Goal: Task Accomplishment & Management: Manage account settings

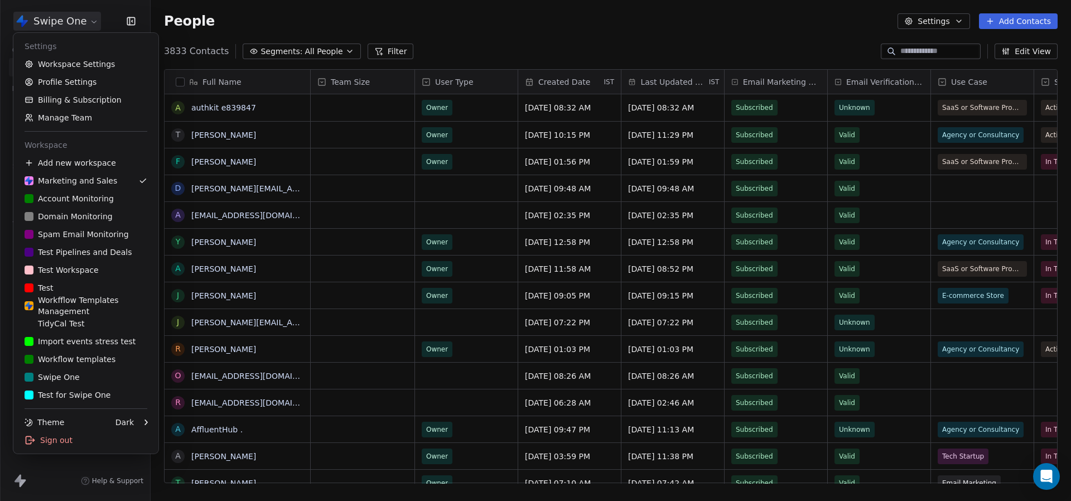
click at [70, 17] on html "Swipe One Contacts People Marketing Workflows Campaigns Metrics & Events Sales …" at bounding box center [535, 250] width 1071 height 501
click at [76, 284] on div "T Test" at bounding box center [86, 287] width 123 height 11
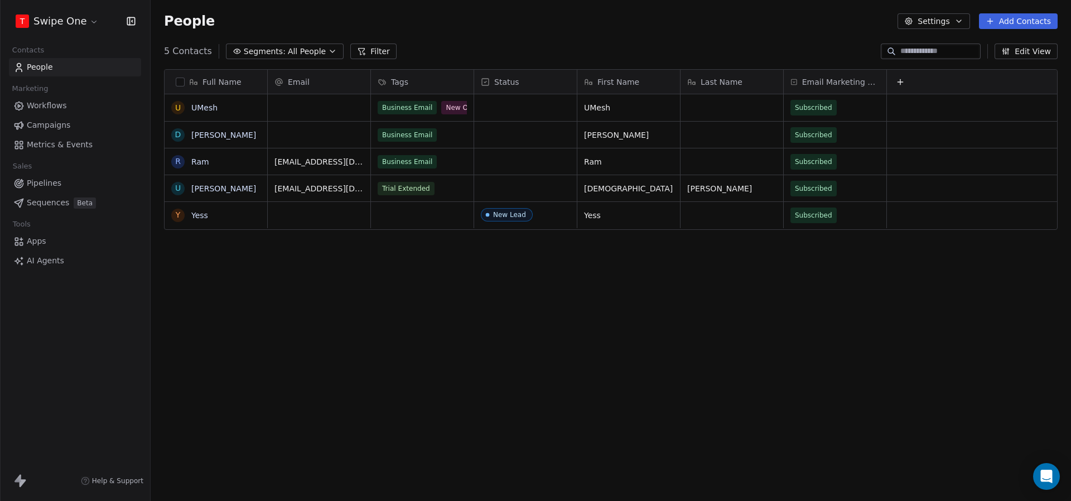
scroll to position [441, 920]
click at [1042, 15] on button "Add Contacts" at bounding box center [1018, 21] width 79 height 16
click at [587, 12] on html "T Swipe One Contacts People Marketing Workflows Campaigns Metrics & Events Sale…" at bounding box center [535, 250] width 1071 height 501
click at [197, 109] on link "UMesh" at bounding box center [204, 107] width 26 height 9
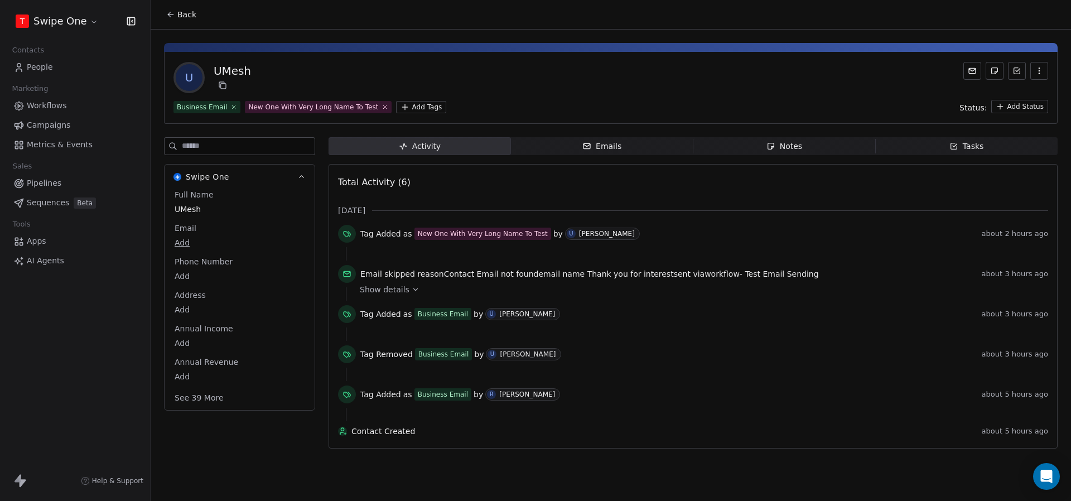
click at [188, 19] on span "Back" at bounding box center [186, 14] width 19 height 11
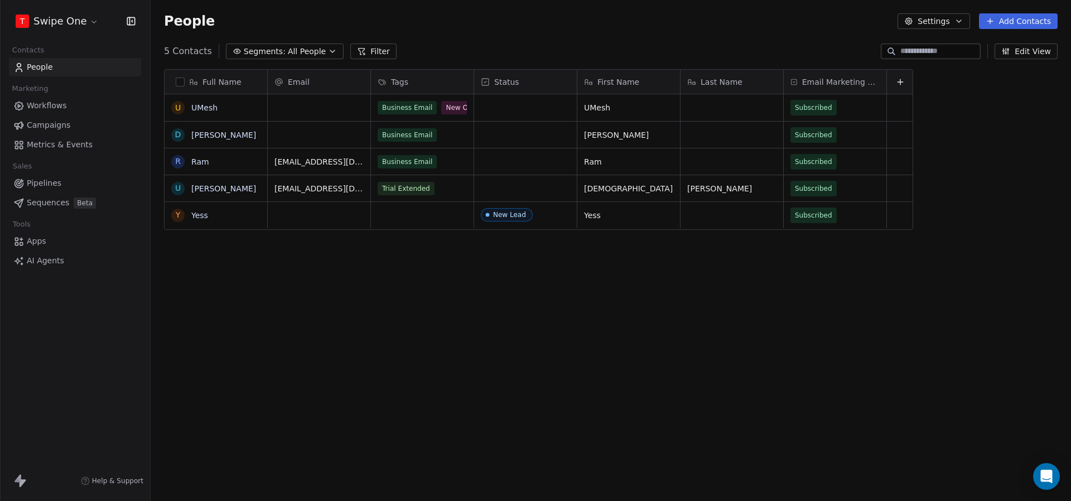
scroll to position [441, 920]
click at [994, 17] on icon at bounding box center [989, 21] width 9 height 9
click at [997, 43] on span "Create new contact" at bounding box center [1021, 46] width 76 height 12
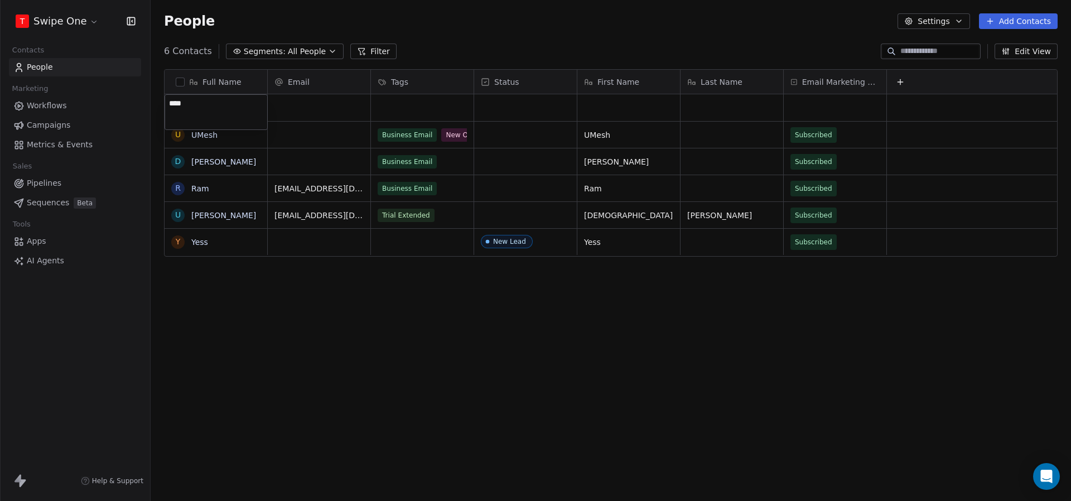
type textarea "*****"
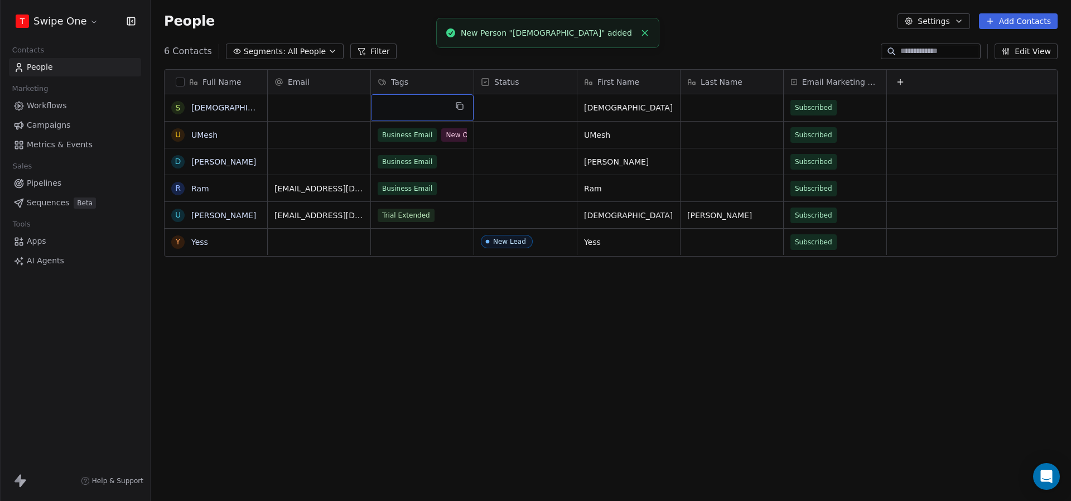
click at [403, 109] on div "grid" at bounding box center [422, 107] width 103 height 27
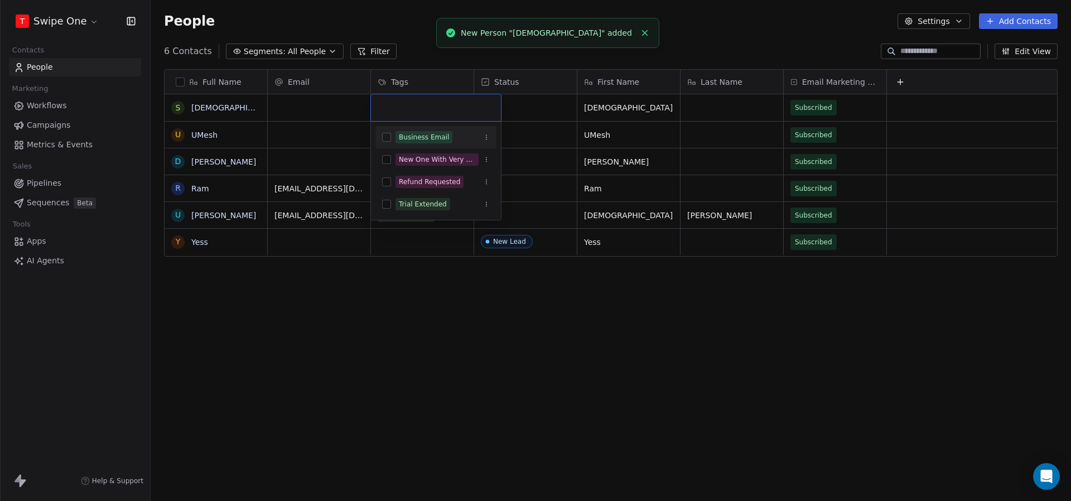
click at [423, 132] on div "Business Email" at bounding box center [424, 137] width 50 height 10
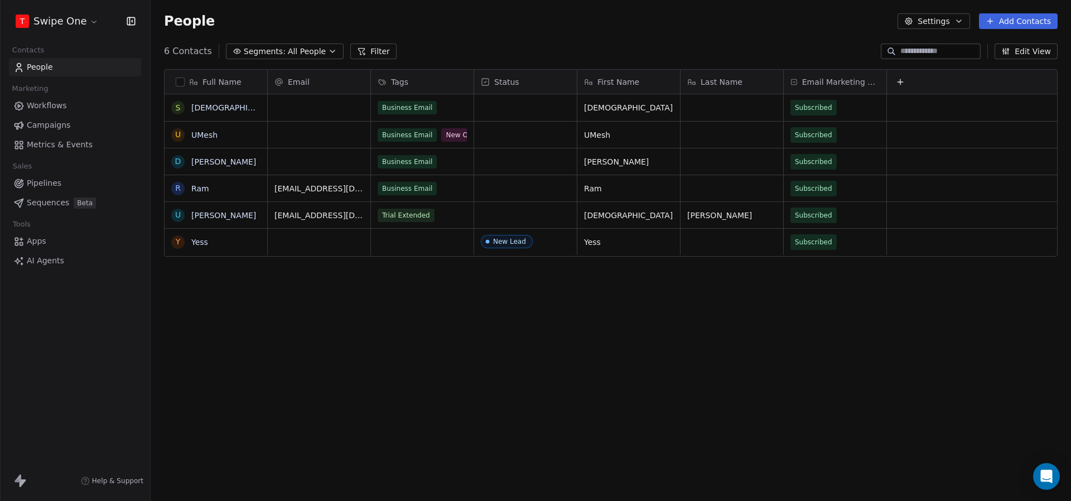
click at [437, 48] on html "T Swipe One Contacts People Marketing Workflows Campaigns Metrics & Events Sale…" at bounding box center [535, 250] width 1071 height 501
click at [92, 105] on link "Workflows" at bounding box center [75, 105] width 132 height 18
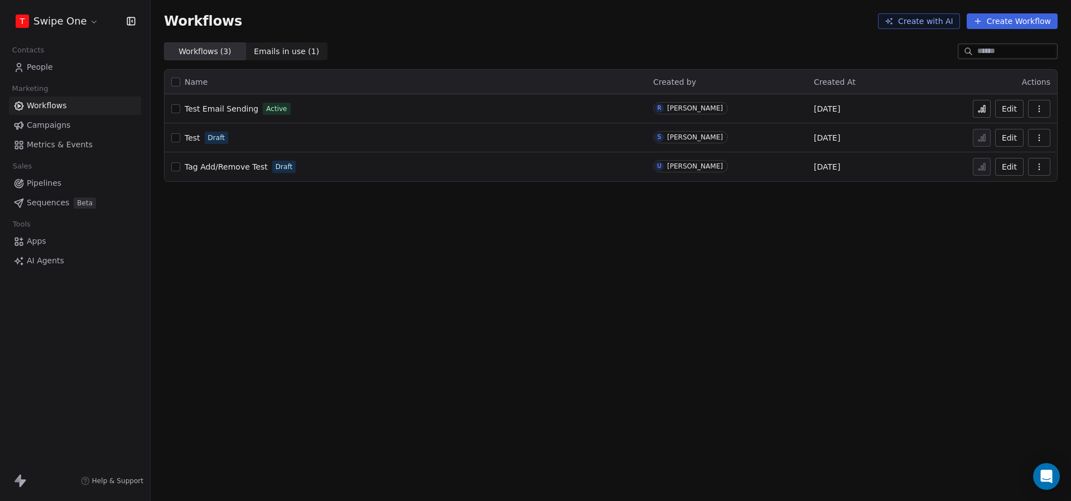
click at [50, 69] on span "People" at bounding box center [40, 67] width 26 height 12
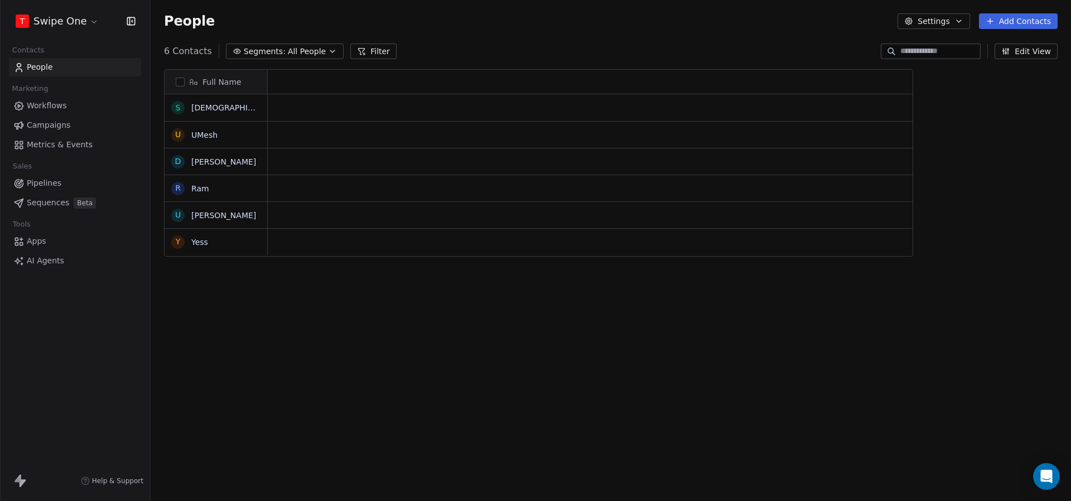
scroll to position [1, 1]
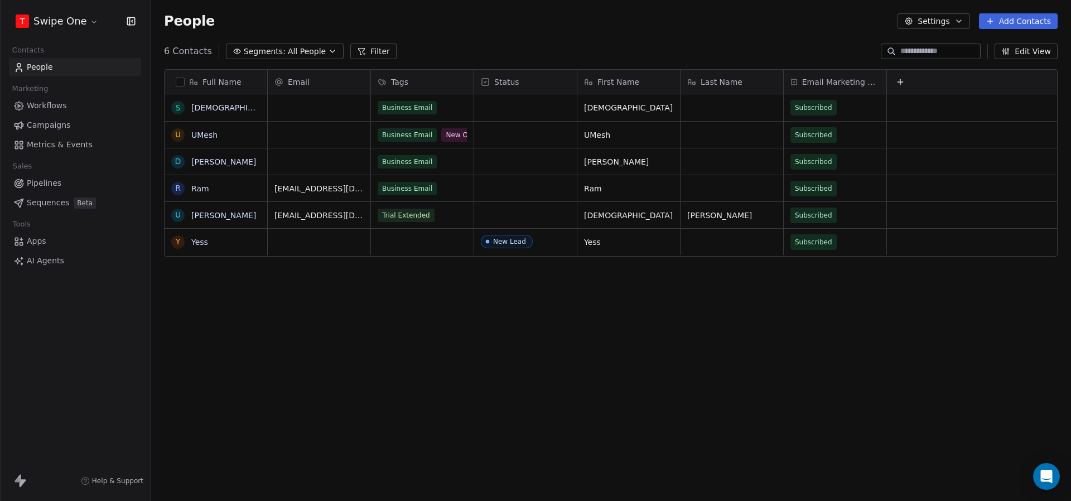
click at [91, 140] on link "Metrics & Events" at bounding box center [75, 145] width 132 height 18
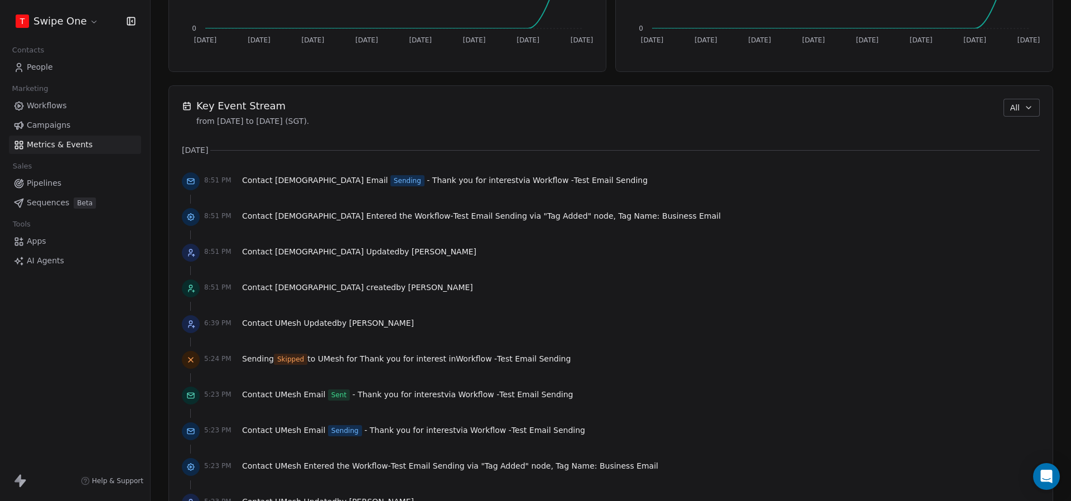
scroll to position [709, 0]
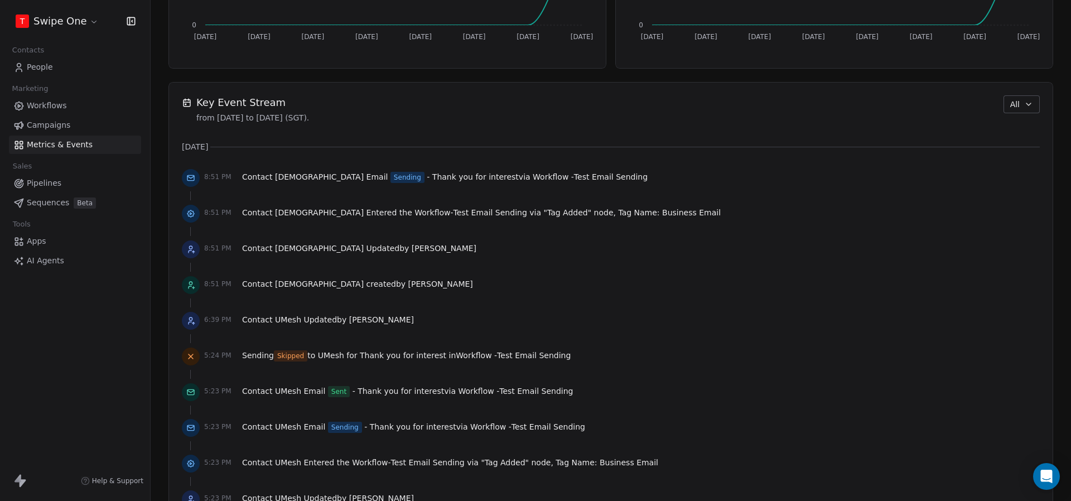
click at [64, 64] on link "People" at bounding box center [75, 67] width 132 height 18
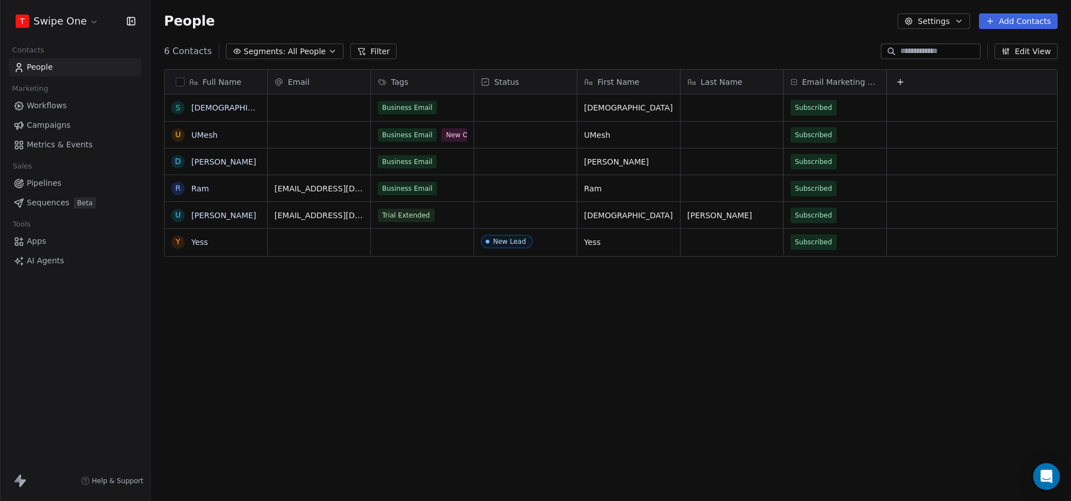
scroll to position [441, 920]
click at [206, 108] on link "Swami" at bounding box center [235, 107] width 89 height 9
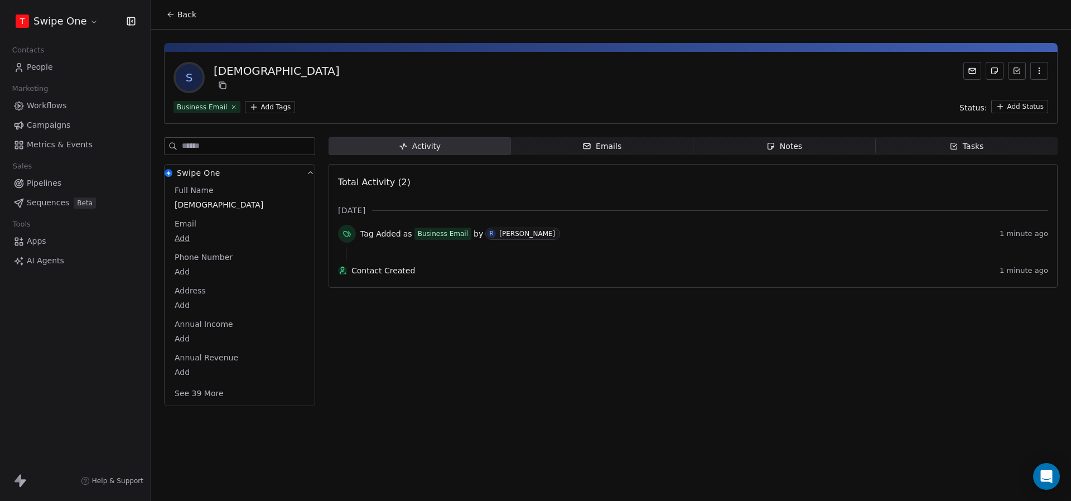
click at [66, 149] on span "Metrics & Events" at bounding box center [60, 145] width 66 height 12
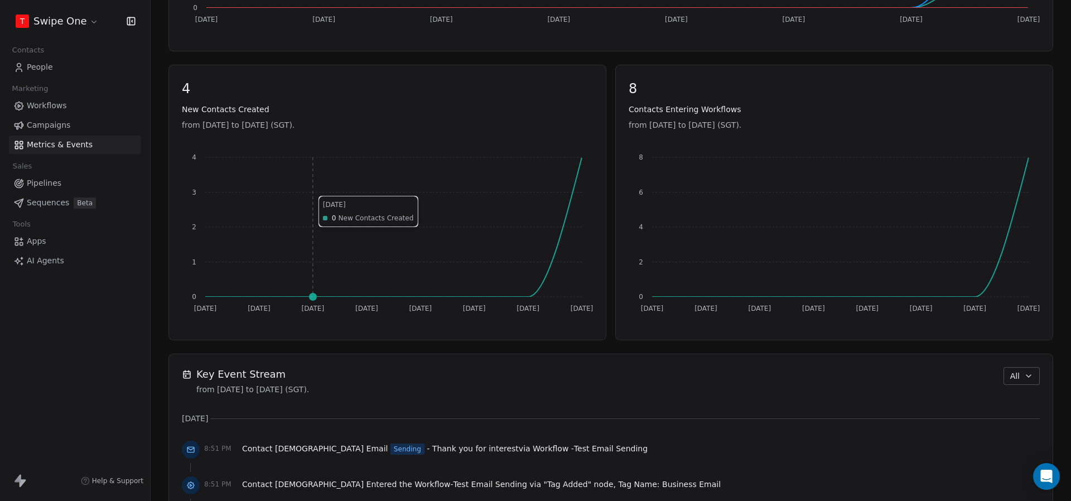
scroll to position [585, 0]
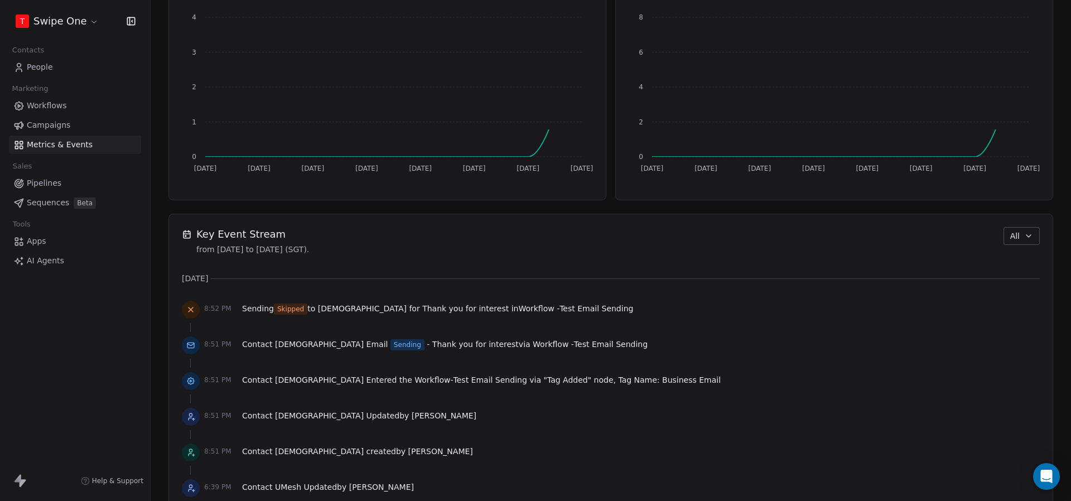
scroll to position [640, 0]
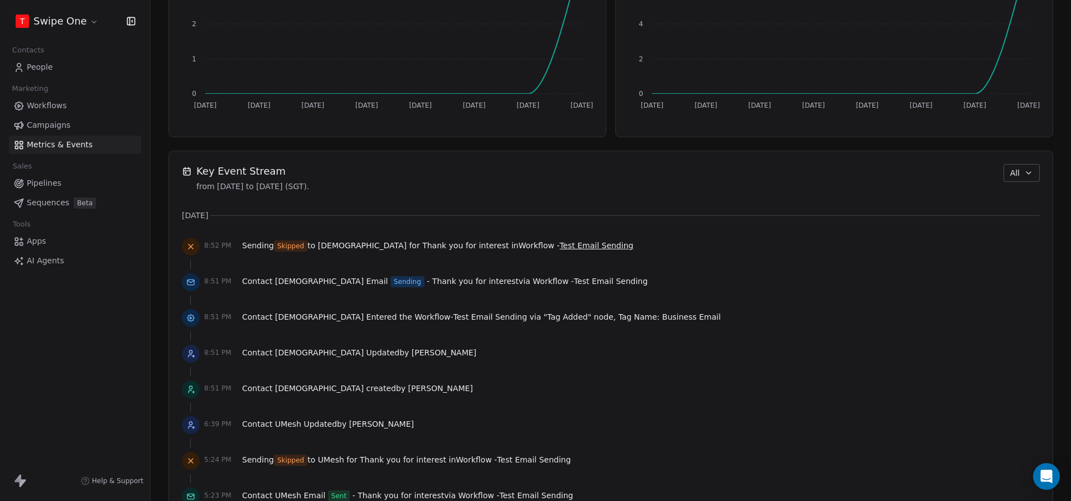
click at [559, 243] on span "Test Email Sending" at bounding box center [596, 245] width 74 height 9
click at [559, 248] on span "Test Email Sending" at bounding box center [596, 245] width 74 height 9
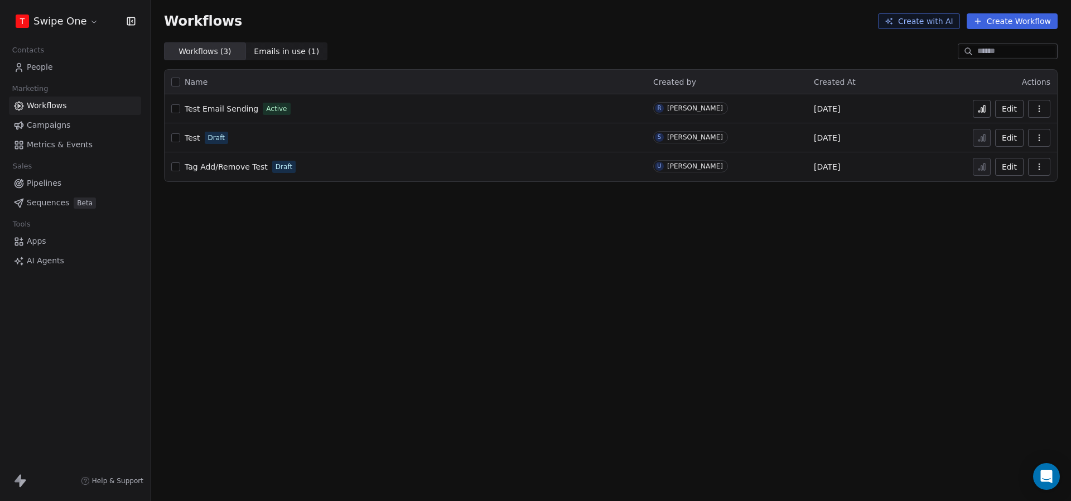
click at [39, 64] on span "People" at bounding box center [40, 67] width 26 height 12
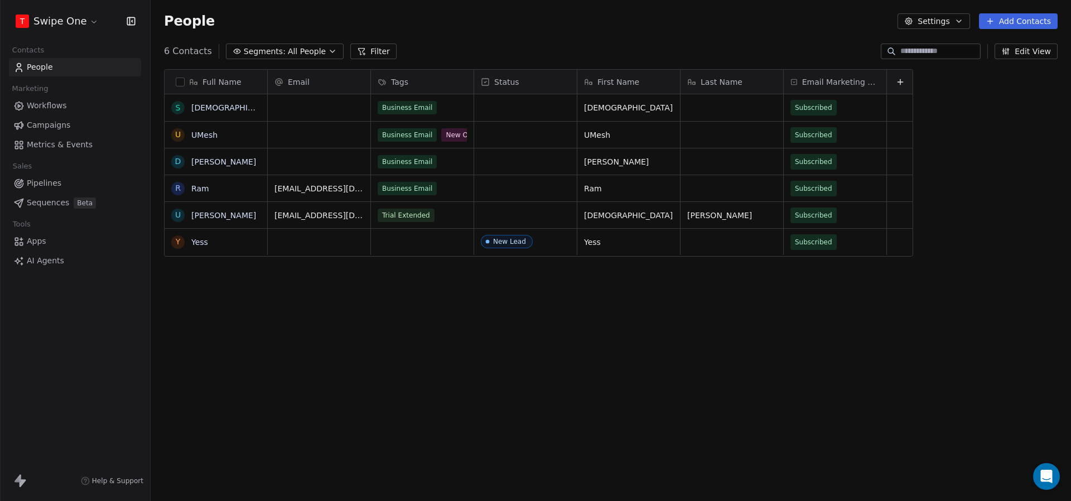
scroll to position [441, 920]
click at [332, 115] on div "grid" at bounding box center [319, 107] width 103 height 27
type input "**********"
click at [446, 107] on div "Business Email" at bounding box center [422, 107] width 103 height 27
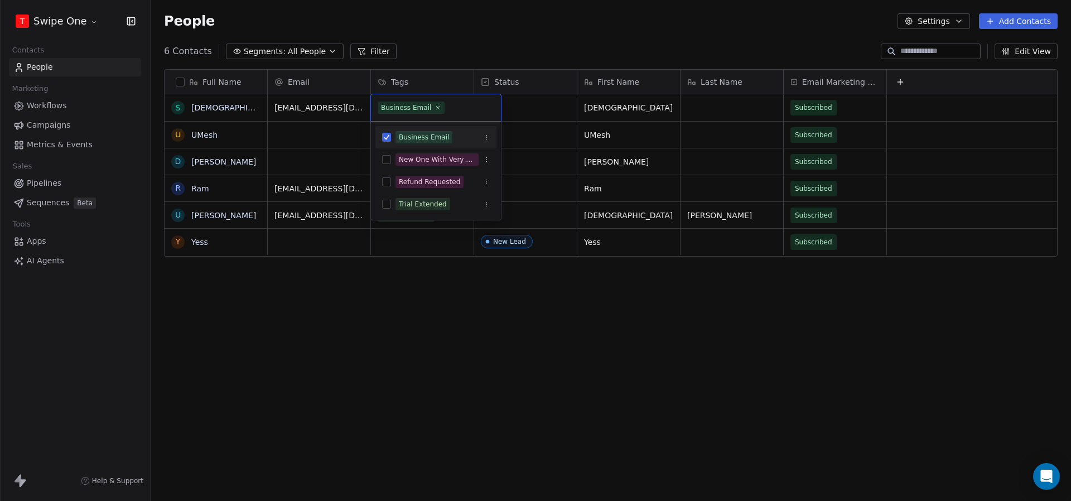
click at [439, 109] on span "Business Email" at bounding box center [411, 107] width 67 height 12
click at [437, 109] on icon at bounding box center [438, 108] width 4 height 4
click at [496, 43] on html "T Swipe One Contacts People Marketing Workflows Campaigns Metrics & Events Sale…" at bounding box center [535, 250] width 1071 height 501
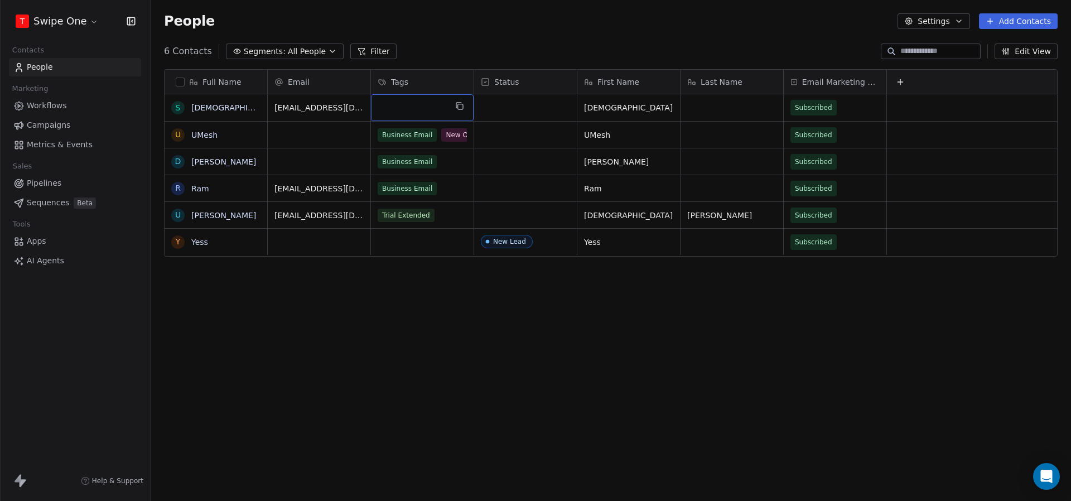
click at [419, 102] on div "grid" at bounding box center [422, 107] width 103 height 27
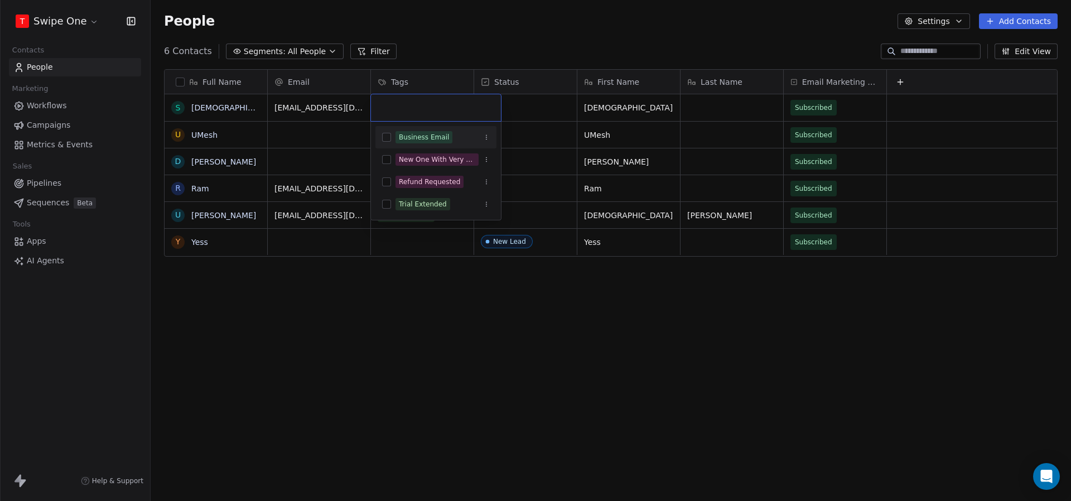
click at [412, 136] on div "Business Email" at bounding box center [424, 137] width 50 height 10
click at [457, 42] on html "T Swipe One Contacts People Marketing Workflows Campaigns Metrics & Events Sale…" at bounding box center [535, 250] width 1071 height 501
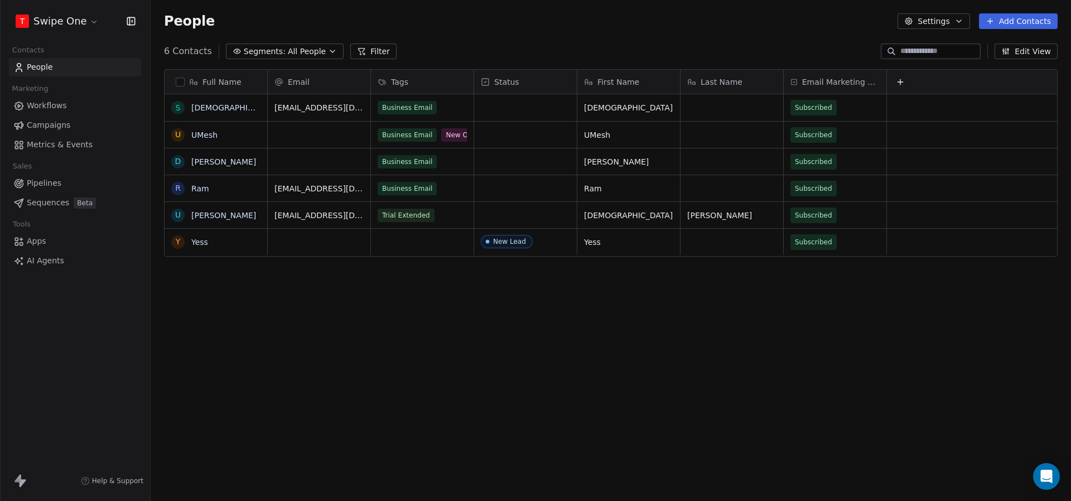
click at [77, 144] on span "Metrics & Events" at bounding box center [60, 145] width 66 height 12
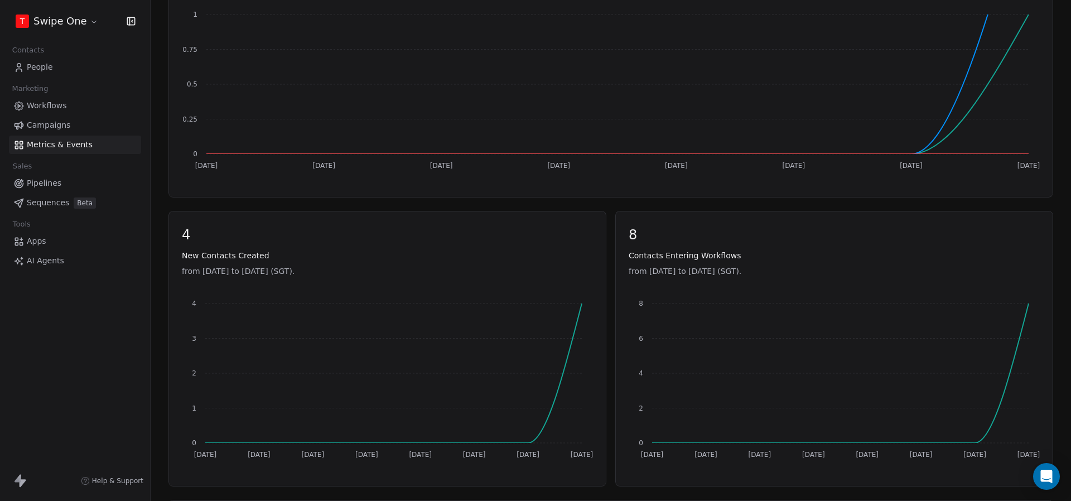
scroll to position [556, 0]
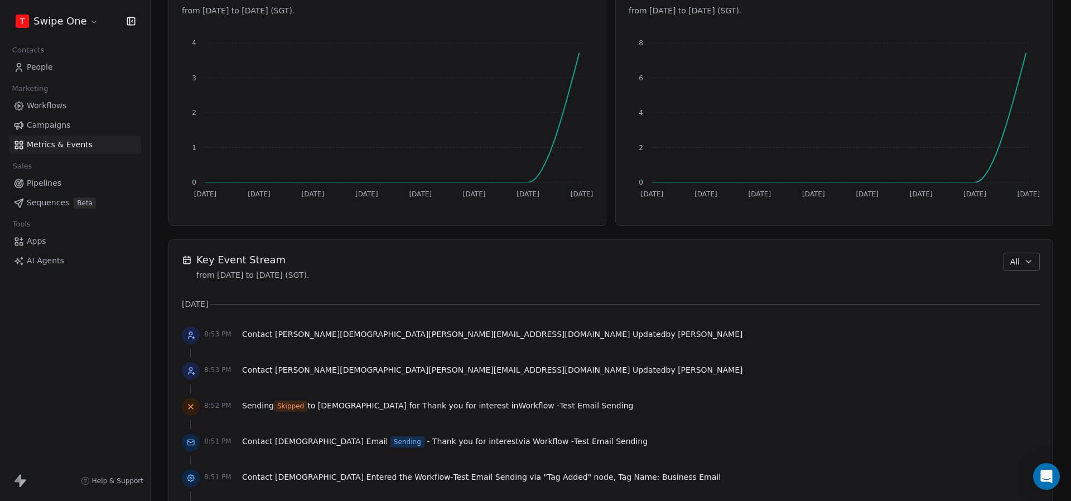
scroll to position [678, 0]
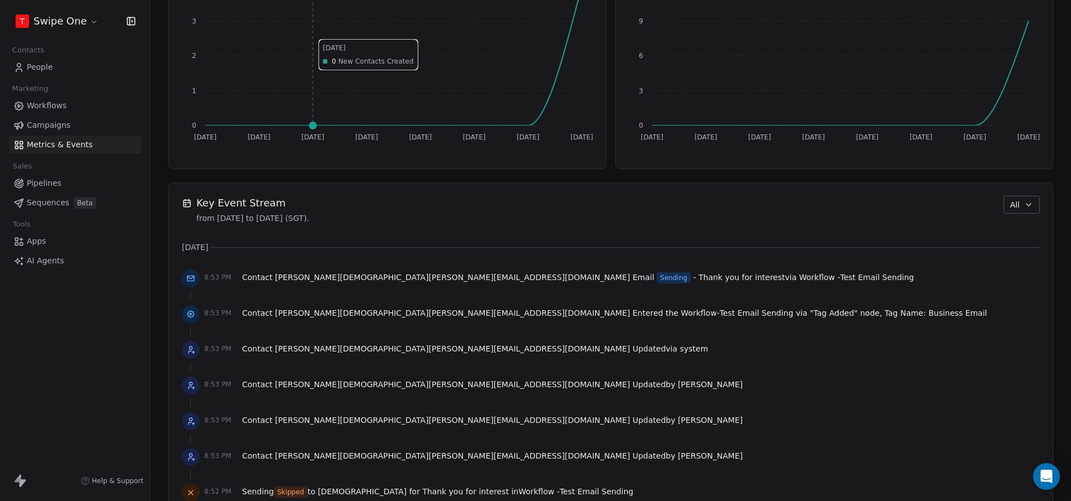
scroll to position [626, 0]
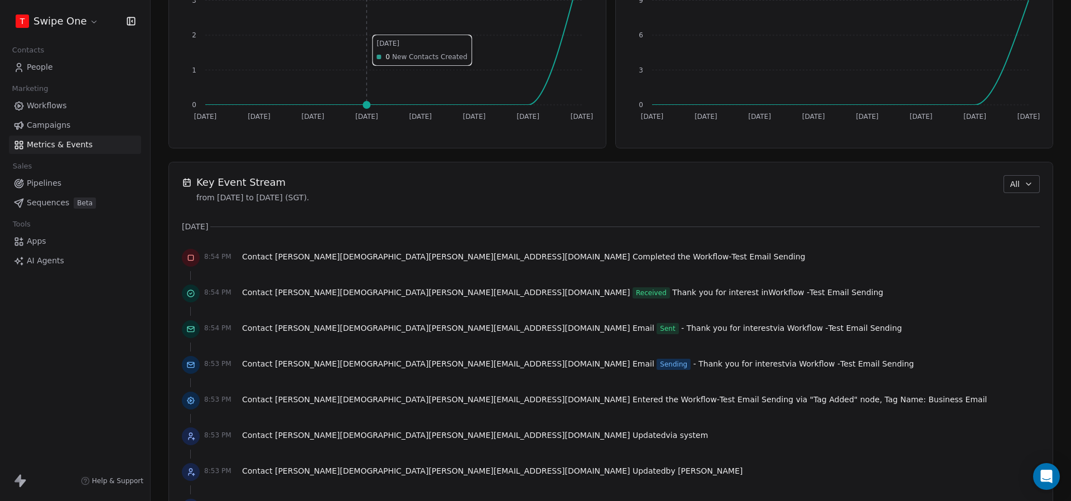
scroll to position [683, 0]
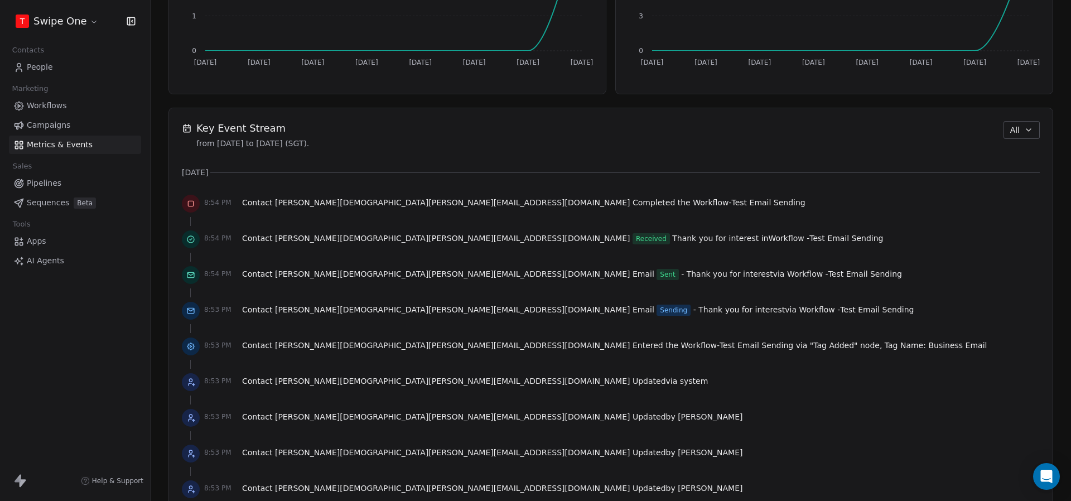
click at [40, 60] on link "People" at bounding box center [75, 67] width 132 height 18
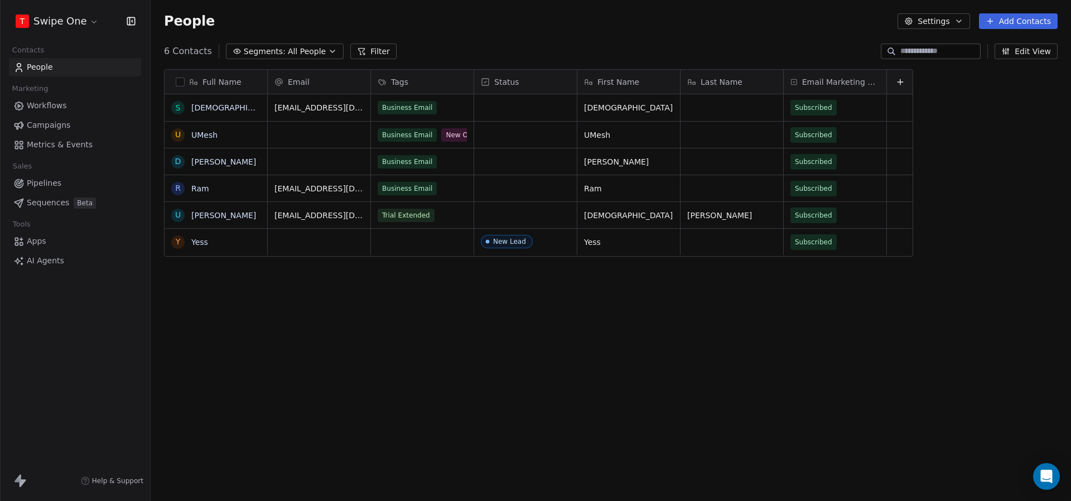
scroll to position [441, 920]
click at [1026, 30] on div "People Settings Add Contacts" at bounding box center [611, 21] width 920 height 42
click at [1023, 23] on button "Add Contacts" at bounding box center [1018, 21] width 79 height 16
click at [1002, 45] on span "Create new contact" at bounding box center [1021, 46] width 76 height 12
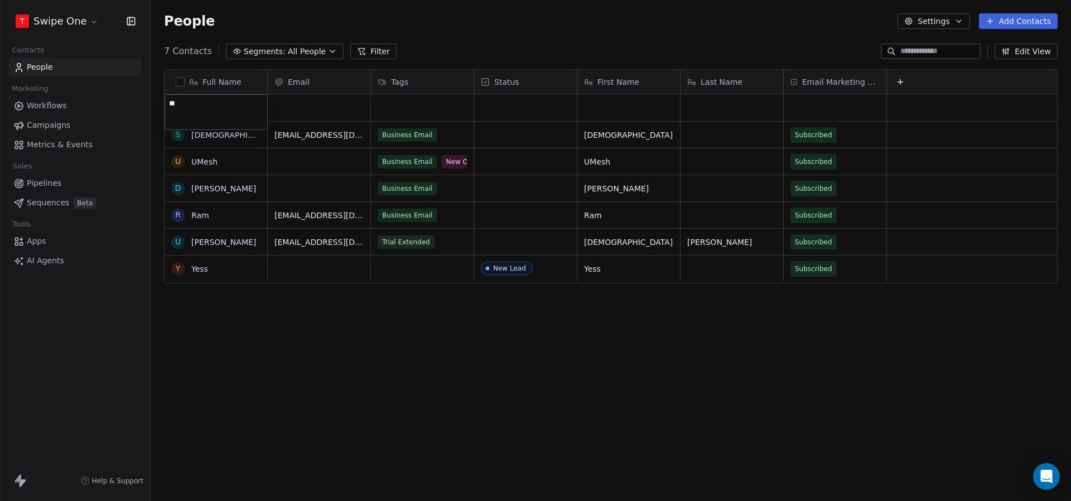
type textarea "***"
click at [341, 110] on html "T Swipe One Contacts People Marketing Workflows Campaigns Metrics & Events Sale…" at bounding box center [535, 250] width 1071 height 501
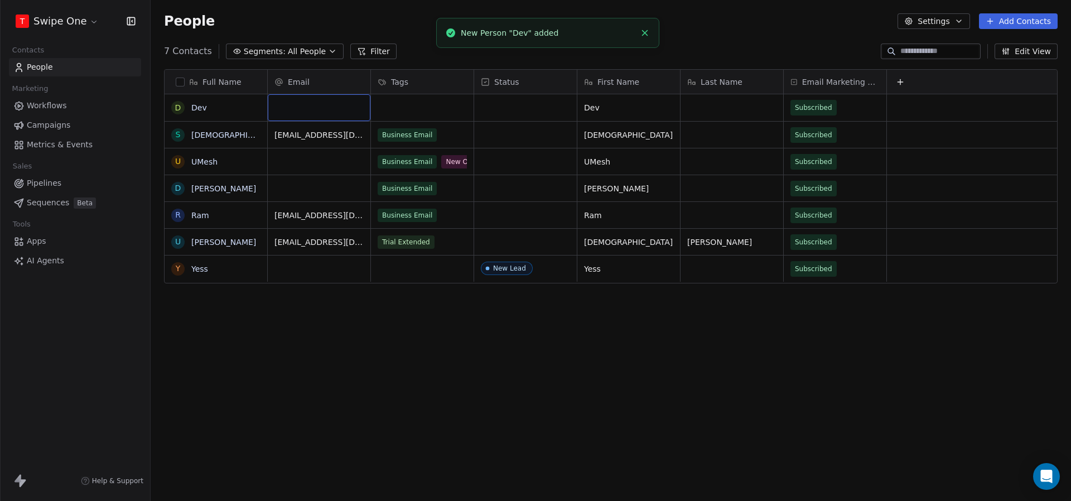
click at [330, 110] on div "grid" at bounding box center [319, 107] width 103 height 27
type input "**********"
click at [197, 112] on link "Dev" at bounding box center [199, 107] width 16 height 9
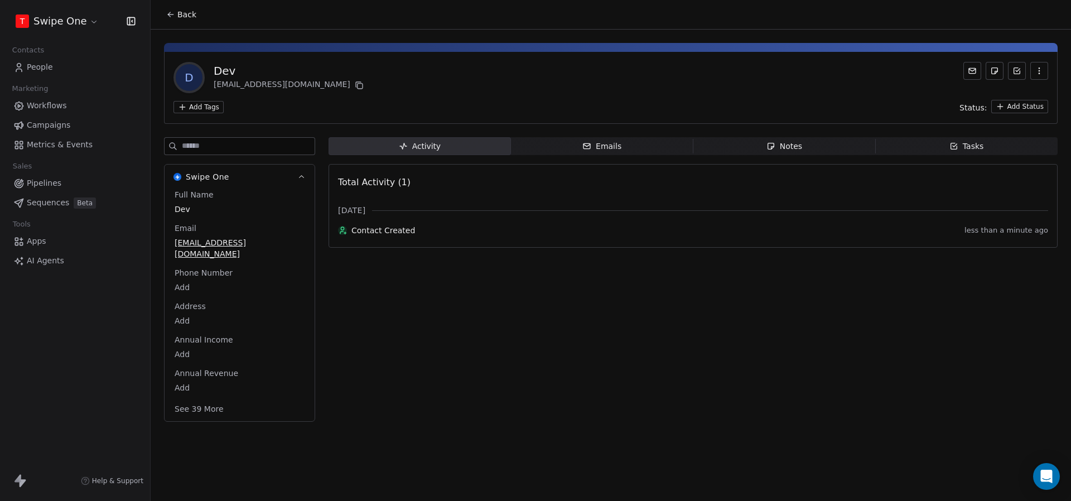
click at [183, 13] on span "Back" at bounding box center [186, 14] width 19 height 11
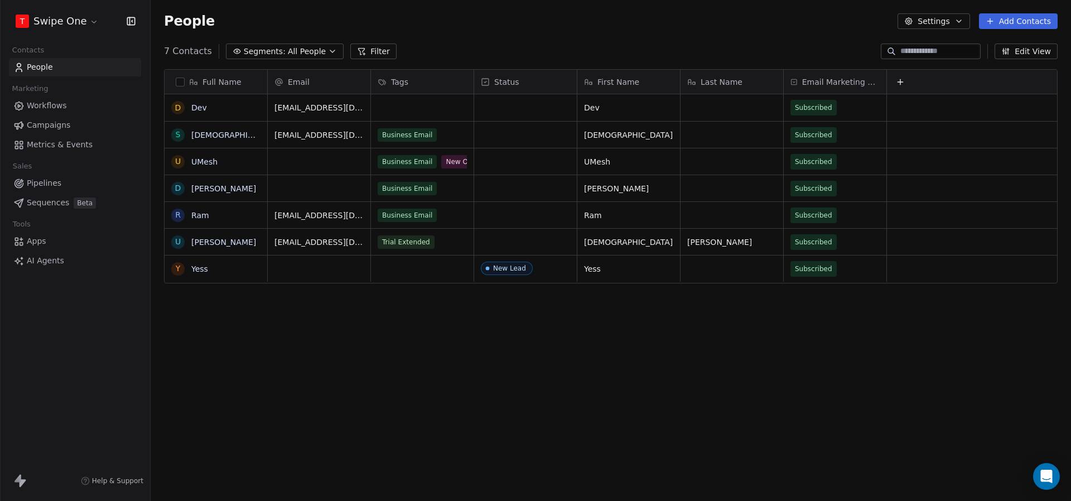
scroll to position [441, 920]
click at [203, 103] on link "Dev" at bounding box center [199, 107] width 16 height 9
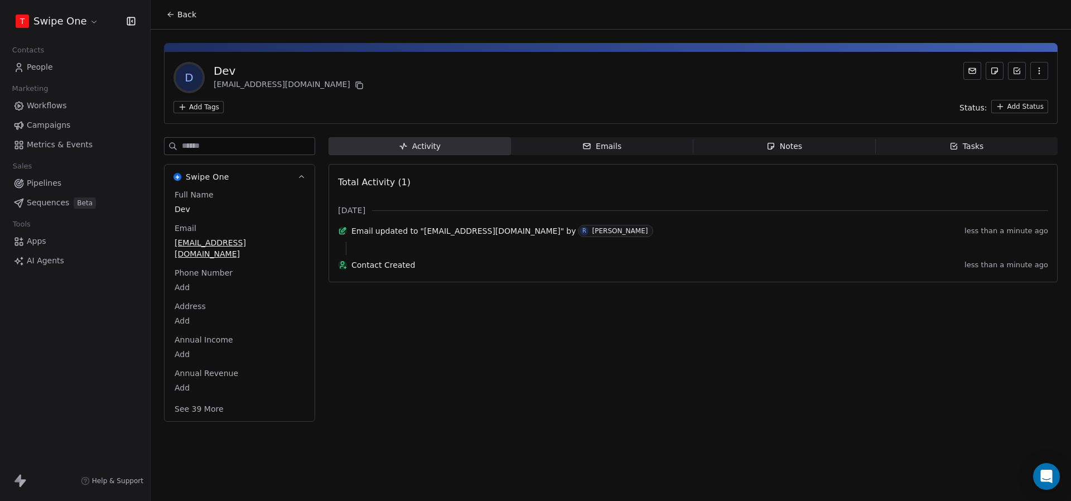
click at [191, 20] on button "Back" at bounding box center [180, 14] width 43 height 20
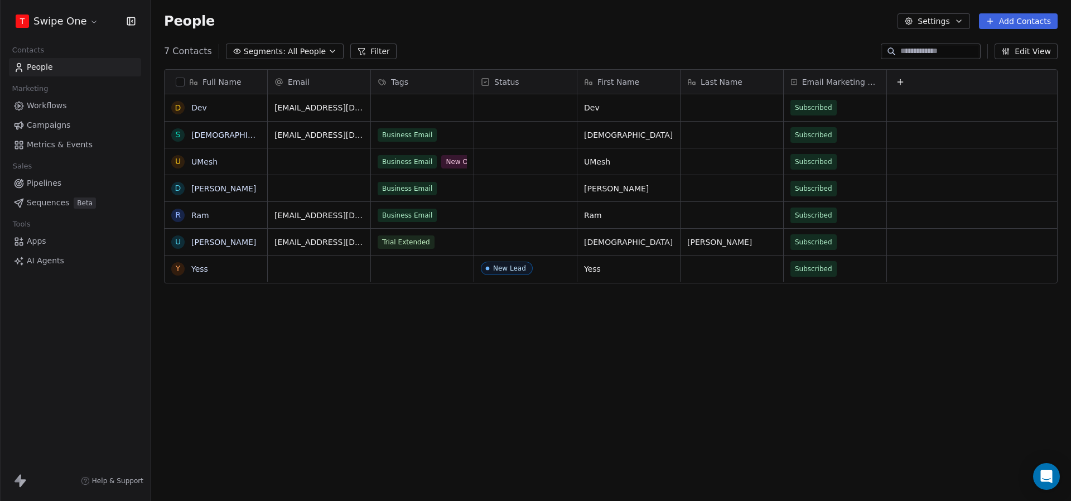
scroll to position [441, 920]
click at [431, 114] on div "grid" at bounding box center [422, 107] width 103 height 27
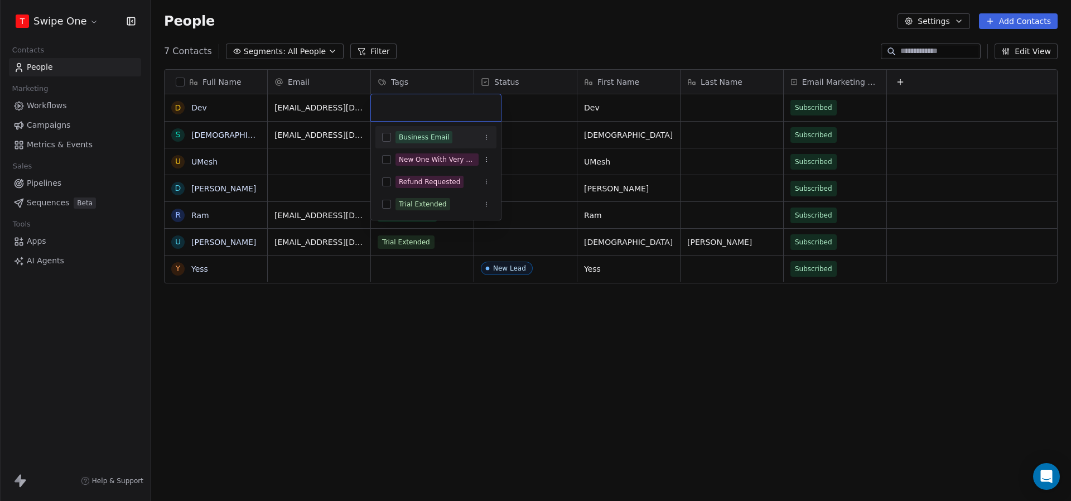
click at [424, 134] on div "Business Email" at bounding box center [424, 137] width 50 height 10
click at [475, 27] on html "T Swipe One Contacts People Marketing Workflows Campaigns Metrics & Events Sale…" at bounding box center [535, 250] width 1071 height 501
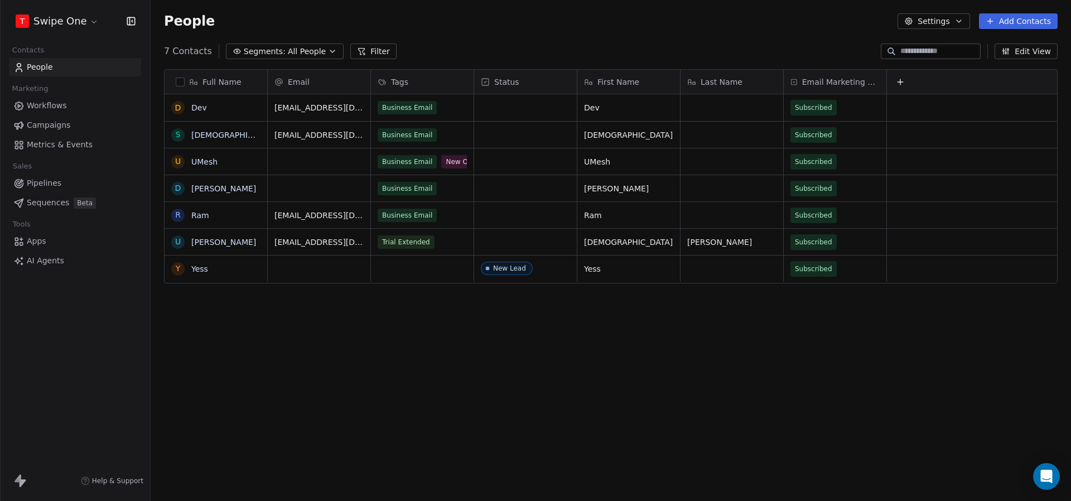
click at [67, 102] on link "Workflows" at bounding box center [75, 105] width 132 height 18
click at [57, 100] on span "Workflows" at bounding box center [47, 106] width 40 height 12
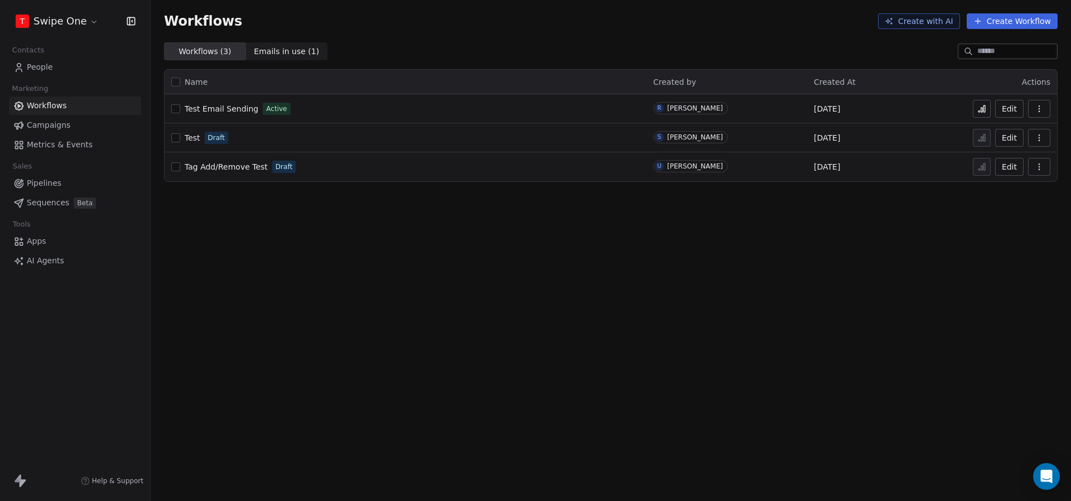
click at [60, 156] on div "Contacts People Marketing Workflows Campaigns Metrics & Events Sales Pipelines …" at bounding box center [75, 156] width 150 height 228
click at [64, 150] on span "Metrics & Events" at bounding box center [60, 145] width 66 height 12
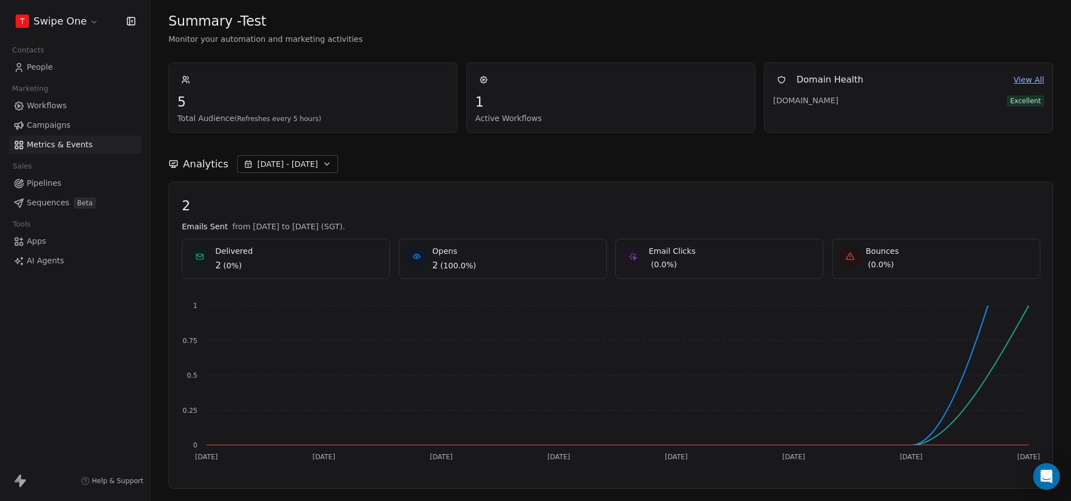
click at [40, 66] on span "People" at bounding box center [40, 67] width 26 height 12
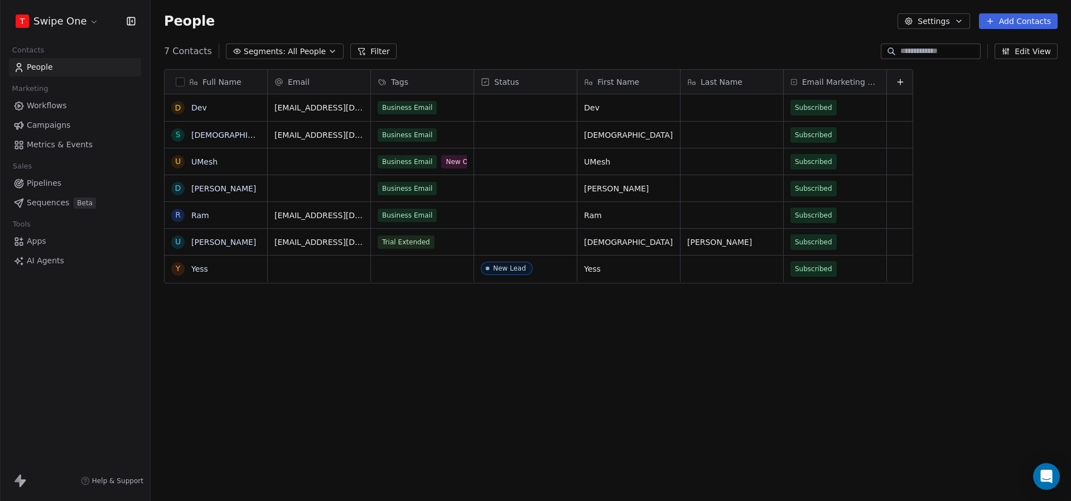
scroll to position [441, 920]
click at [203, 109] on link "Dev" at bounding box center [199, 107] width 16 height 9
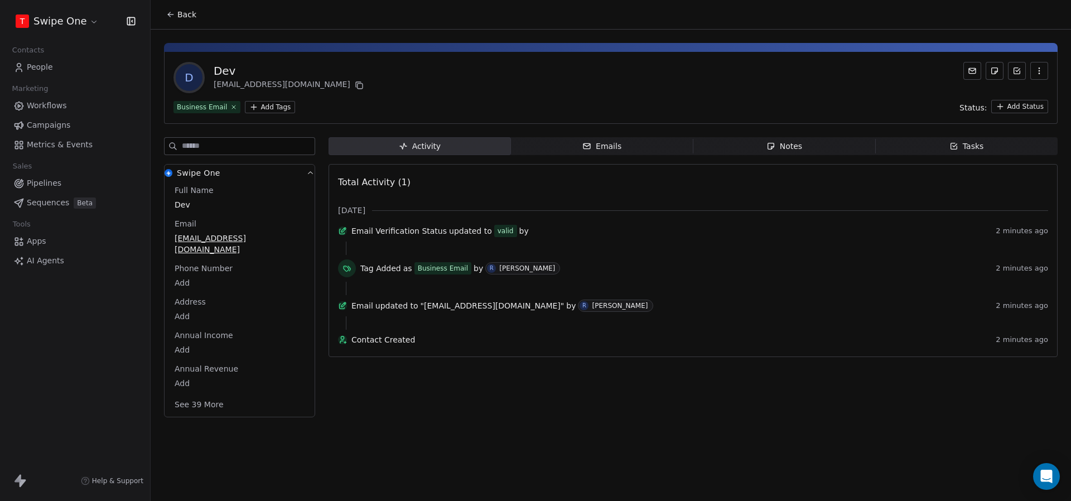
click at [55, 71] on link "People" at bounding box center [75, 67] width 132 height 18
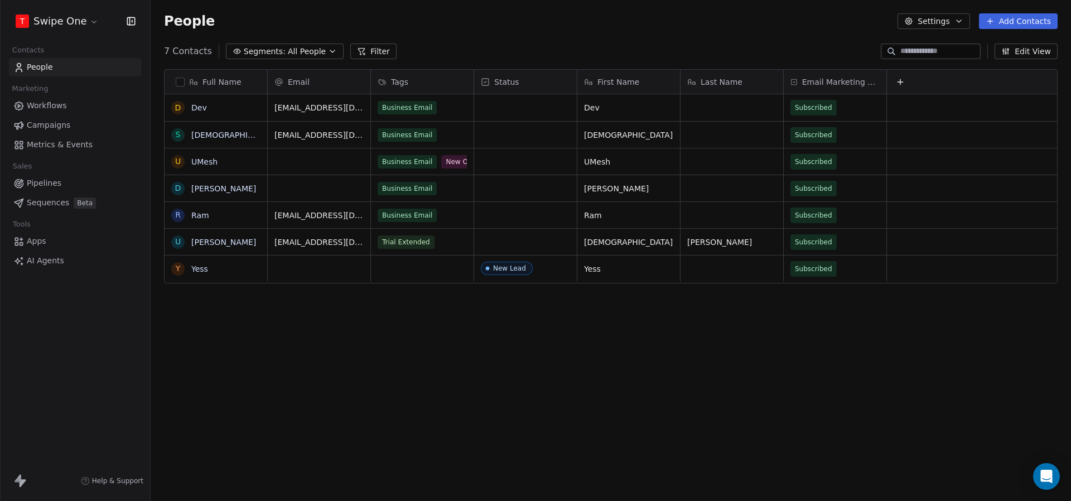
scroll to position [441, 920]
click at [86, 151] on link "Metrics & Events" at bounding box center [75, 145] width 132 height 18
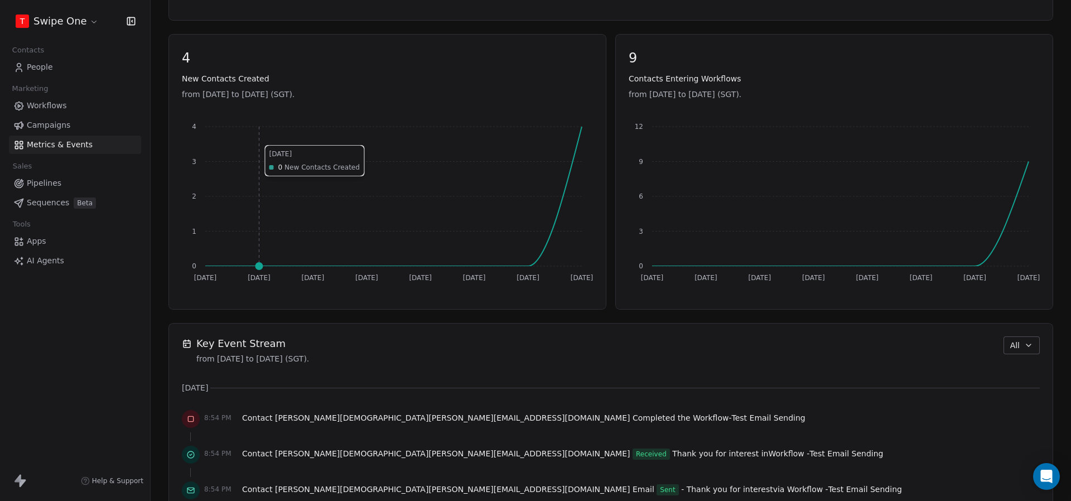
scroll to position [604, 0]
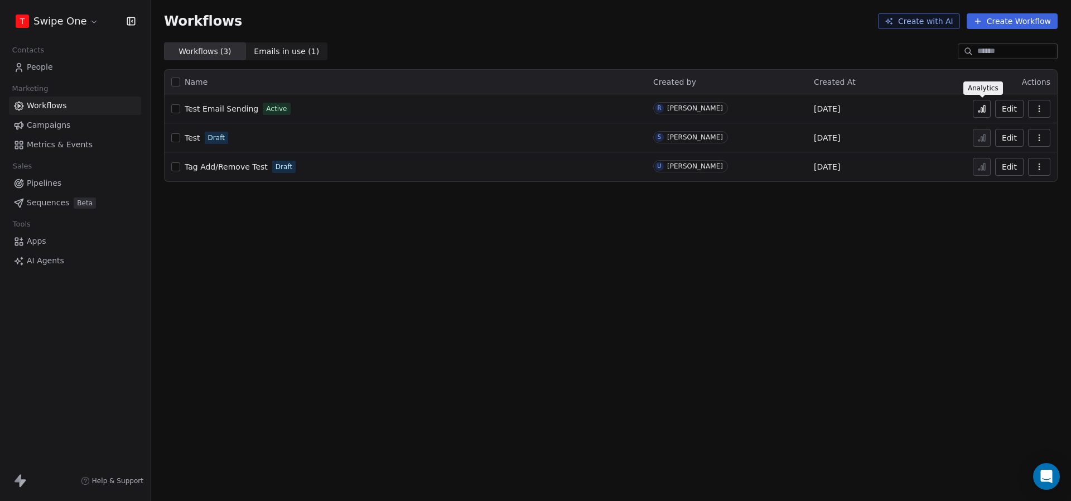
click at [983, 110] on icon at bounding box center [982, 110] width 2 height 4
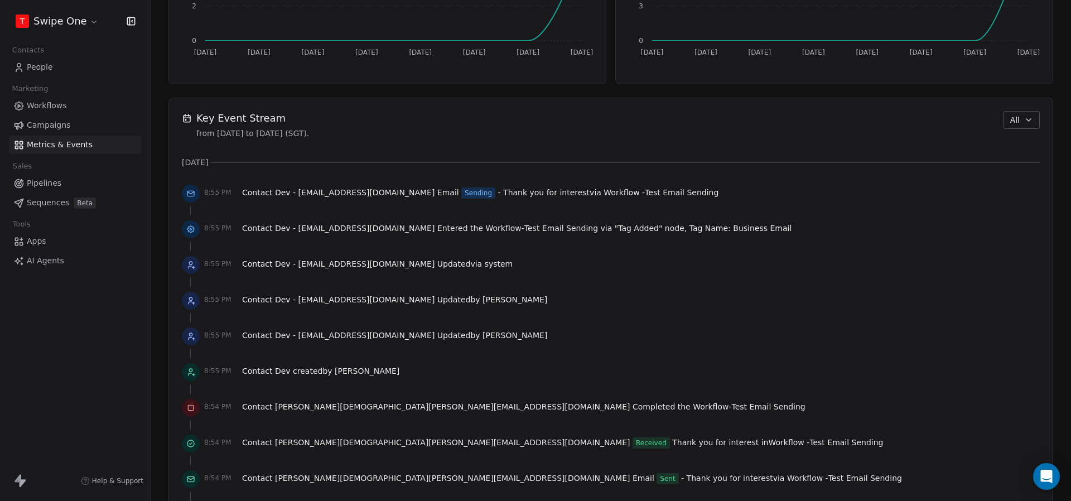
scroll to position [698, 0]
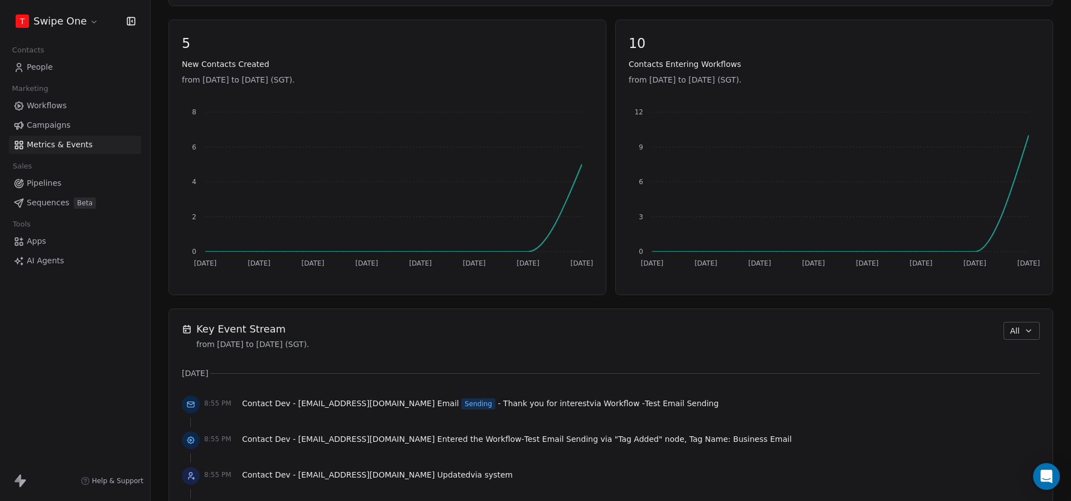
scroll to position [528, 0]
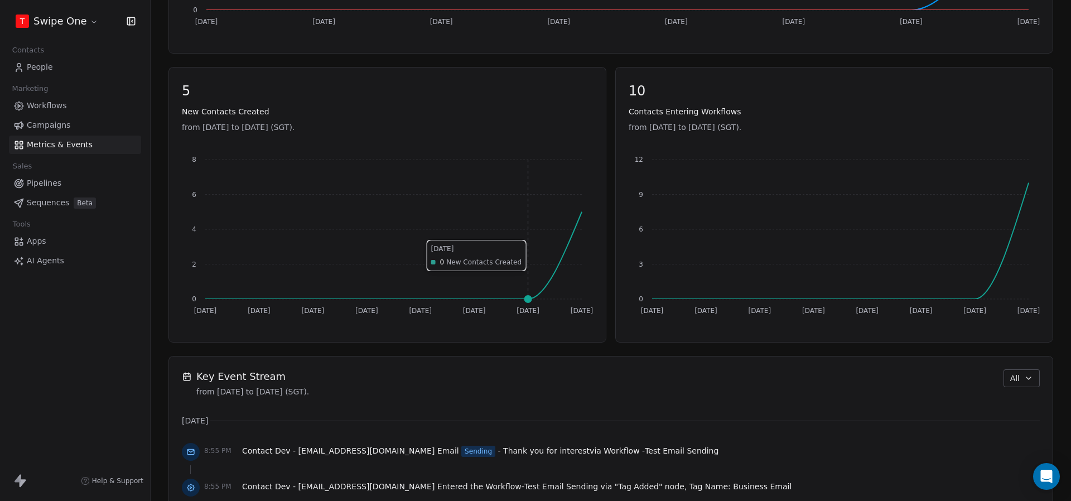
scroll to position [606, 0]
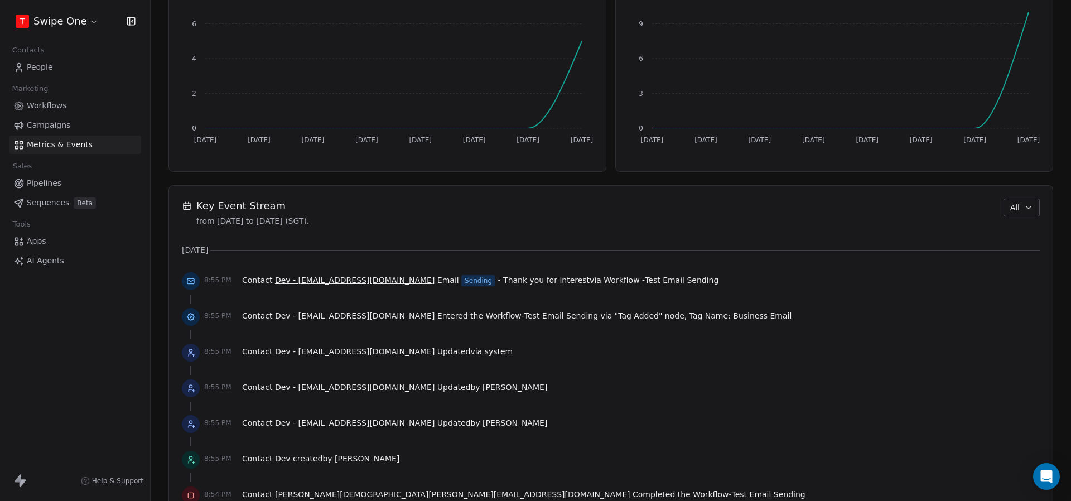
click at [309, 277] on span "Dev - [EMAIL_ADDRESS][DOMAIN_NAME]" at bounding box center [354, 279] width 159 height 9
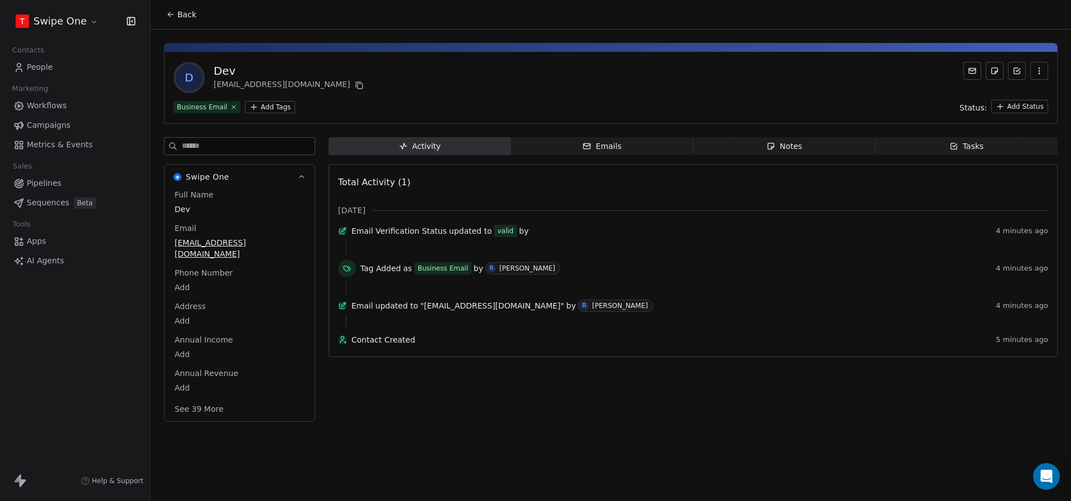
click at [587, 149] on icon "button" at bounding box center [586, 146] width 9 height 9
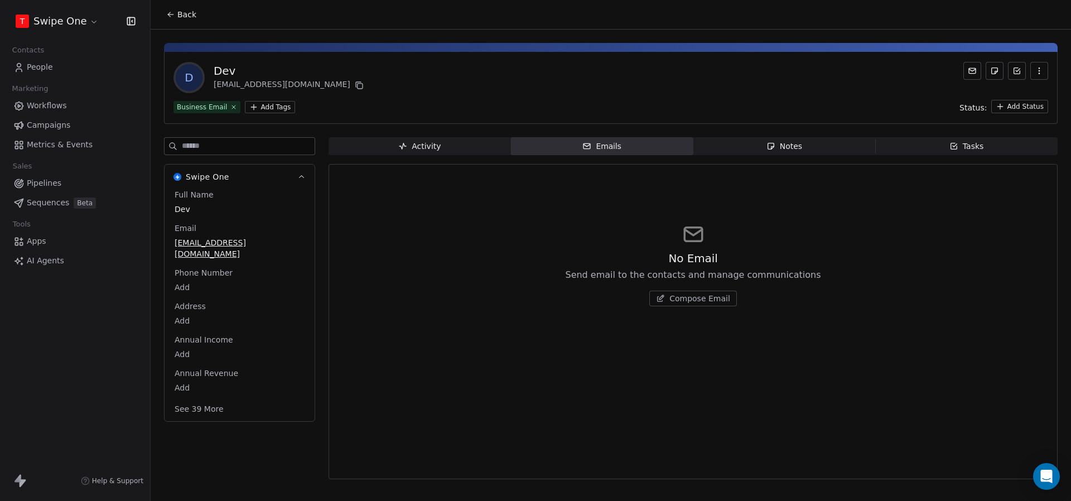
click at [485, 147] on span "Activity Activity" at bounding box center [419, 146] width 182 height 18
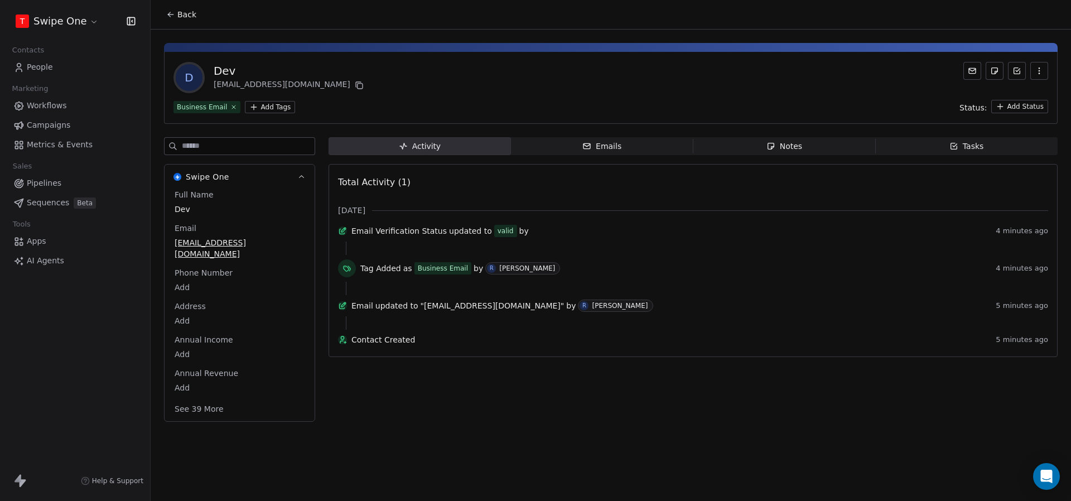
click at [762, 152] on span "Notes Notes" at bounding box center [784, 146] width 182 height 18
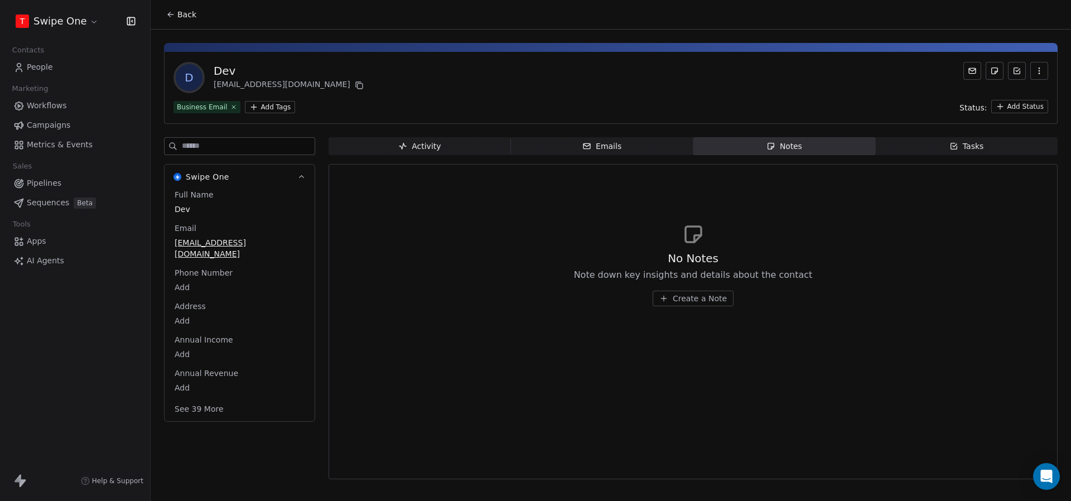
click at [428, 144] on div "Activity" at bounding box center [419, 147] width 42 height 12
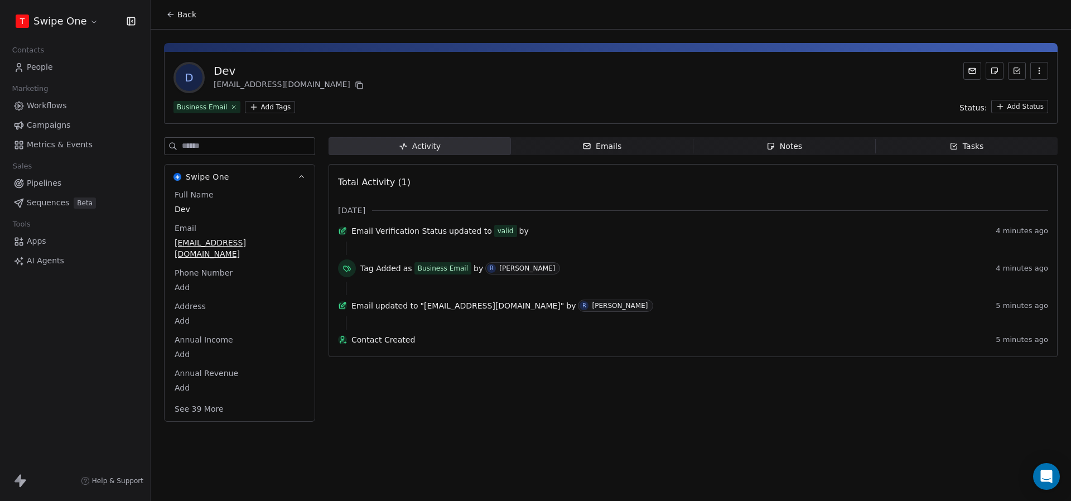
click at [34, 141] on span "Metrics & Events" at bounding box center [60, 145] width 66 height 12
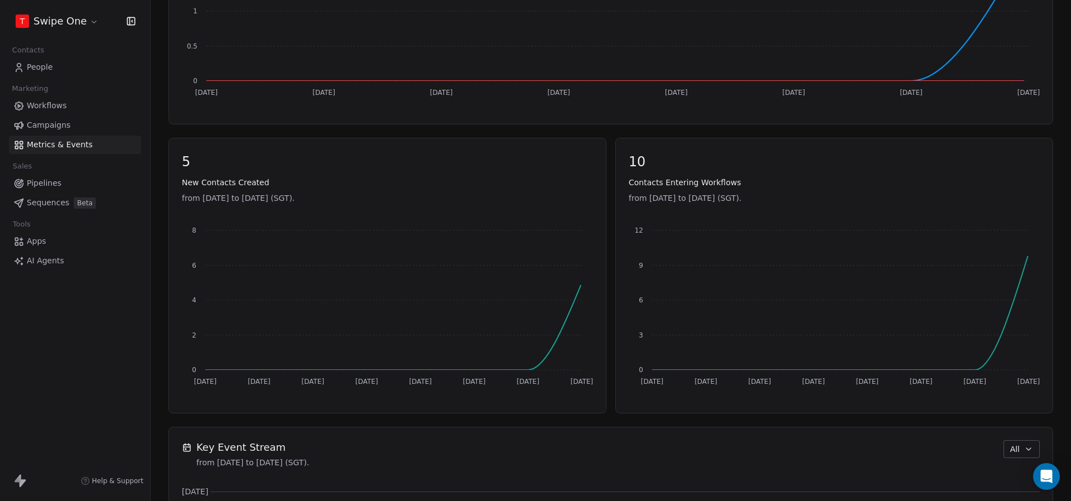
scroll to position [577, 0]
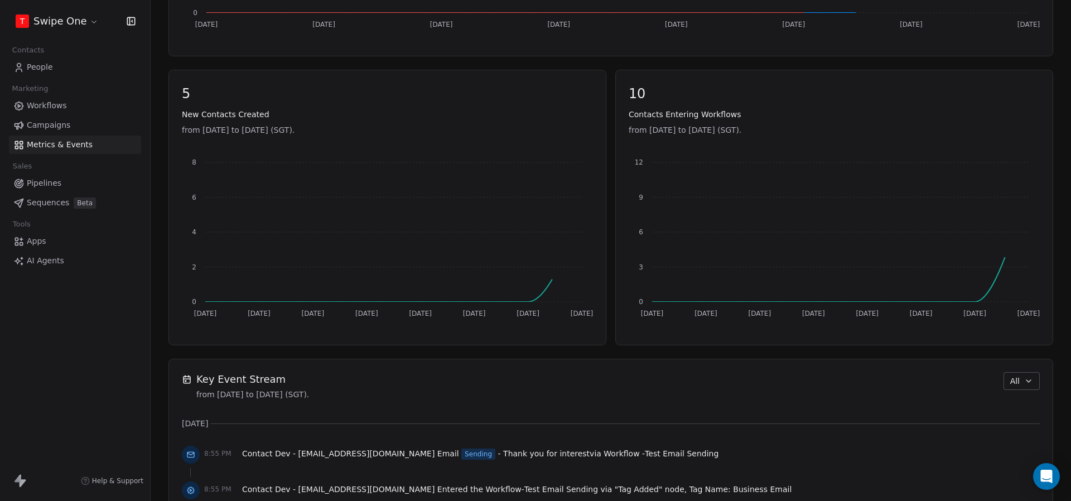
scroll to position [447, 0]
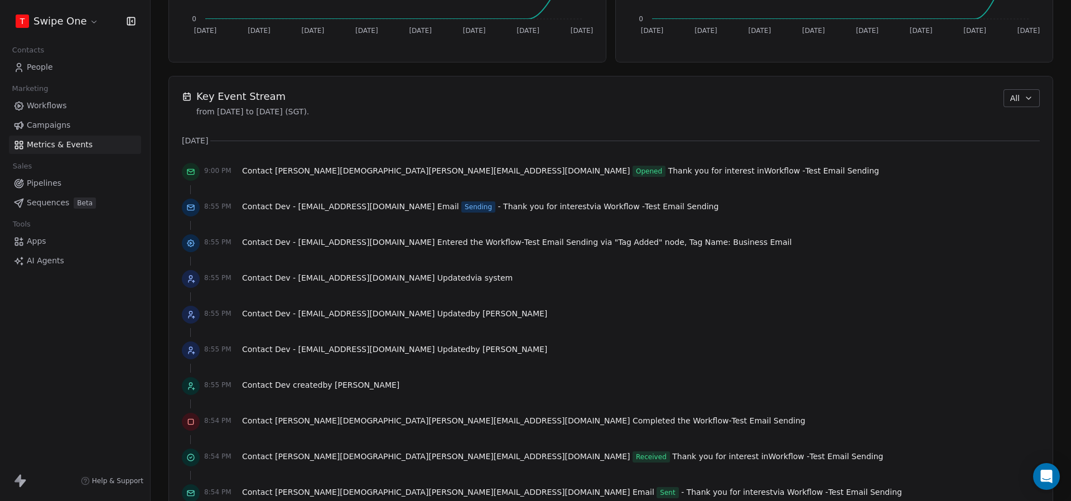
scroll to position [714, 0]
click at [78, 109] on link "Workflows" at bounding box center [75, 105] width 132 height 18
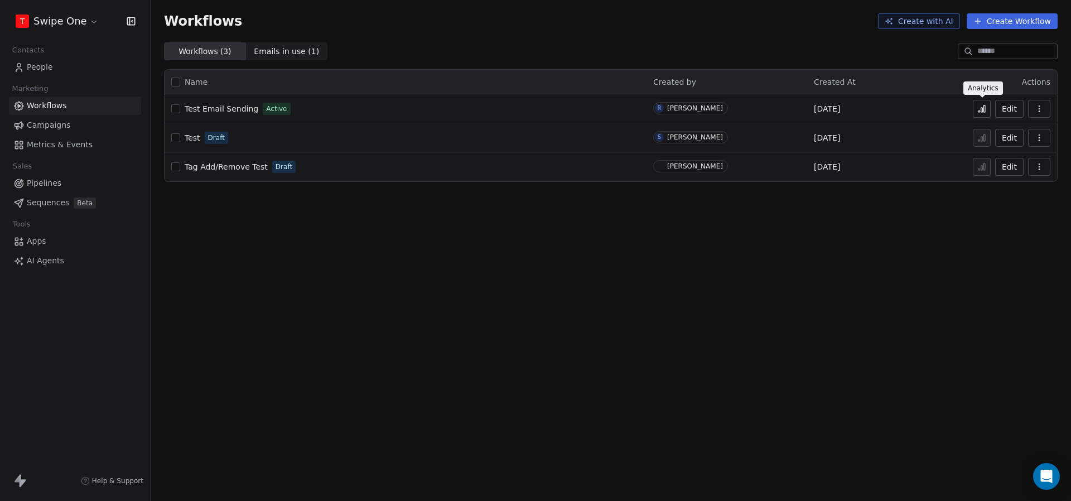
click at [977, 110] on icon at bounding box center [981, 108] width 9 height 9
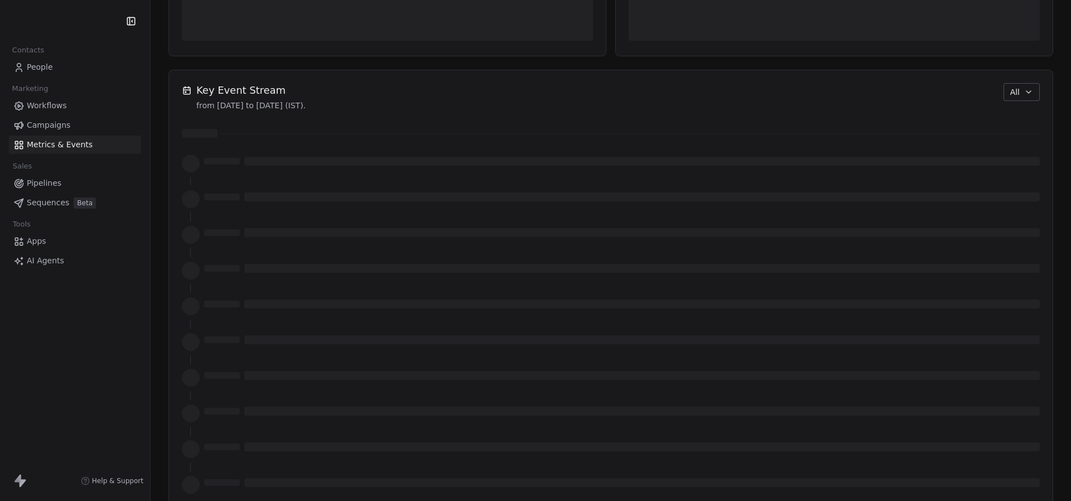
scroll to position [718, 0]
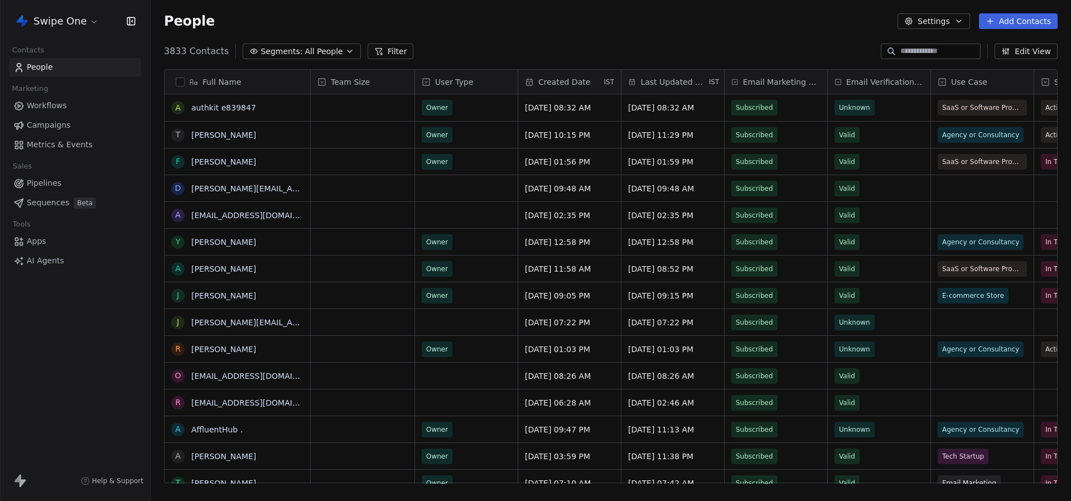
scroll to position [441, 920]
click at [72, 141] on span "Metrics & Events" at bounding box center [60, 145] width 66 height 12
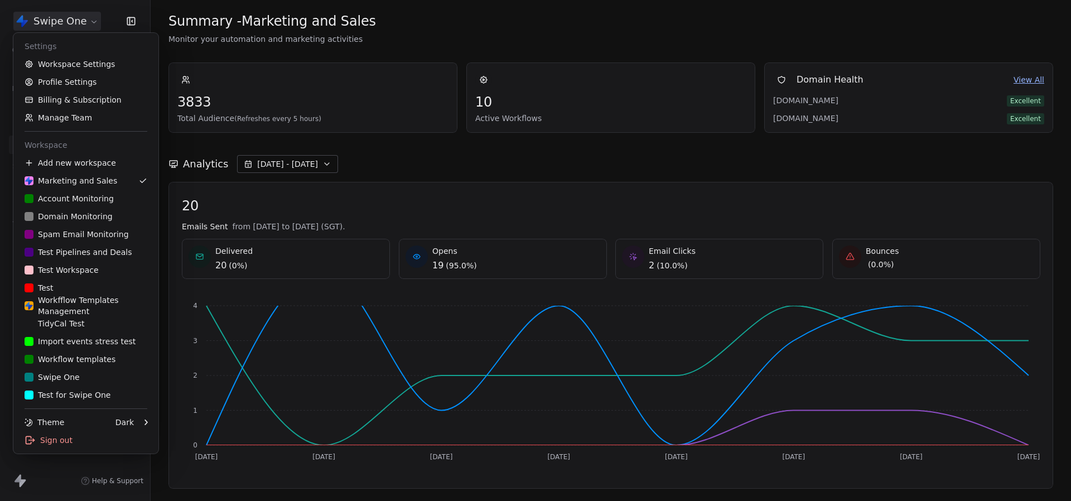
click at [94, 18] on html "Swipe One Contacts People Marketing Workflows Campaigns Metrics & Events Sales …" at bounding box center [535, 250] width 1071 height 501
click at [69, 277] on link "T Test Workspace" at bounding box center [86, 270] width 136 height 18
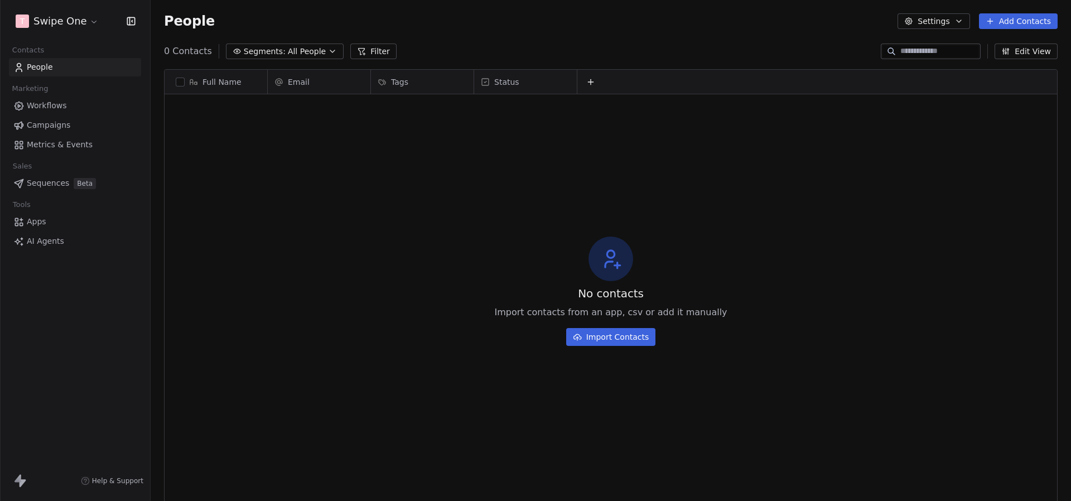
scroll to position [441, 920]
click at [72, 19] on html "T Swipe One Contacts People Marketing Workflows Campaigns Metrics & Events Sale…" at bounding box center [535, 250] width 1071 height 501
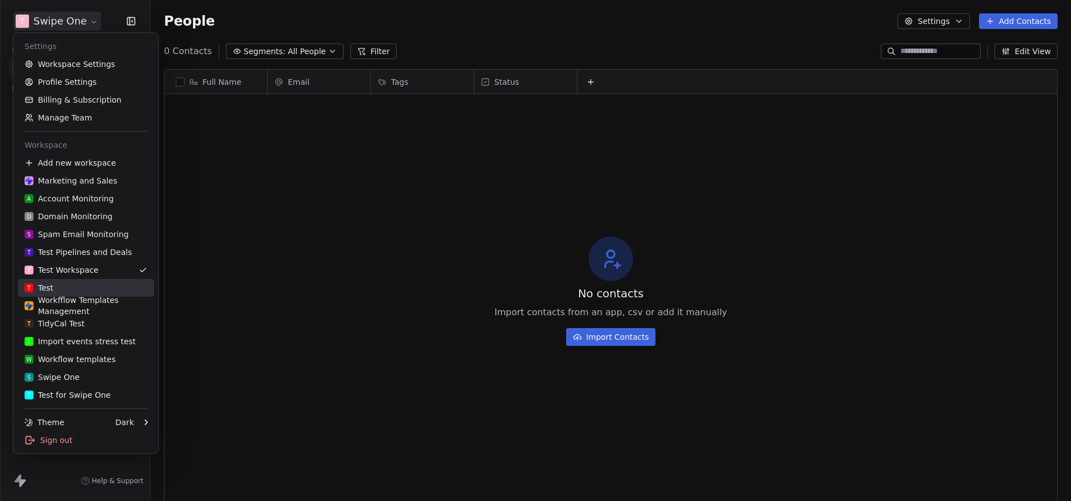
click at [87, 285] on div "T Test" at bounding box center [86, 287] width 123 height 11
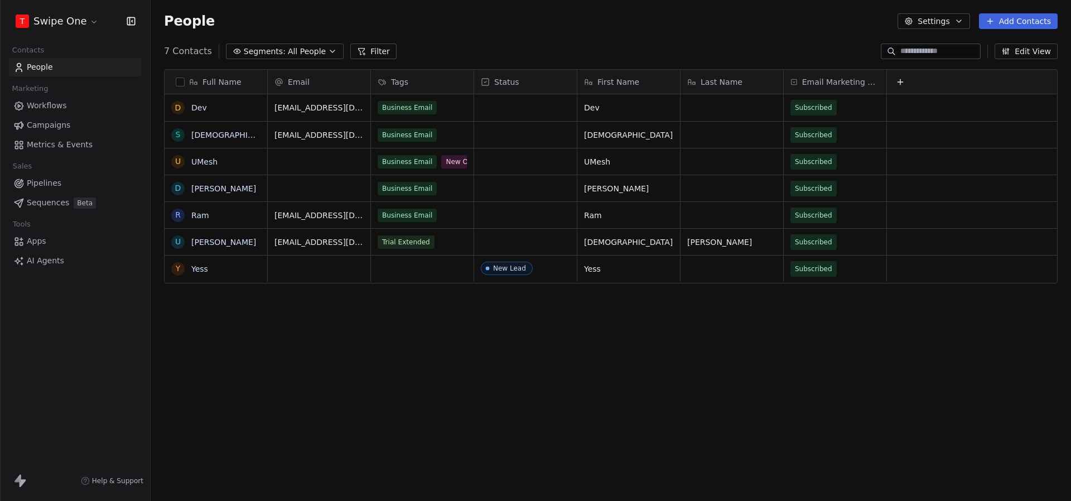
scroll to position [441, 920]
click at [66, 146] on span "Metrics & Events" at bounding box center [60, 145] width 66 height 12
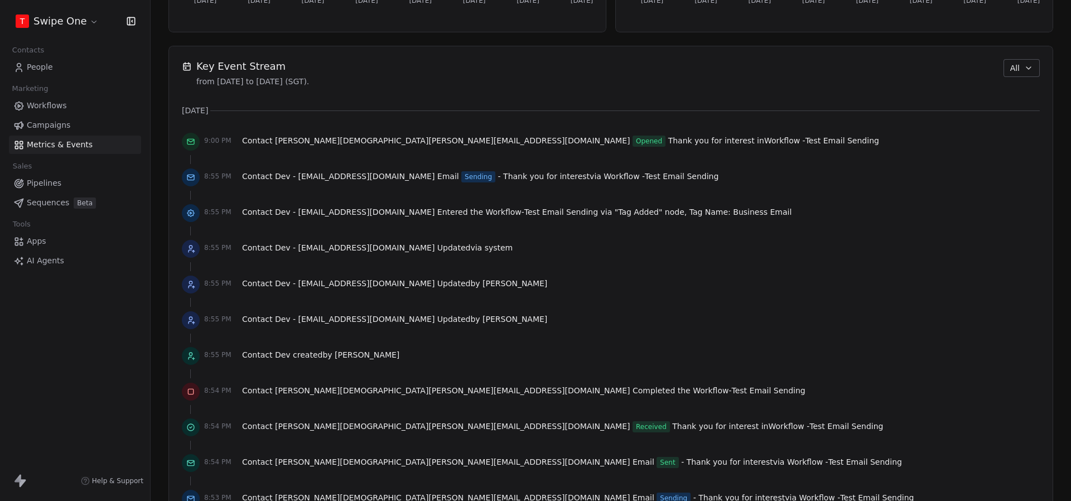
scroll to position [674, 0]
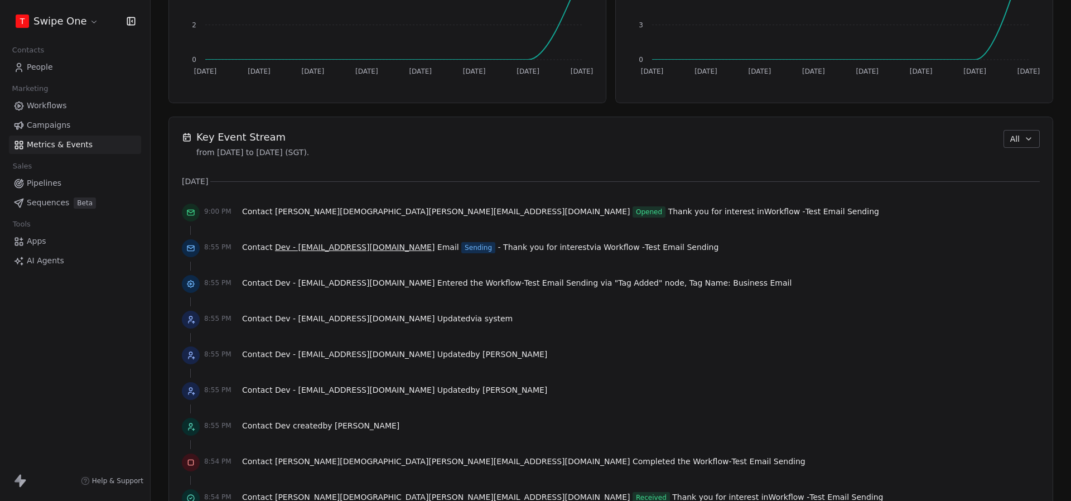
click at [349, 243] on span "Dev - [EMAIL_ADDRESS][DOMAIN_NAME]" at bounding box center [354, 247] width 159 height 9
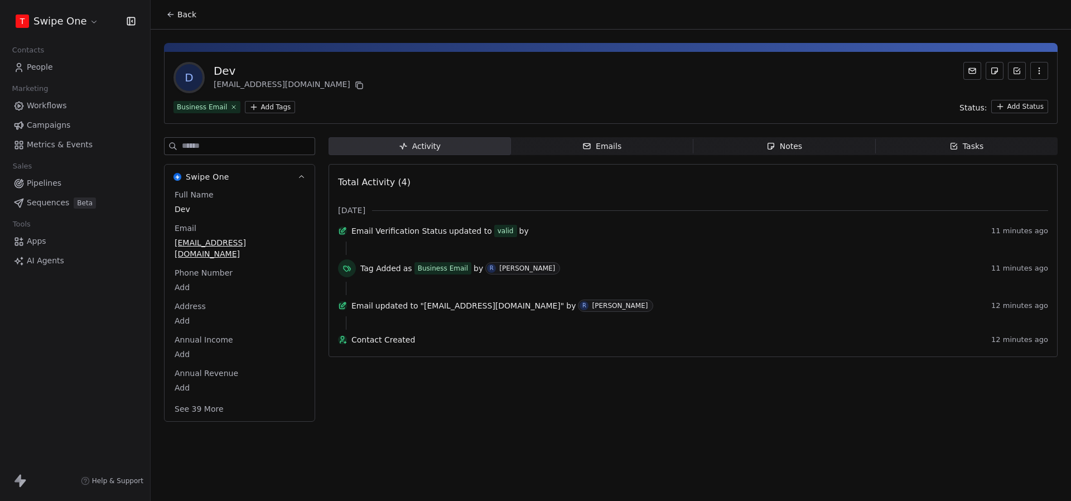
click at [180, 16] on span "Back" at bounding box center [186, 14] width 19 height 11
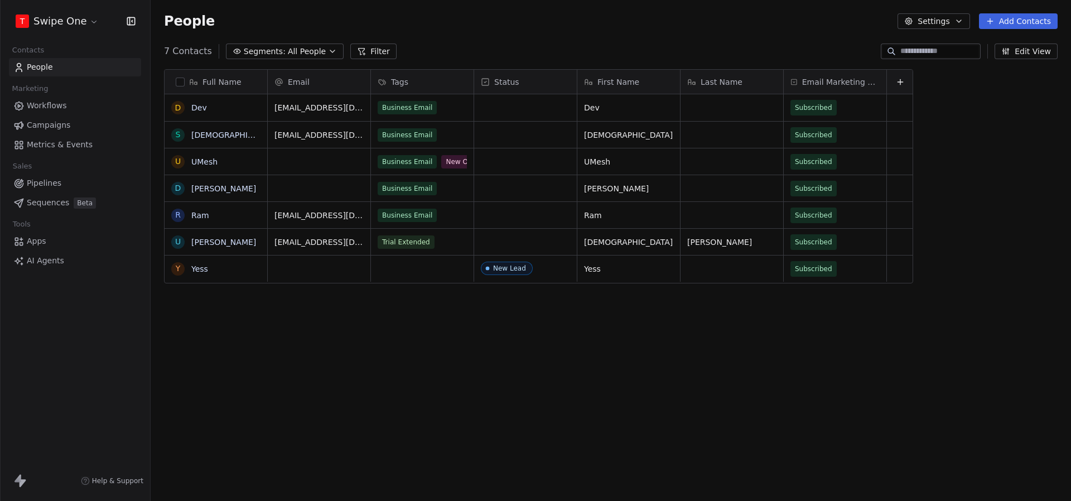
scroll to position [441, 920]
click at [59, 110] on span "Workflows" at bounding box center [47, 106] width 40 height 12
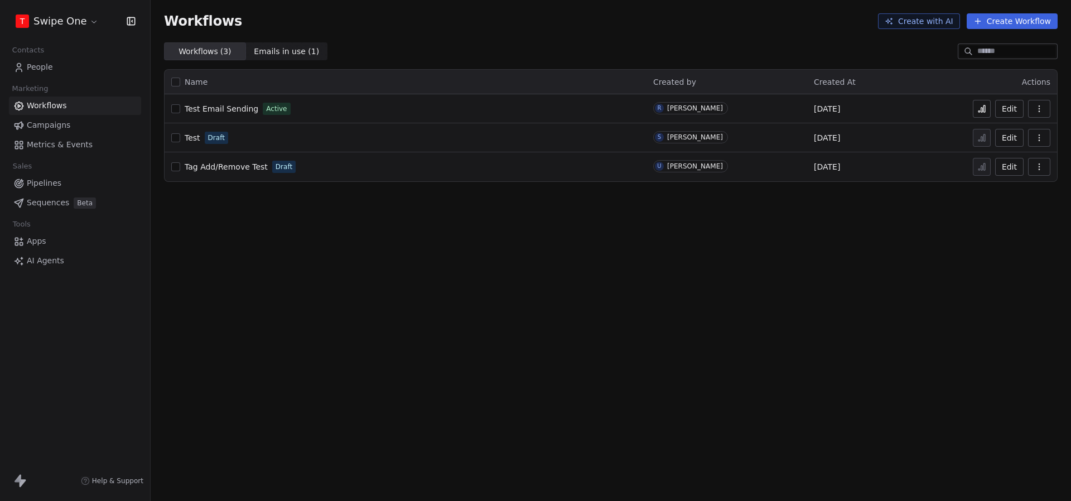
click at [74, 146] on span "Metrics & Events" at bounding box center [60, 145] width 66 height 12
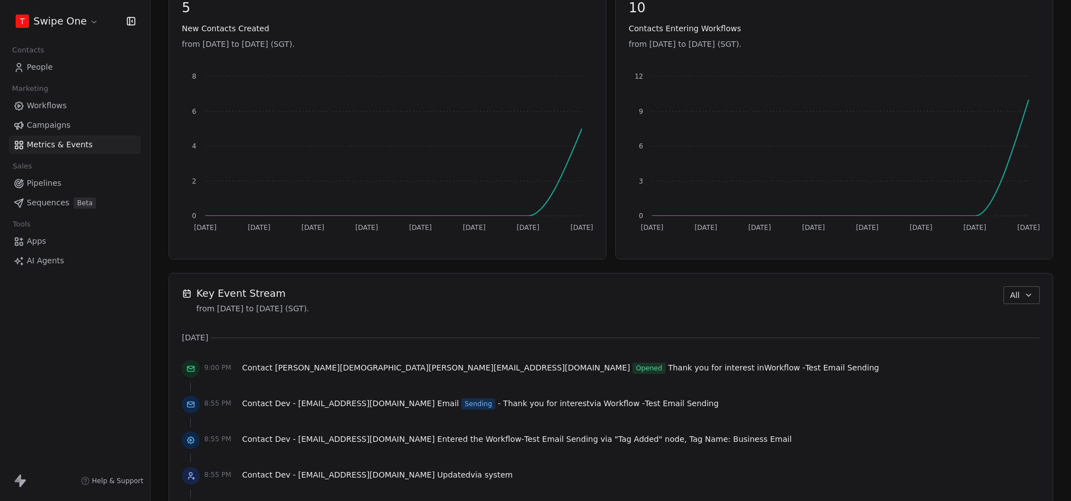
scroll to position [595, 0]
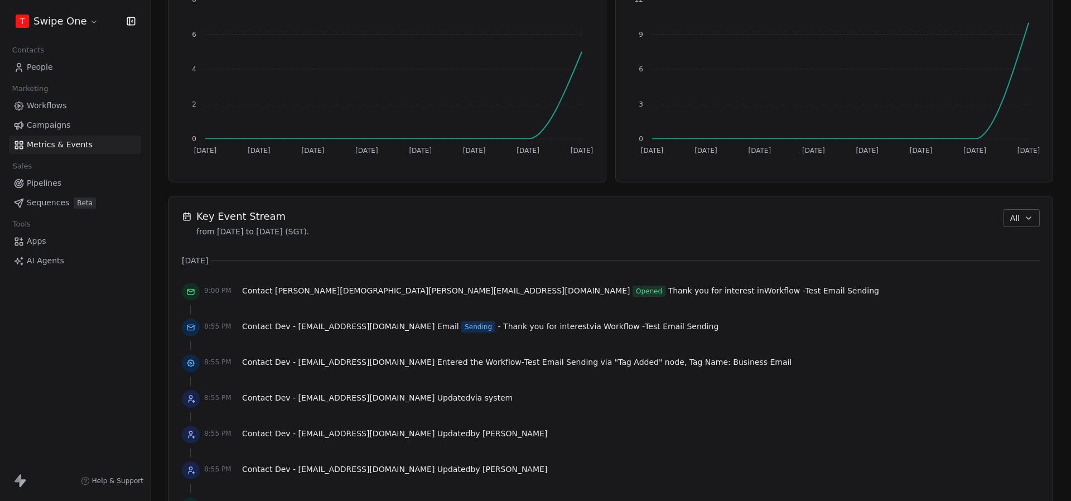
click at [37, 75] on link "People" at bounding box center [75, 67] width 132 height 18
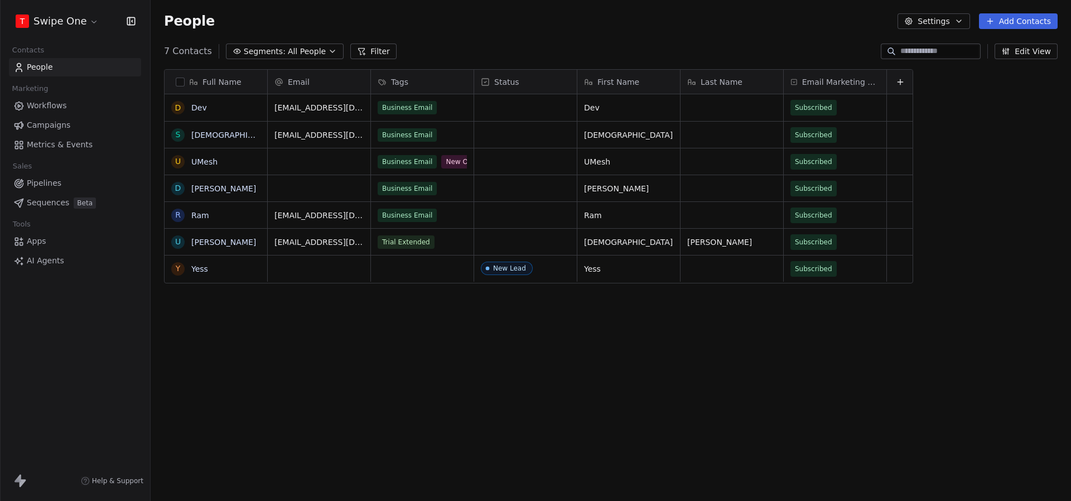
scroll to position [441, 920]
click at [195, 107] on link "Dev" at bounding box center [199, 107] width 16 height 9
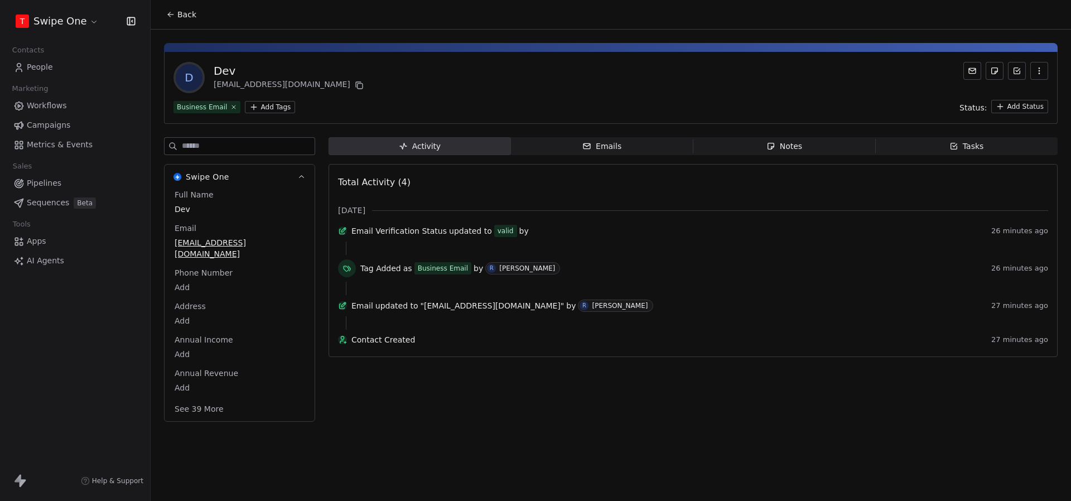
click at [62, 147] on span "Metrics & Events" at bounding box center [60, 145] width 66 height 12
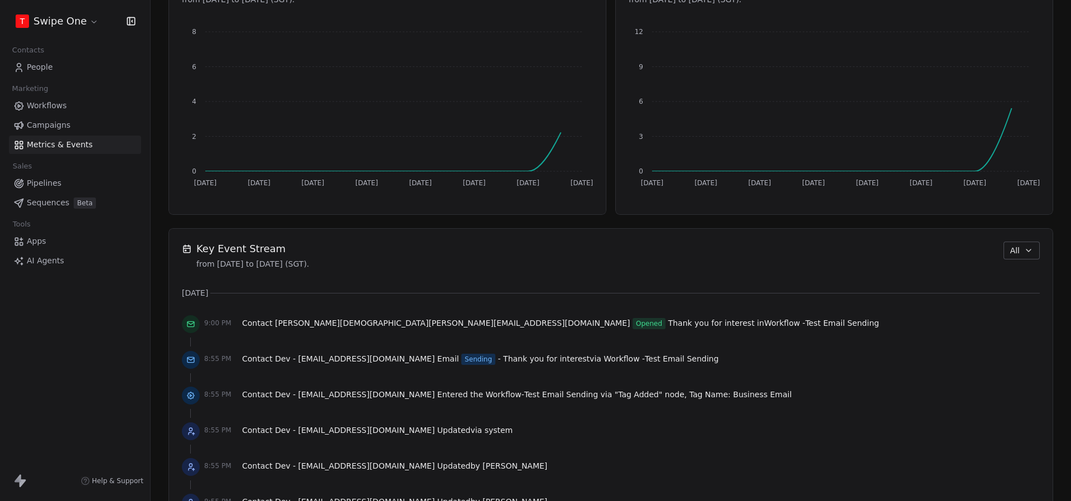
scroll to position [726, 0]
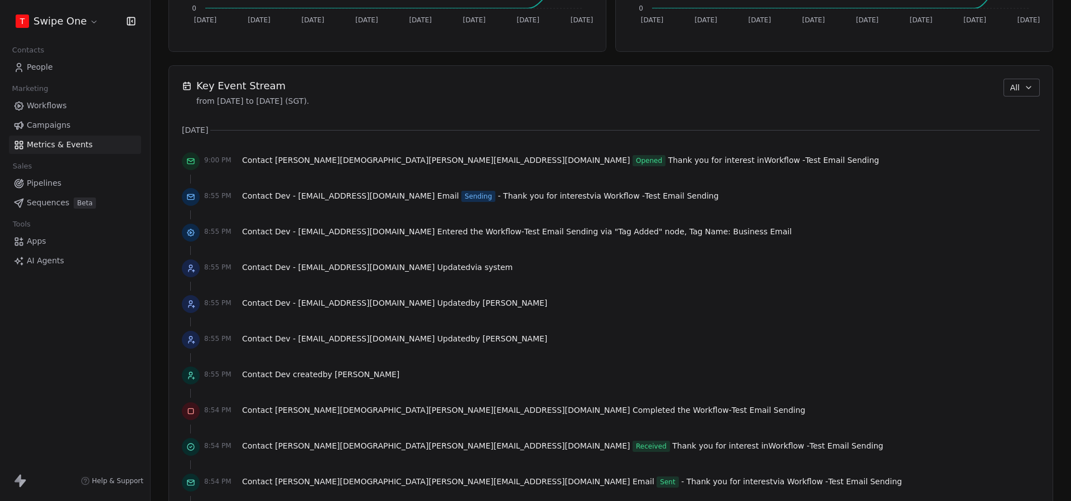
click at [76, 110] on link "Workflows" at bounding box center [75, 105] width 132 height 18
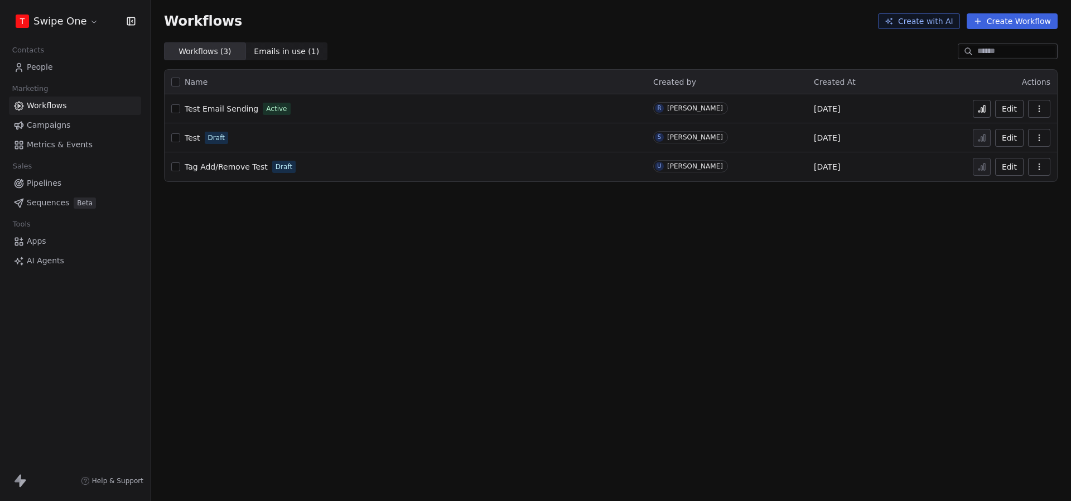
click at [69, 126] on link "Campaigns" at bounding box center [75, 125] width 132 height 18
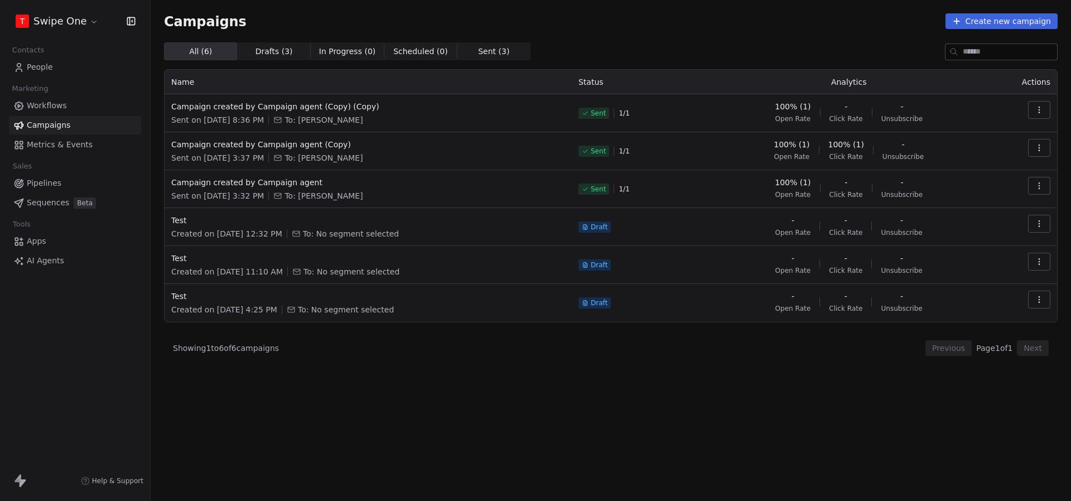
click at [69, 22] on html "T Swipe One Contacts People Marketing Workflows Campaigns Metrics & Events Sale…" at bounding box center [535, 250] width 1071 height 501
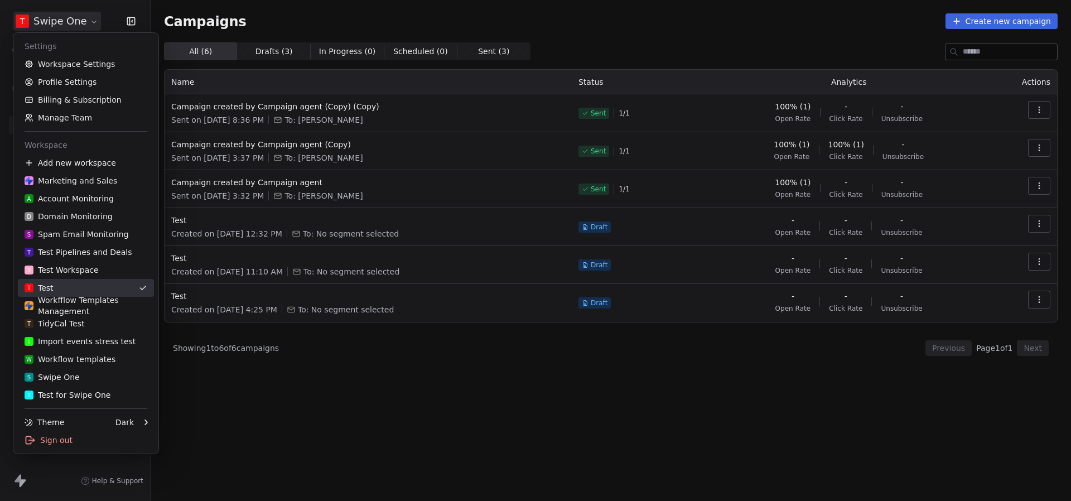
click at [81, 286] on div "T Test" at bounding box center [86, 287] width 123 height 11
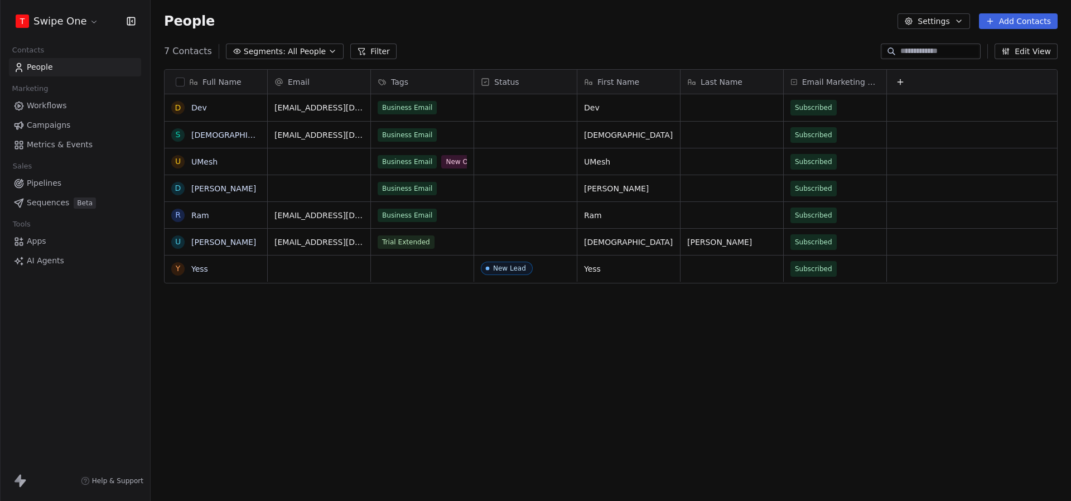
scroll to position [441, 920]
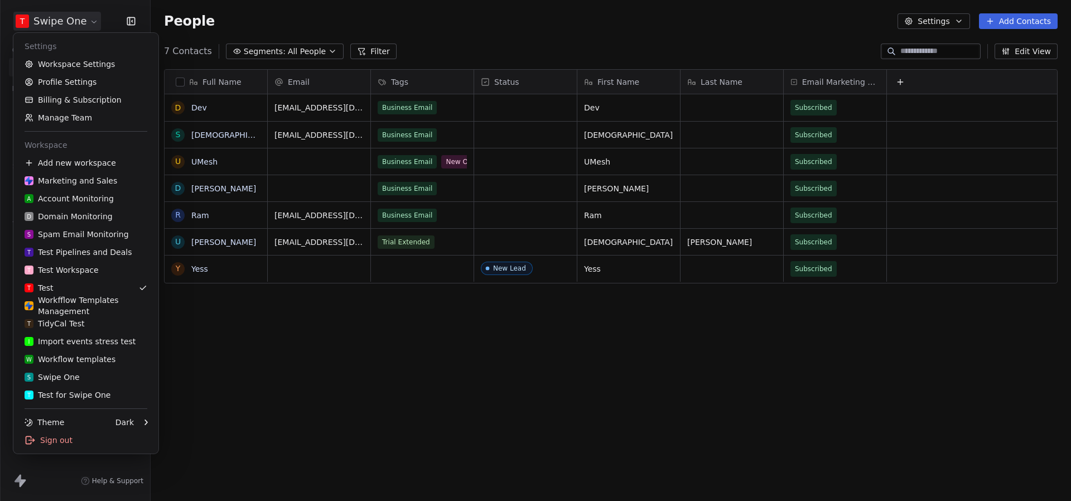
click at [77, 23] on html "T Swipe One Contacts People Marketing Workflows Campaigns Metrics & Events Sale…" at bounding box center [535, 250] width 1071 height 501
click at [78, 61] on link "Workspace Settings" at bounding box center [86, 64] width 136 height 18
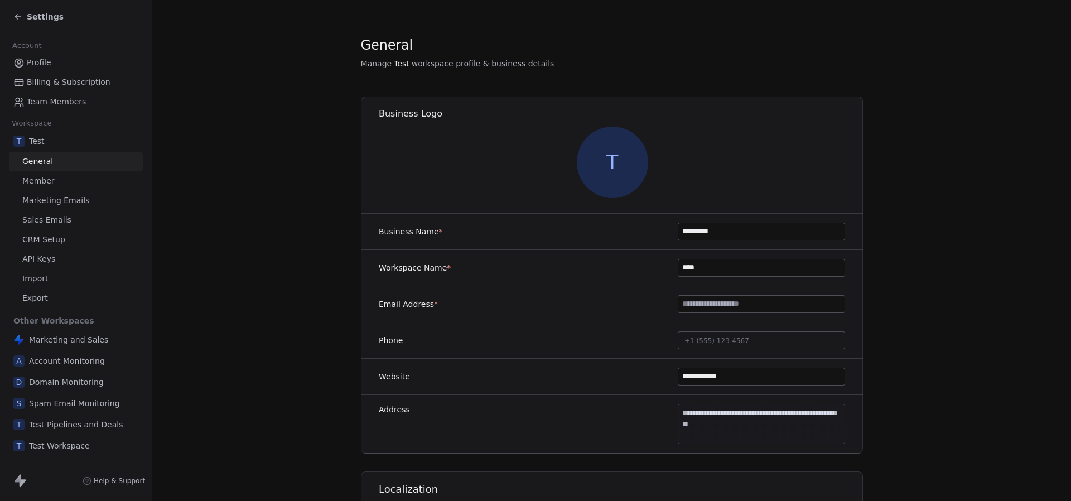
click at [68, 220] on span "Sales Emails" at bounding box center [46, 220] width 49 height 12
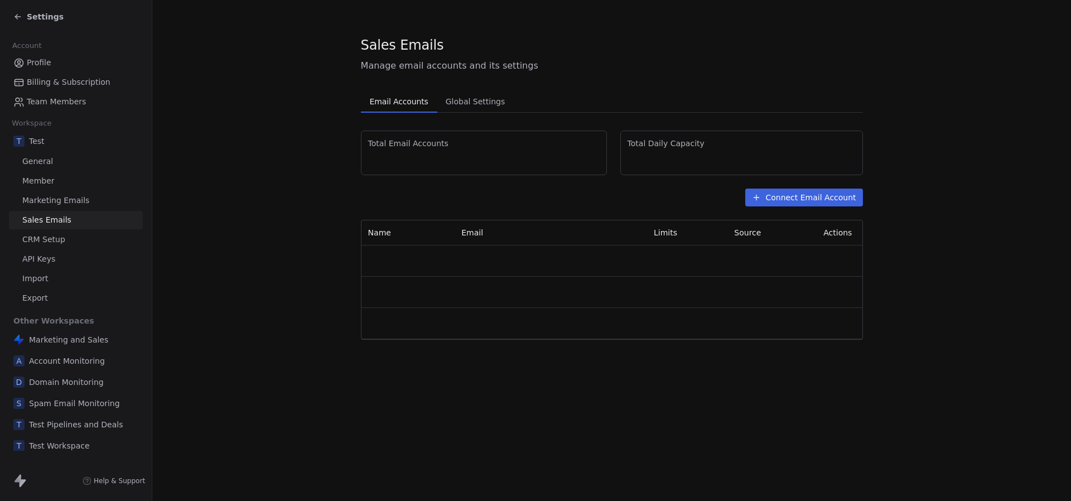
click at [71, 196] on span "Marketing Emails" at bounding box center [55, 201] width 67 height 12
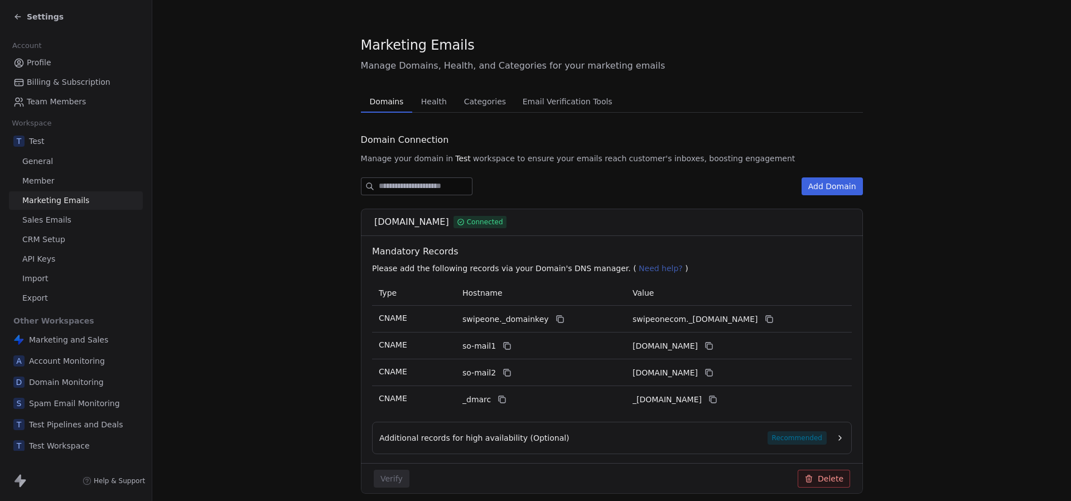
scroll to position [46, 0]
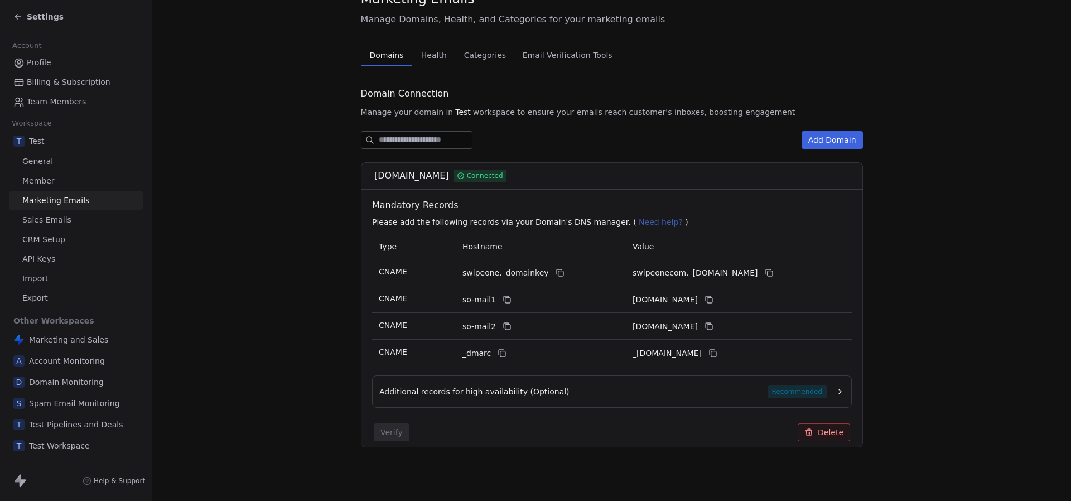
click at [847, 144] on button "Add Domain" at bounding box center [831, 140] width 61 height 18
drag, startPoint x: 50, startPoint y: 27, endPoint x: 47, endPoint y: 16, distance: 11.4
click at [49, 22] on div "Settings" at bounding box center [76, 16] width 152 height 33
click at [47, 16] on span "Settings" at bounding box center [45, 16] width 37 height 11
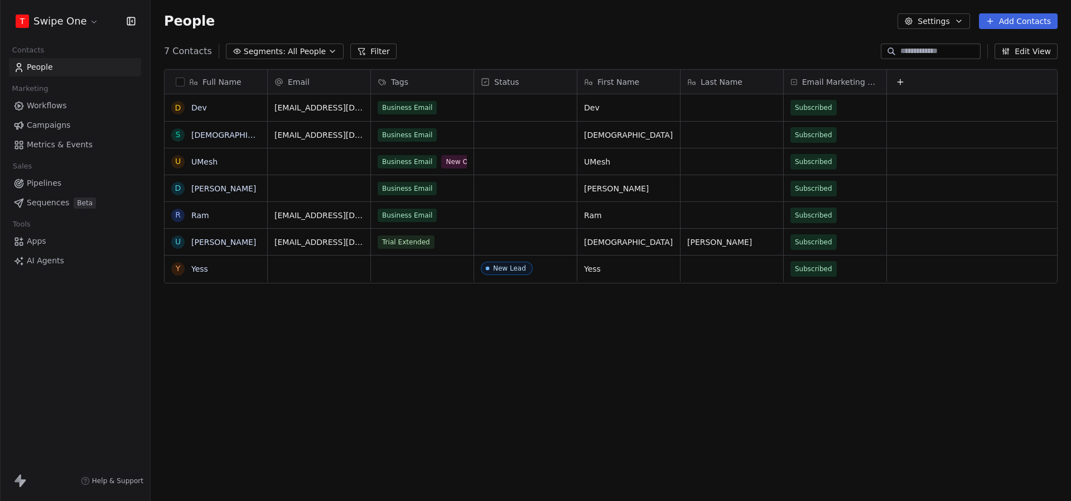
scroll to position [441, 920]
click at [49, 23] on html "T Swipe One Contacts People Marketing Workflows Campaigns Metrics & Events Sale…" at bounding box center [535, 250] width 1071 height 501
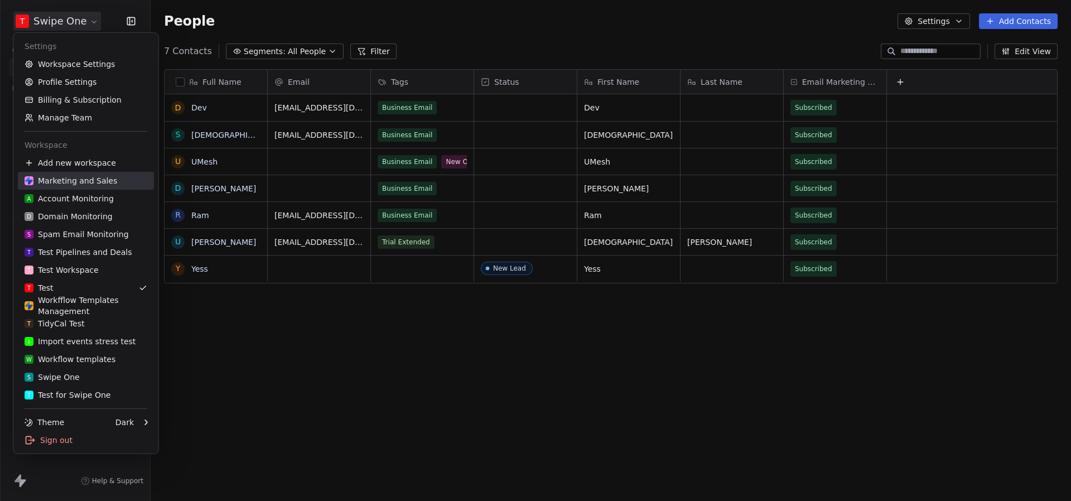
click at [67, 177] on div "Marketing and Sales" at bounding box center [71, 180] width 93 height 11
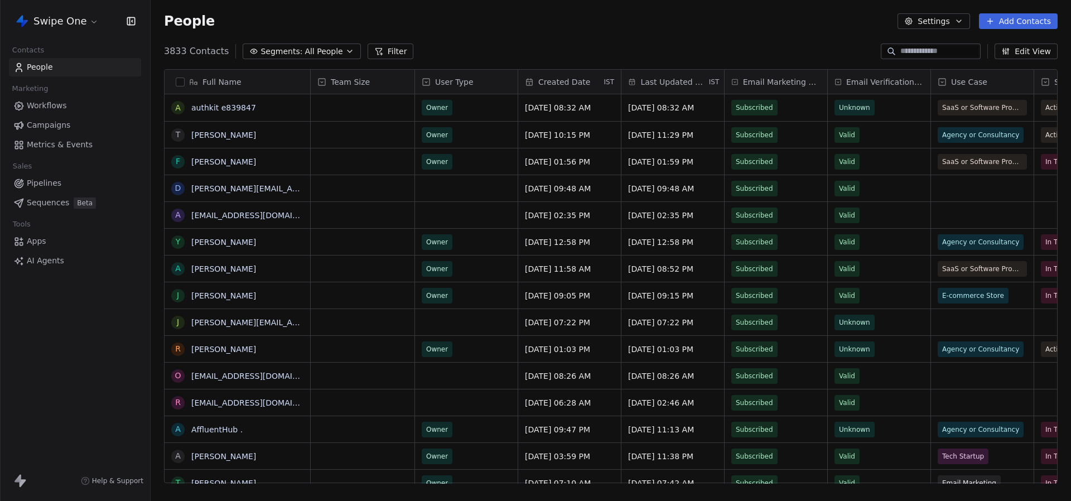
scroll to position [441, 920]
click at [67, 125] on span "Campaigns" at bounding box center [48, 125] width 43 height 12
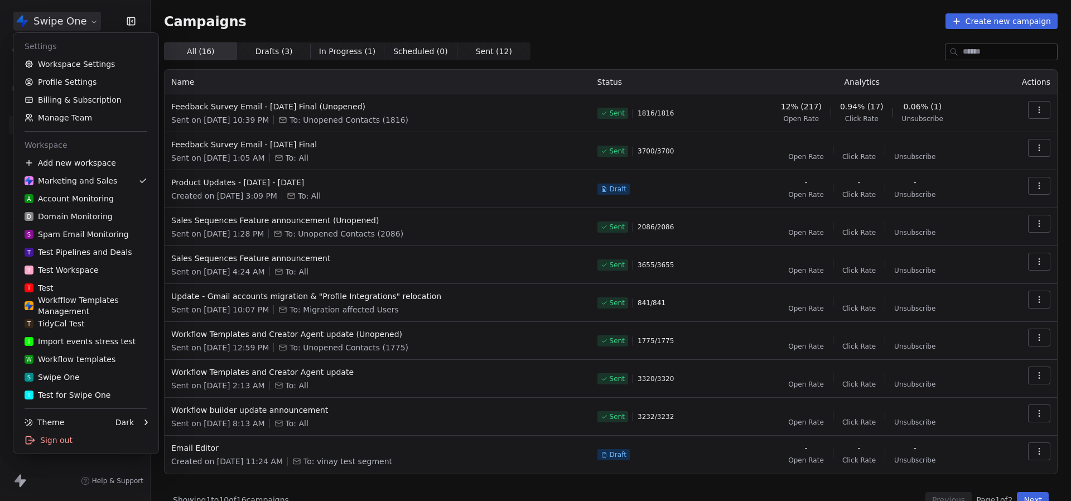
click at [51, 20] on html "Swipe One Contacts People Marketing Workflows Campaigns Metrics & Events Sales …" at bounding box center [535, 250] width 1071 height 501
click at [67, 62] on link "Workspace Settings" at bounding box center [86, 64] width 136 height 18
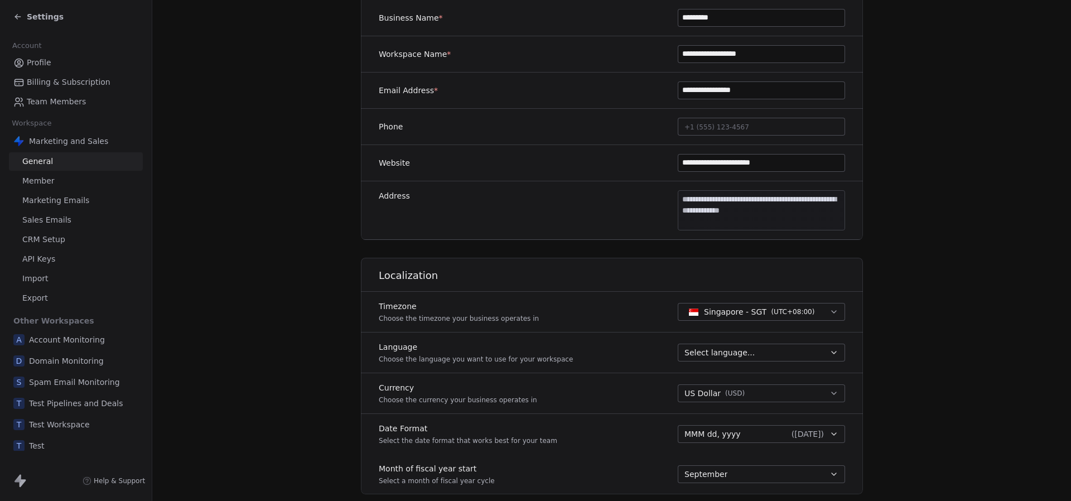
scroll to position [515, 0]
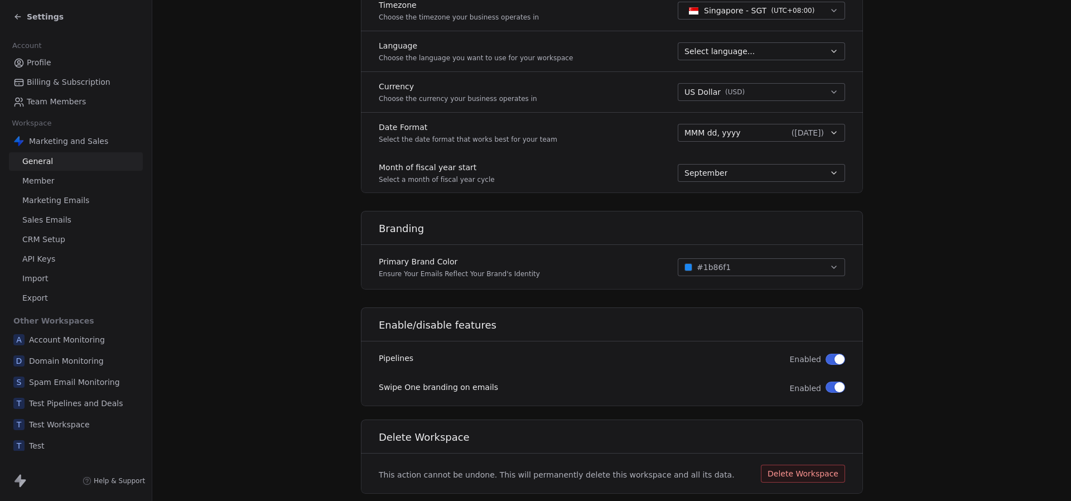
click at [91, 142] on span "Marketing and Sales" at bounding box center [68, 141] width 79 height 11
click at [59, 199] on span "Marketing Emails" at bounding box center [55, 201] width 67 height 12
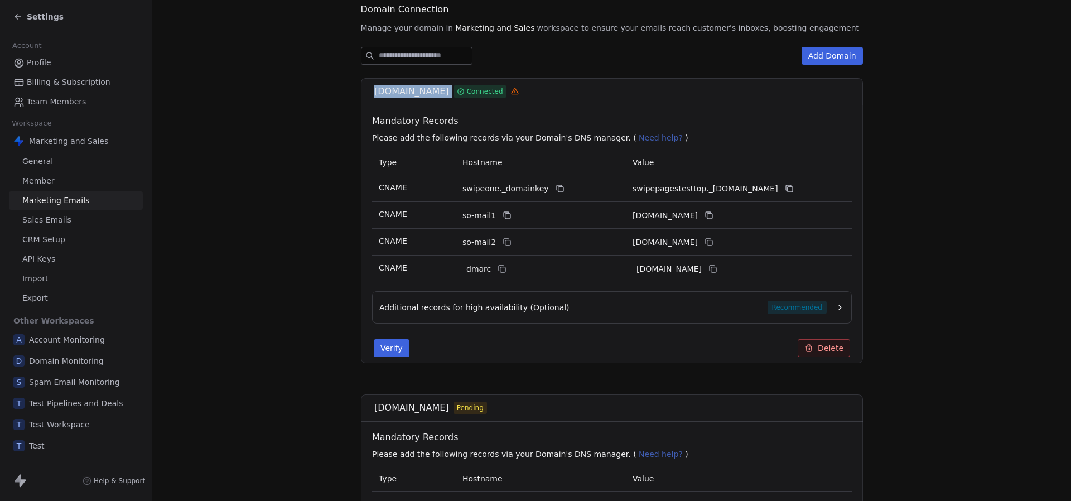
drag, startPoint x: 373, startPoint y: 95, endPoint x: 463, endPoint y: 98, distance: 90.4
click at [463, 98] on div "swipepagestest.top Connected" at bounding box center [615, 91] width 482 height 13
copy div "[DOMAIN_NAME]"
click at [49, 20] on span "Settings" at bounding box center [45, 16] width 37 height 11
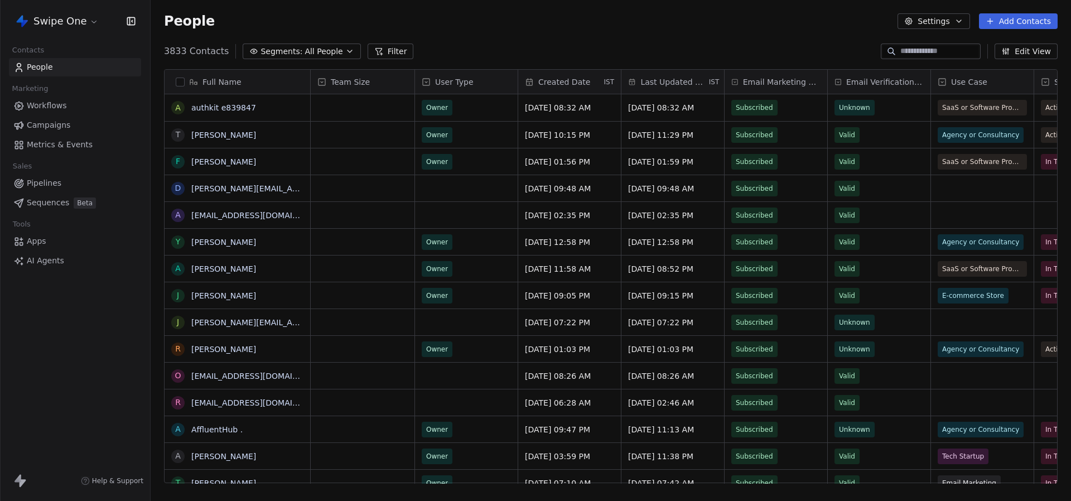
scroll to position [441, 920]
click at [51, 19] on html "Swipe One Contacts People Marketing Workflows Campaigns Metrics & Events Sales …" at bounding box center [535, 250] width 1071 height 501
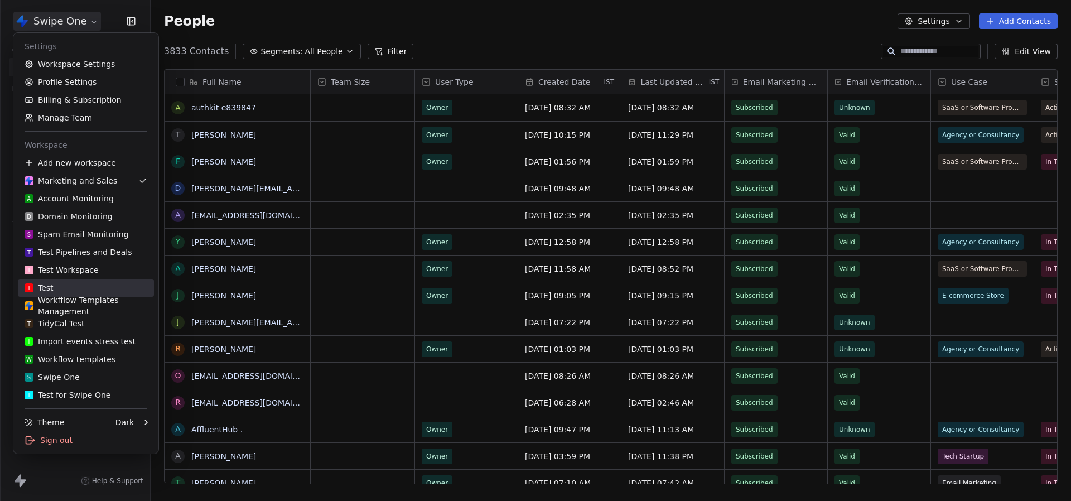
click at [96, 284] on div "T Test" at bounding box center [86, 287] width 123 height 11
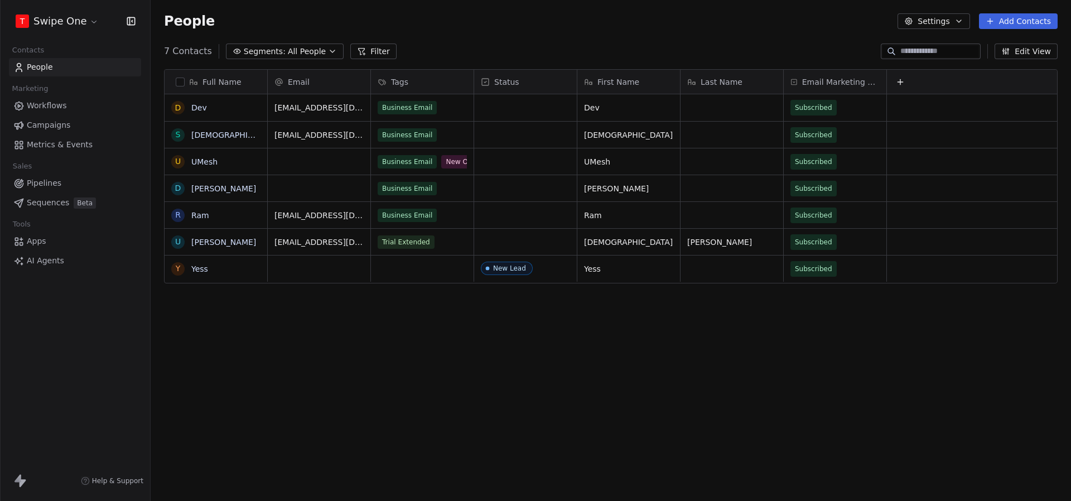
scroll to position [441, 920]
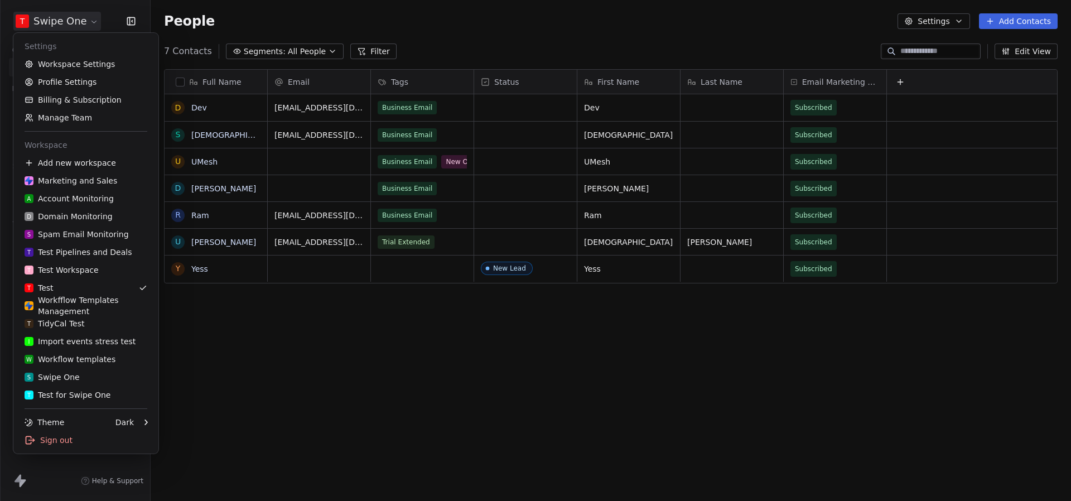
click at [70, 29] on html "T Swipe One Contacts People Marketing Workflows Campaigns Metrics & Events Sale…" at bounding box center [535, 250] width 1071 height 501
click at [79, 70] on link "Workspace Settings" at bounding box center [86, 64] width 136 height 18
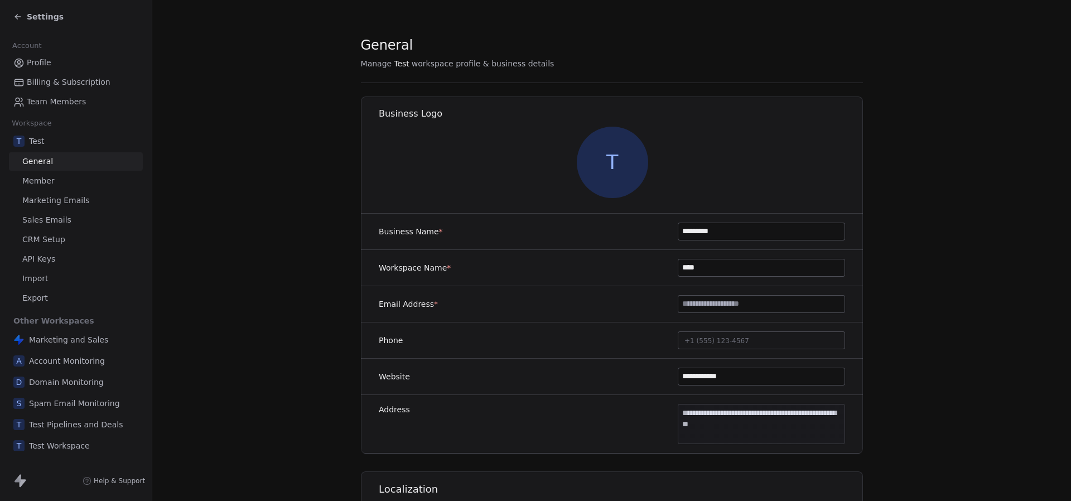
click at [81, 204] on span "Marketing Emails" at bounding box center [55, 201] width 67 height 12
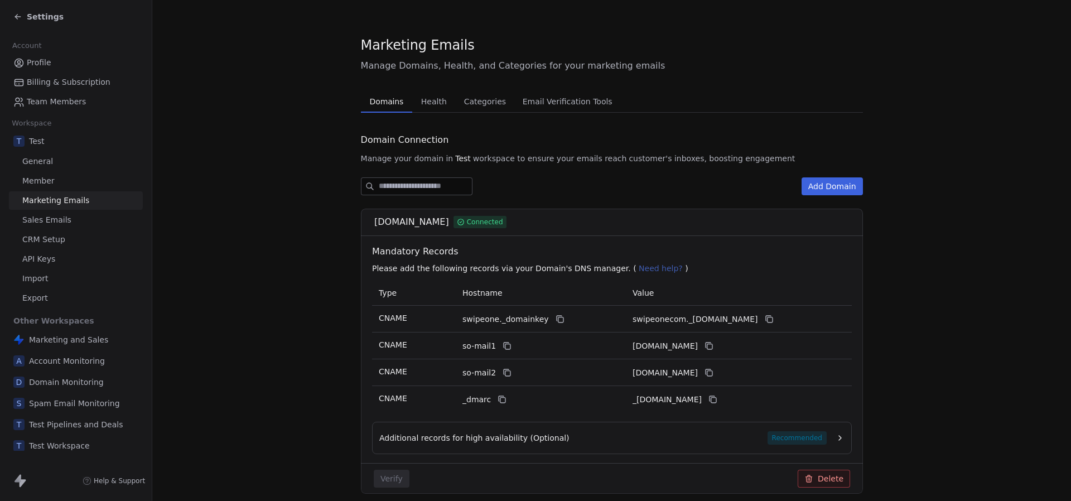
click at [849, 179] on button "Add Domain" at bounding box center [831, 186] width 61 height 18
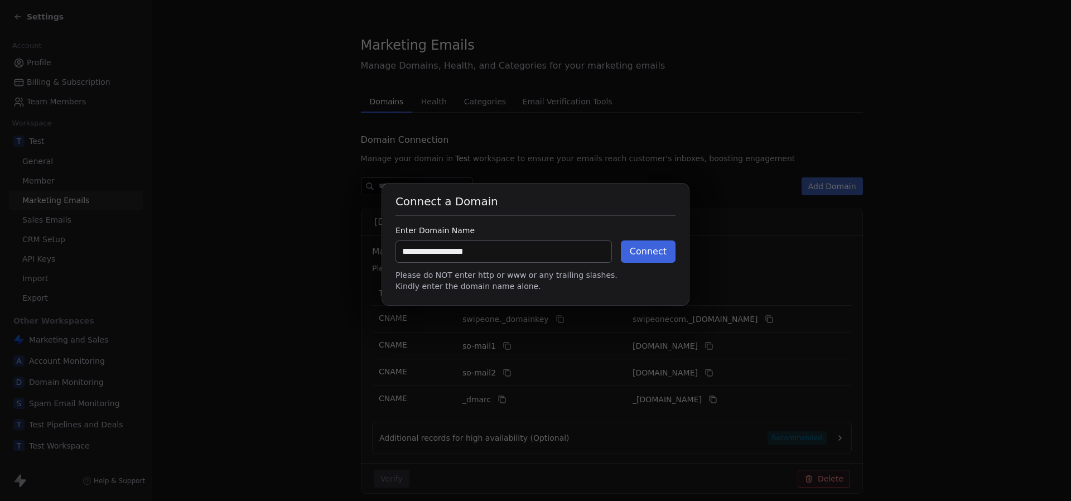
type input "**********"
click at [659, 250] on button "Connect" at bounding box center [648, 251] width 55 height 22
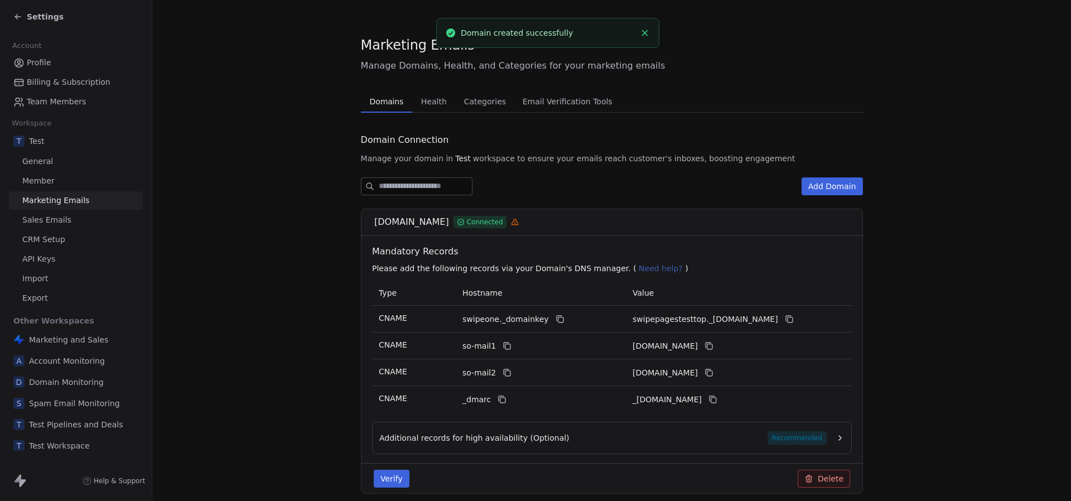
click at [33, 17] on span "Settings" at bounding box center [45, 16] width 37 height 11
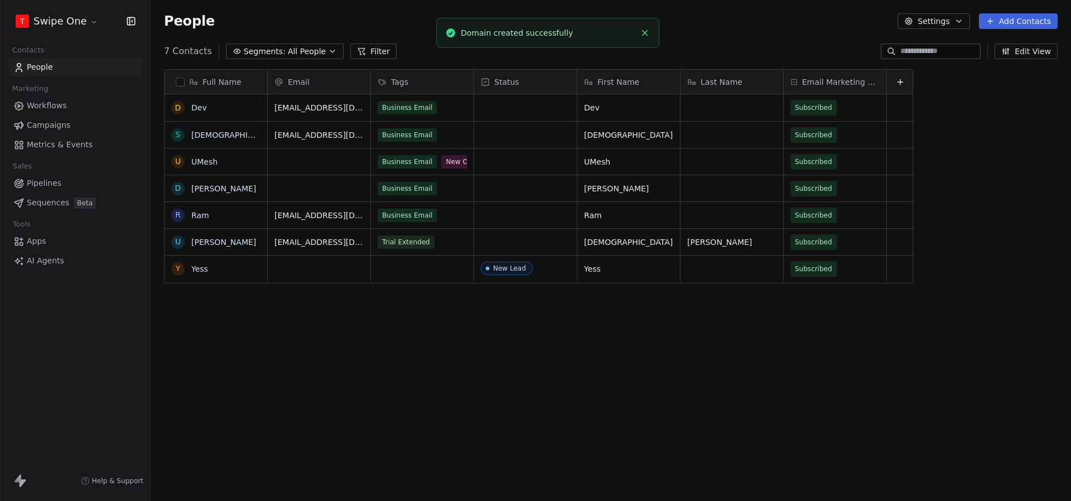
scroll to position [441, 920]
click at [58, 107] on span "Workflows" at bounding box center [47, 106] width 40 height 12
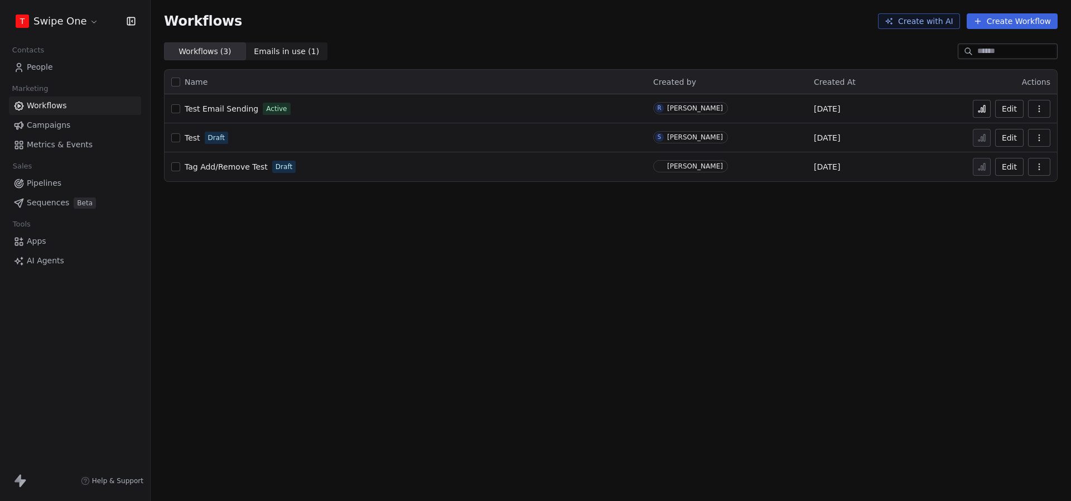
click at [182, 112] on div "Test Email Sending Active" at bounding box center [405, 109] width 468 height 16
click at [192, 110] on span "Test Email Sending" at bounding box center [222, 108] width 74 height 9
click at [233, 108] on span "Test Email Sending" at bounding box center [222, 108] width 74 height 9
click at [43, 67] on span "People" at bounding box center [40, 67] width 26 height 12
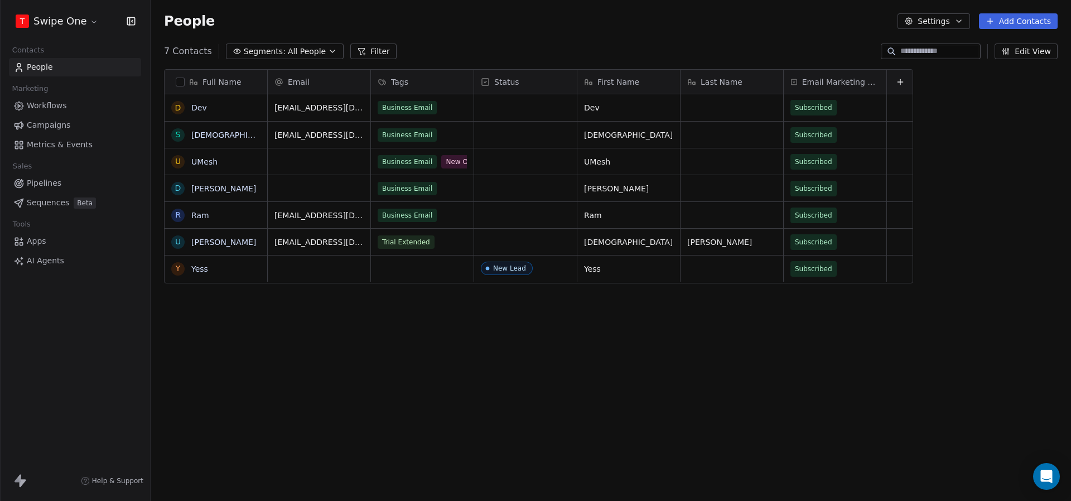
scroll to position [441, 920]
click at [181, 108] on button "grid" at bounding box center [177, 107] width 9 height 9
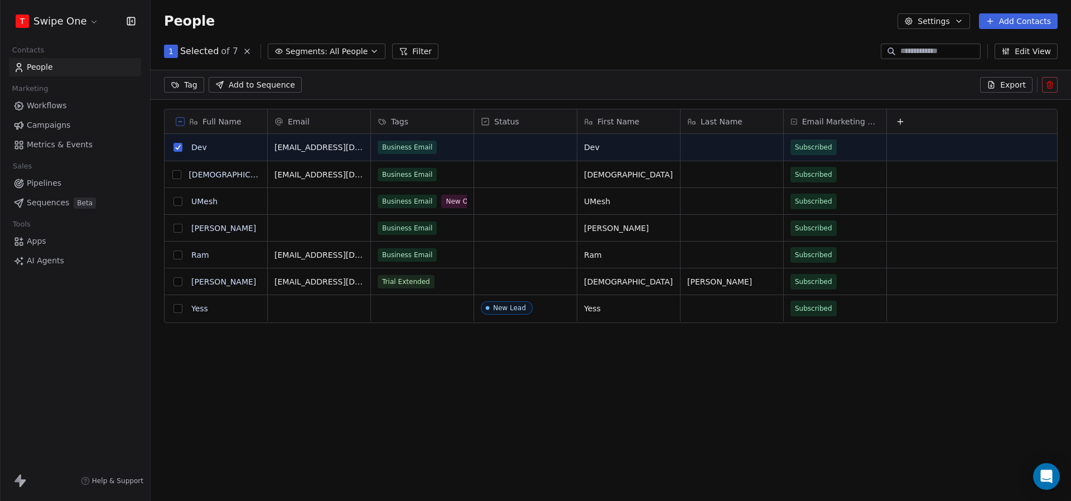
click at [1050, 88] on icon at bounding box center [1049, 84] width 9 height 9
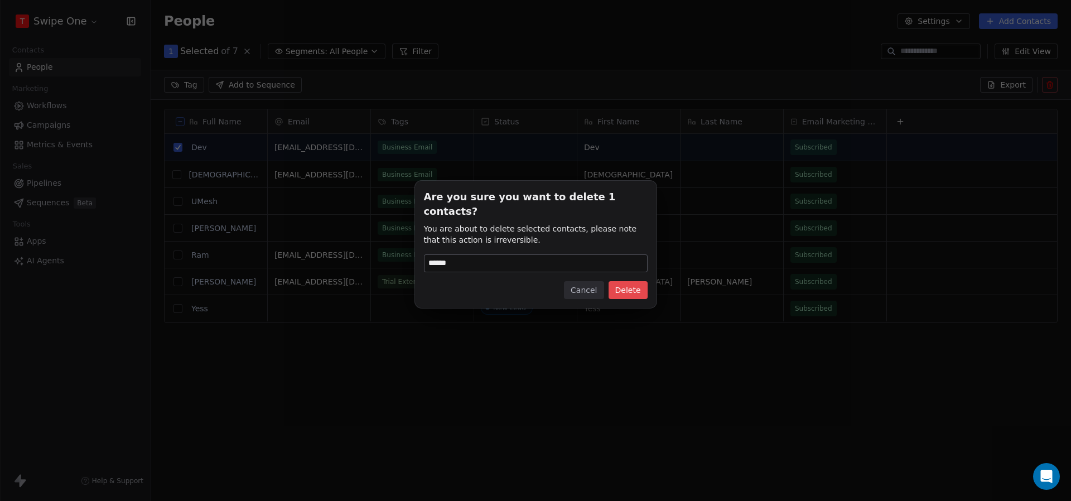
type input "******"
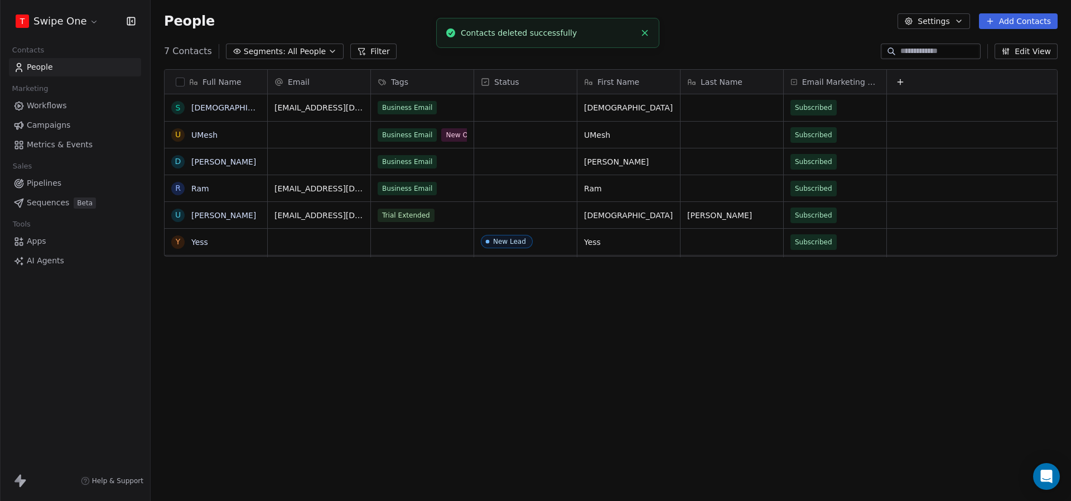
click at [1004, 17] on button "Add Contacts" at bounding box center [1018, 21] width 79 height 16
click at [1001, 43] on span "Create new contact" at bounding box center [1021, 46] width 76 height 12
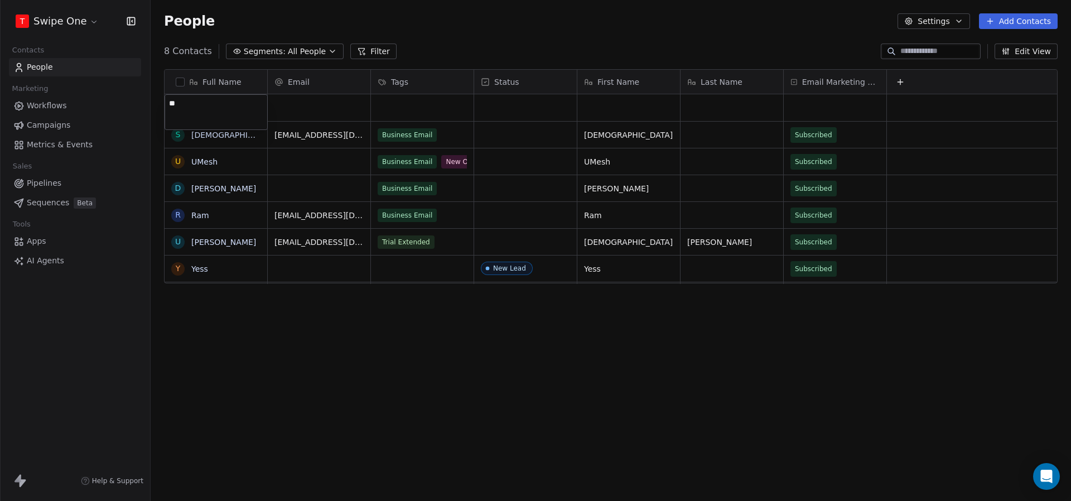
type textarea "***"
click at [329, 105] on html "T Swipe One Contacts People Marketing Workflows Campaigns Metrics & Events Sale…" at bounding box center [535, 250] width 1071 height 501
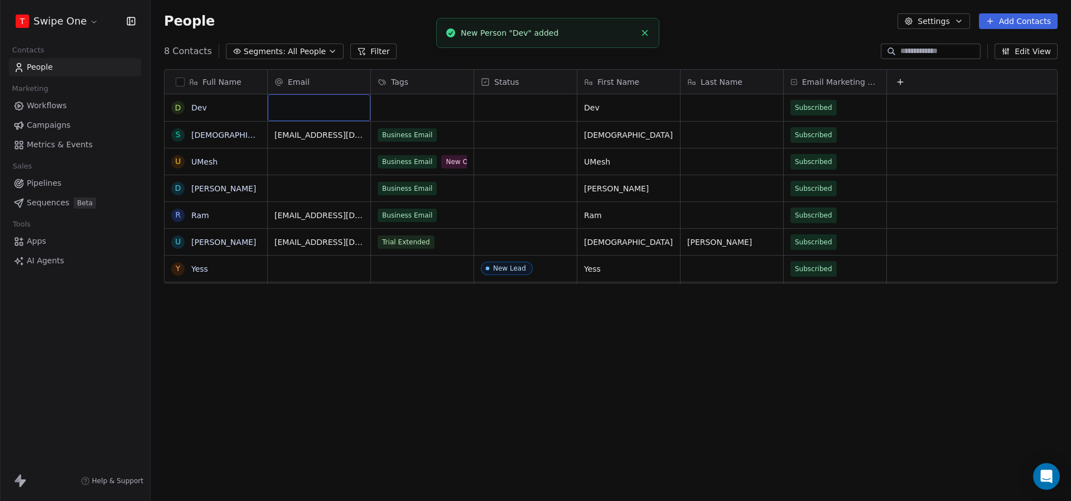
click at [327, 106] on div "grid" at bounding box center [319, 107] width 103 height 27
type input "**********"
click at [515, 43] on div "8 Contacts Segments: All People Filter Edit View" at bounding box center [611, 51] width 920 height 18
click at [422, 102] on div "grid" at bounding box center [422, 107] width 103 height 27
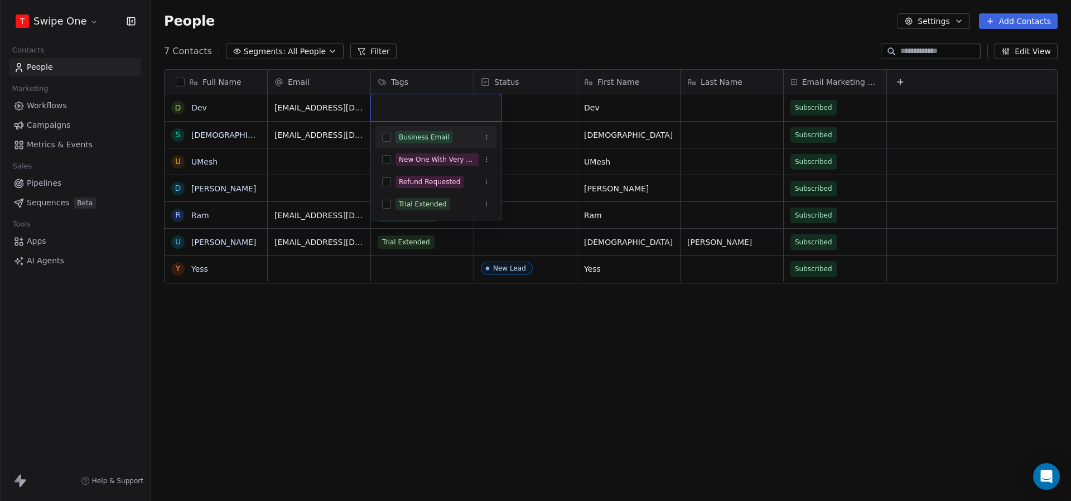
click at [417, 133] on div "Business Email" at bounding box center [424, 137] width 50 height 10
click at [480, 58] on html "T Swipe One Contacts People Marketing Workflows Campaigns Metrics & Events Sale…" at bounding box center [535, 250] width 1071 height 501
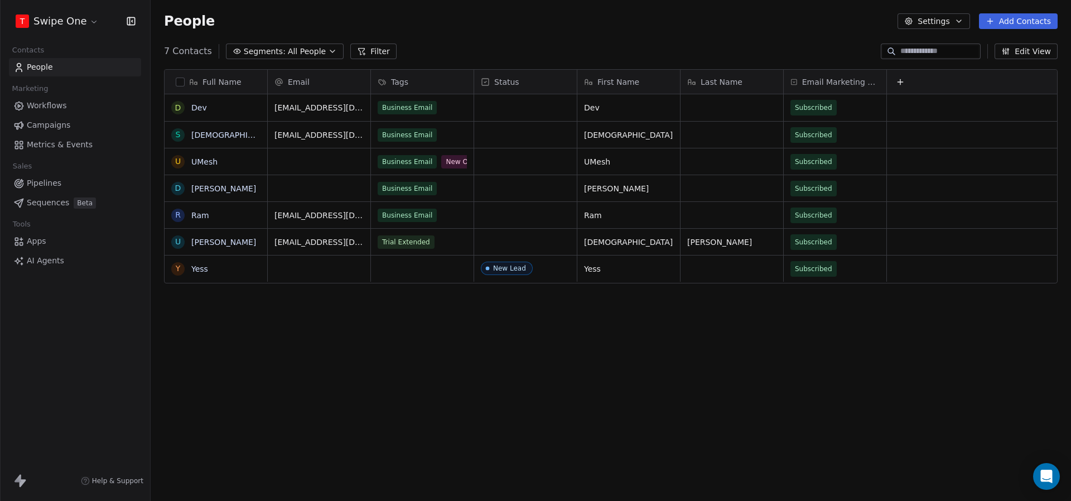
click at [73, 104] on link "Workflows" at bounding box center [75, 105] width 132 height 18
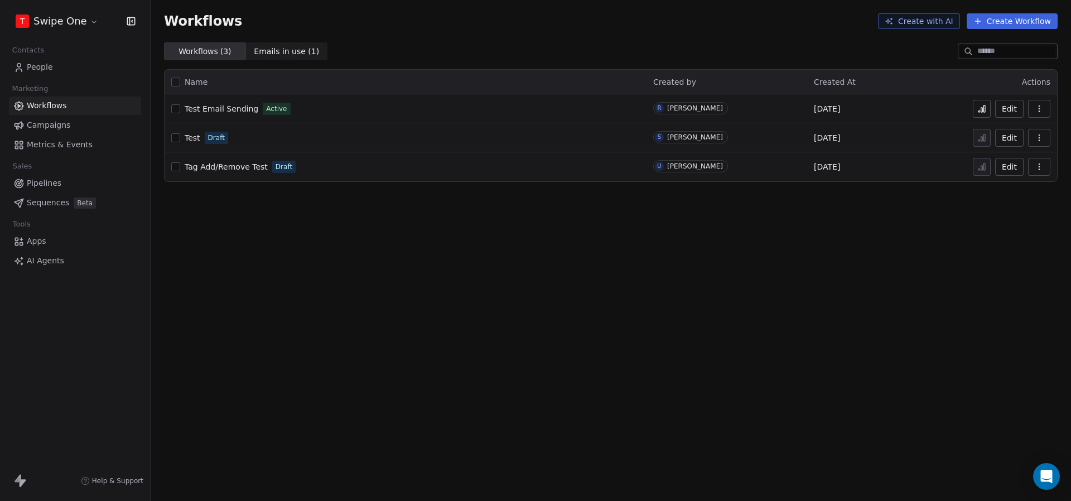
click at [70, 148] on span "Metrics & Events" at bounding box center [60, 145] width 66 height 12
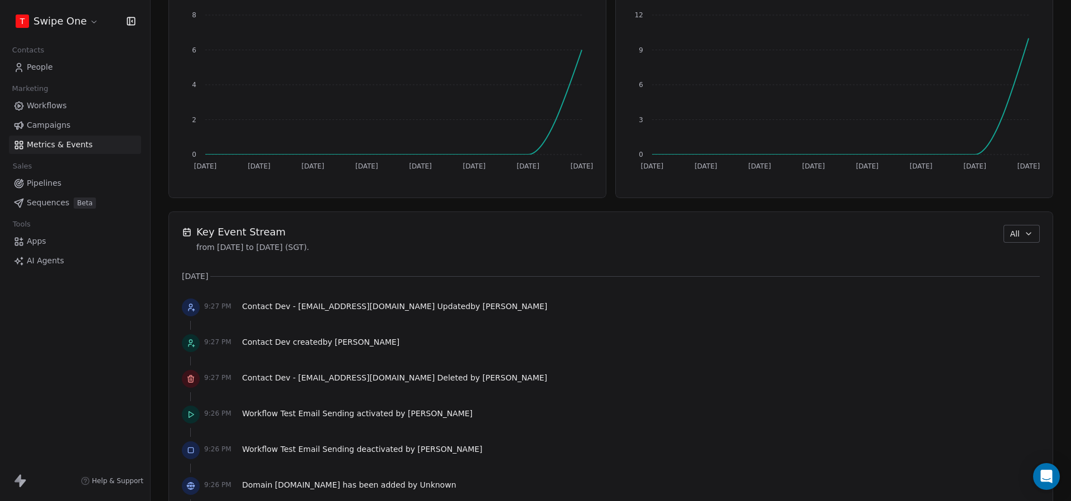
scroll to position [554, 0]
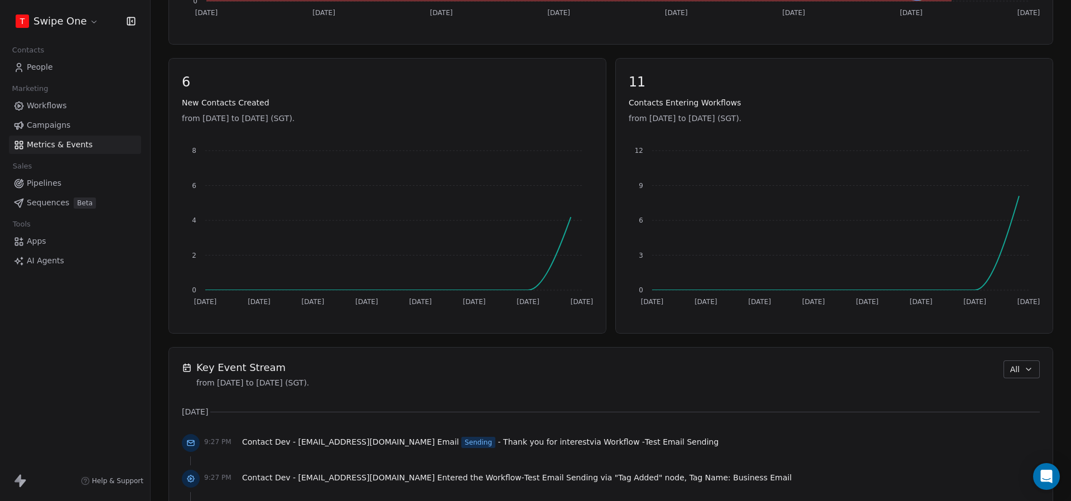
scroll to position [630, 0]
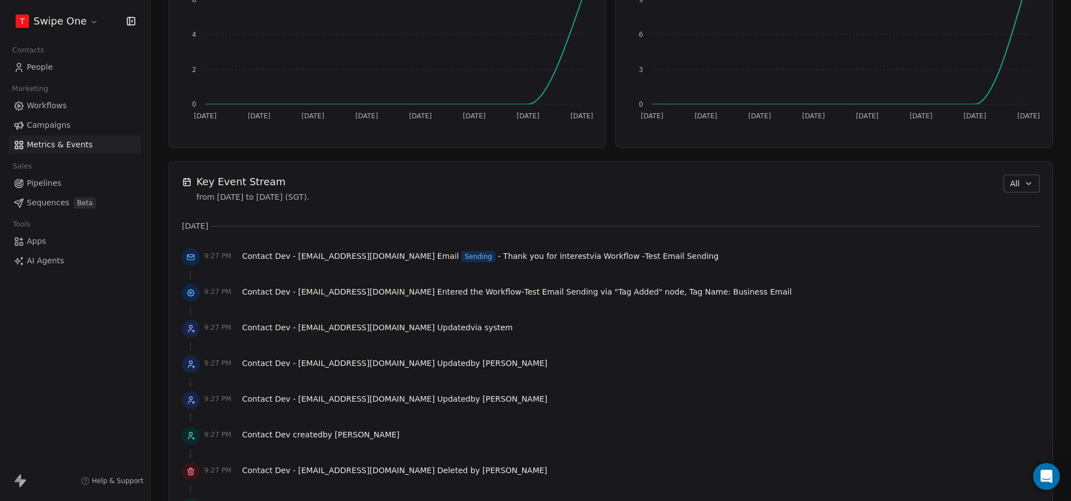
click at [49, 99] on link "Workflows" at bounding box center [75, 105] width 132 height 18
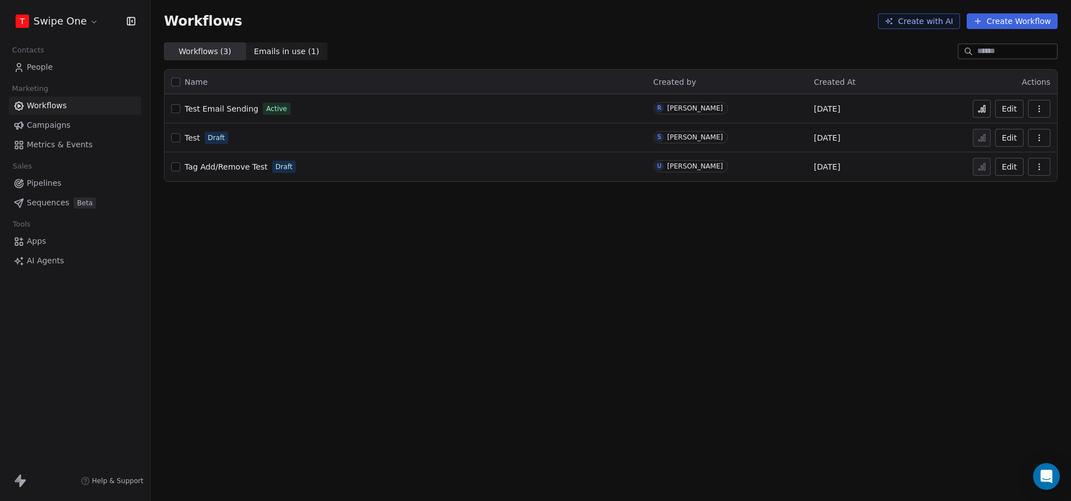
click at [75, 142] on span "Metrics & Events" at bounding box center [60, 145] width 66 height 12
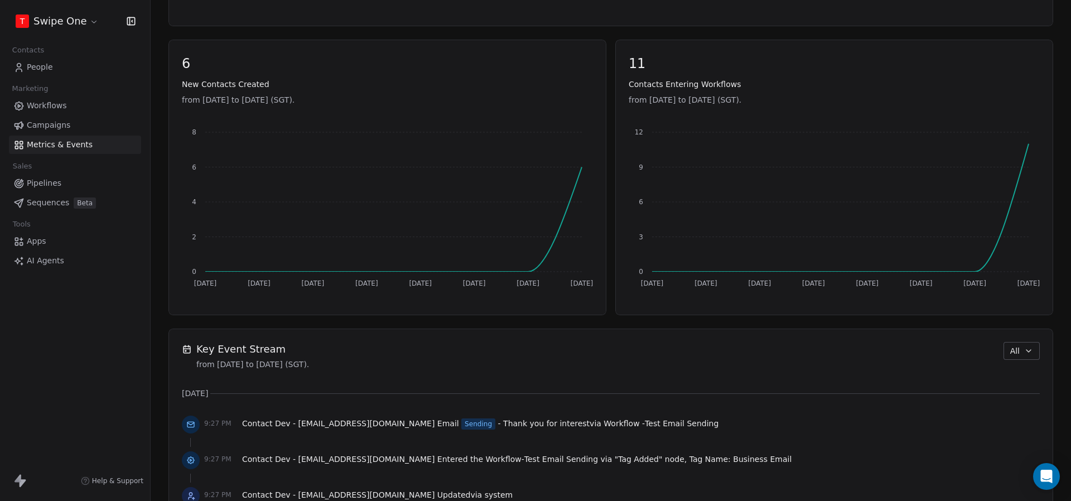
scroll to position [589, 0]
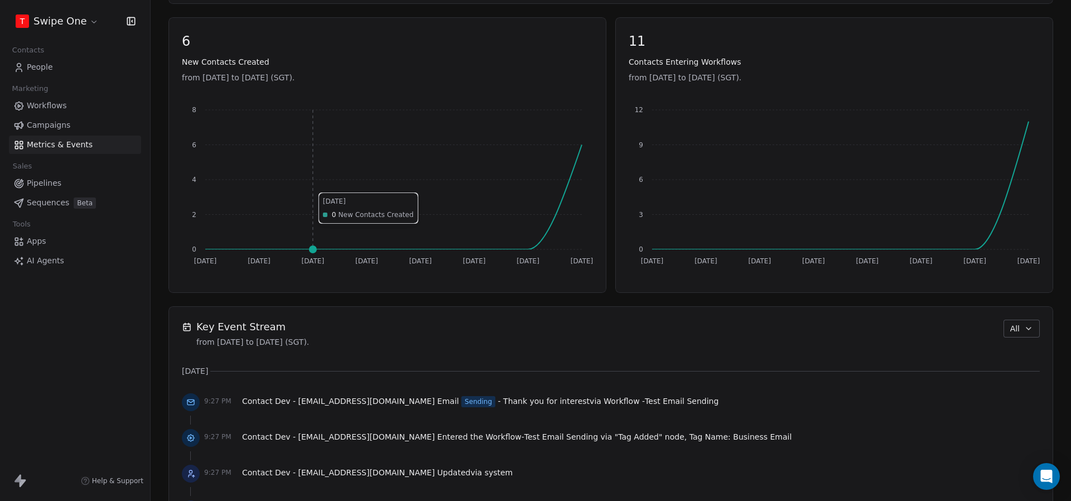
scroll to position [485, 0]
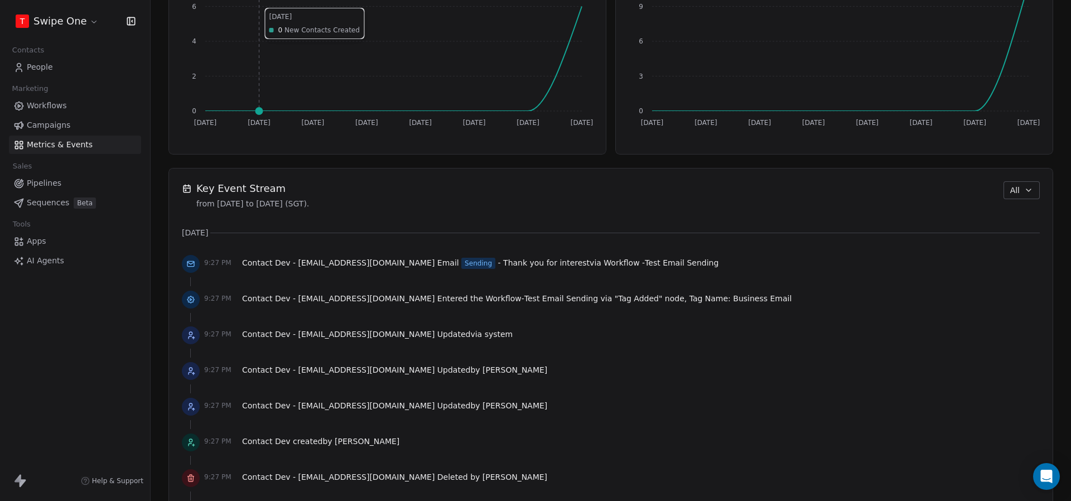
scroll to position [775, 0]
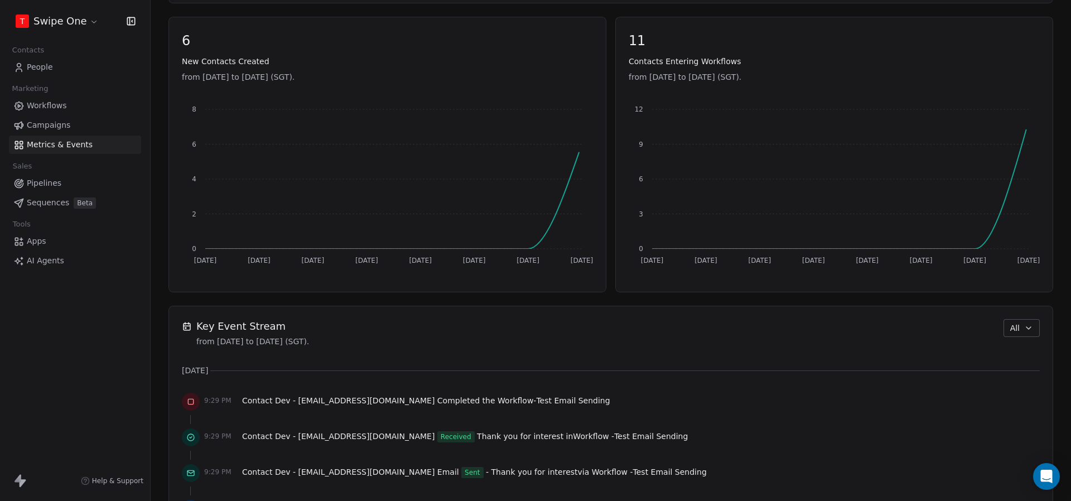
scroll to position [665, 0]
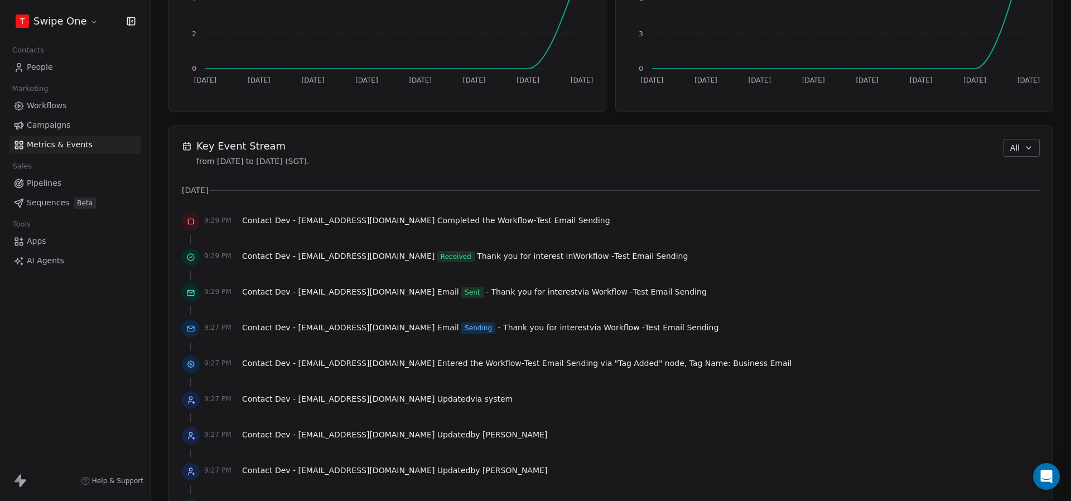
click at [51, 68] on span "People" at bounding box center [40, 67] width 26 height 12
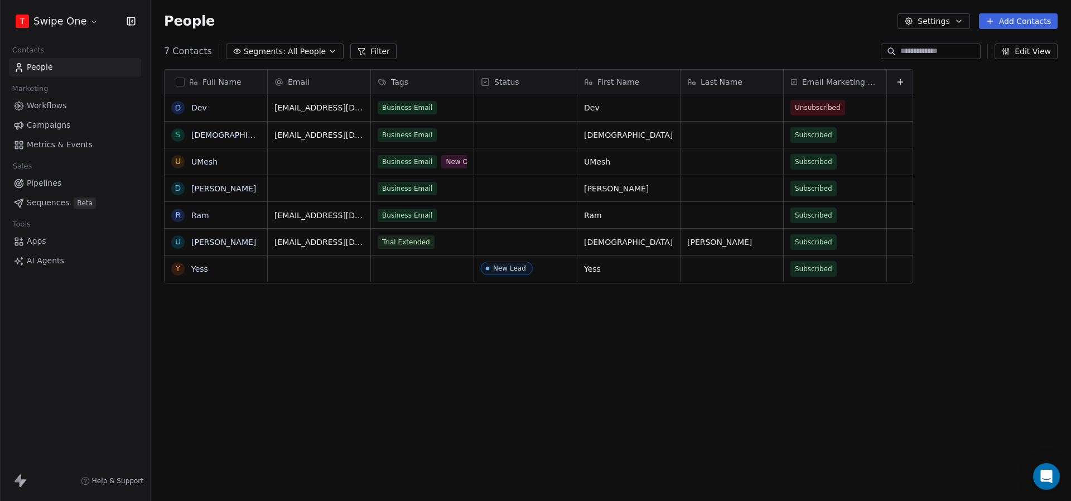
scroll to position [441, 920]
click at [453, 116] on div "Business Email" at bounding box center [422, 107] width 103 height 27
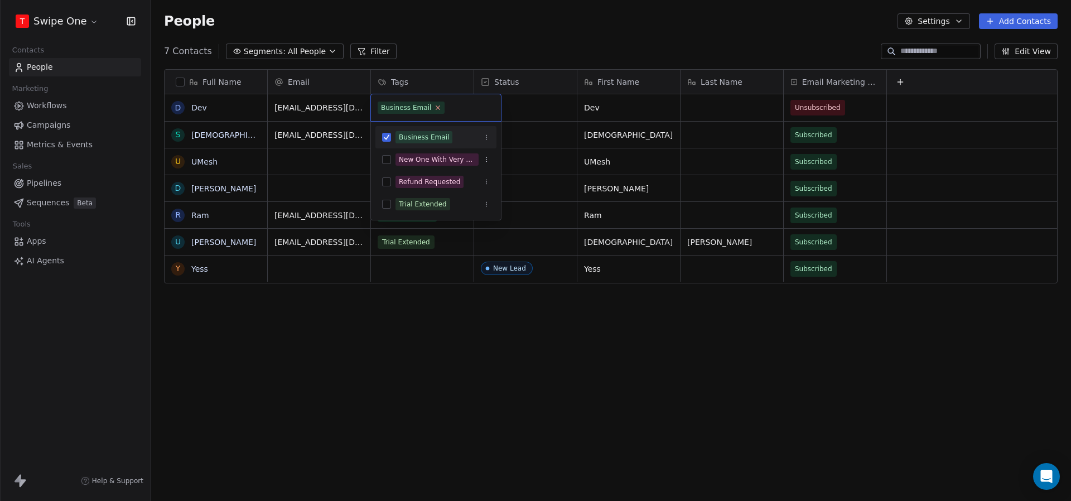
click at [436, 110] on icon at bounding box center [437, 107] width 7 height 7
click at [467, 53] on html "T Swipe One Contacts People Marketing Workflows Campaigns Metrics & Events Sale…" at bounding box center [535, 250] width 1071 height 501
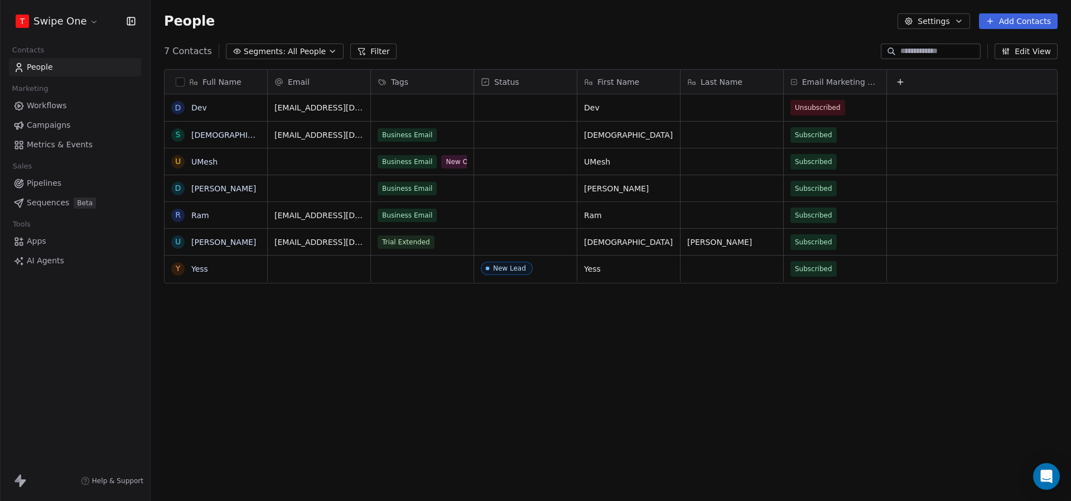
click at [197, 106] on link "Dev" at bounding box center [199, 107] width 16 height 9
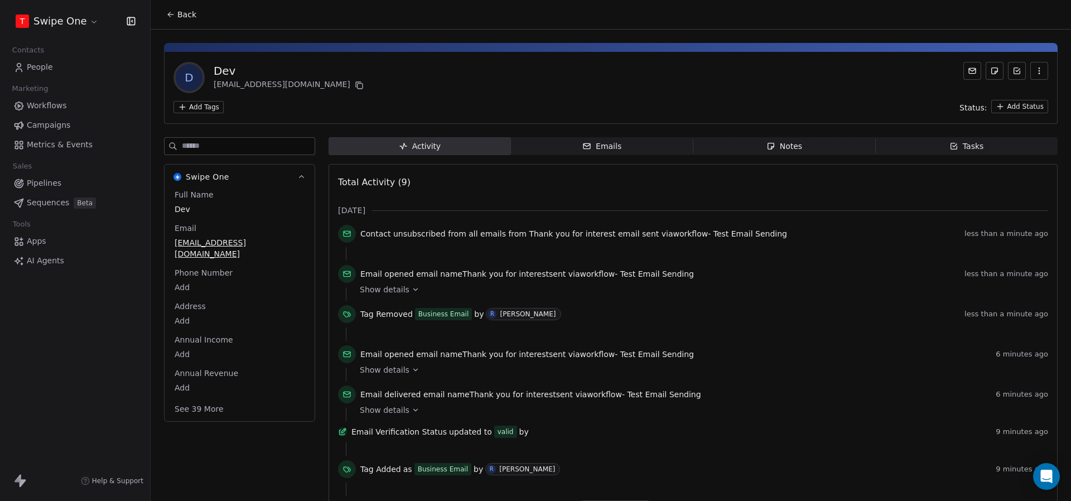
click at [173, 17] on icon at bounding box center [170, 14] width 9 height 9
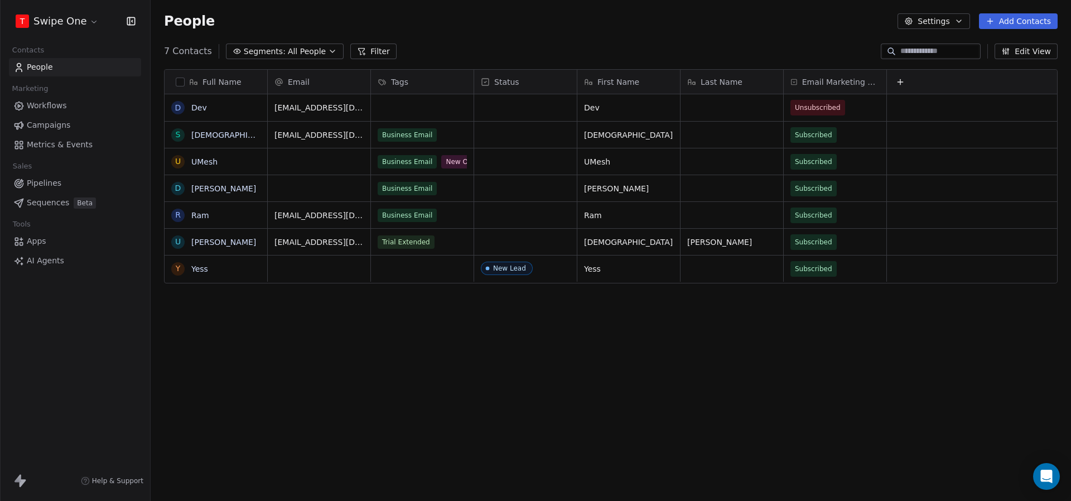
scroll to position [441, 920]
click at [393, 105] on div "grid" at bounding box center [422, 107] width 103 height 27
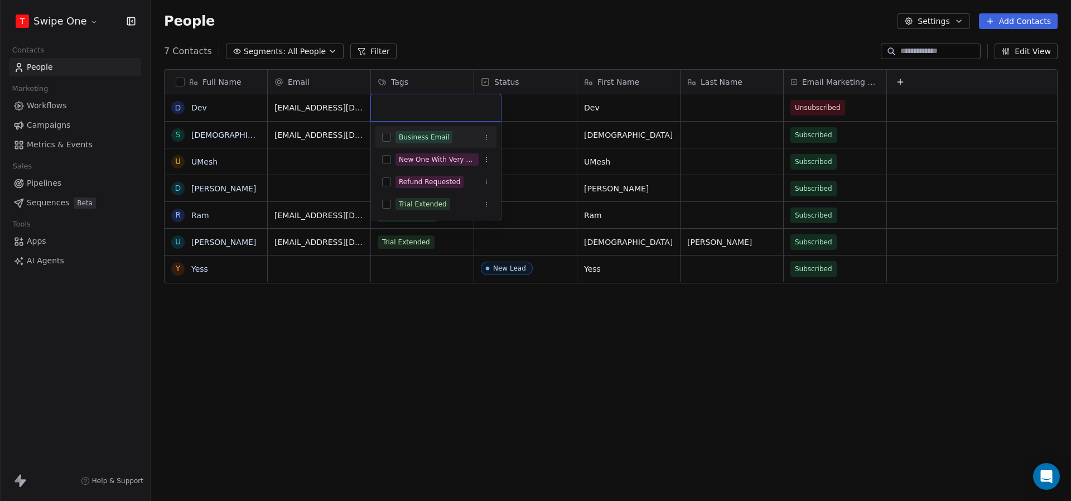
click at [424, 138] on div "Business Email" at bounding box center [424, 137] width 50 height 10
click at [432, 43] on html "T Swipe One Contacts People Marketing Workflows Campaigns Metrics & Events Sale…" at bounding box center [535, 250] width 1071 height 501
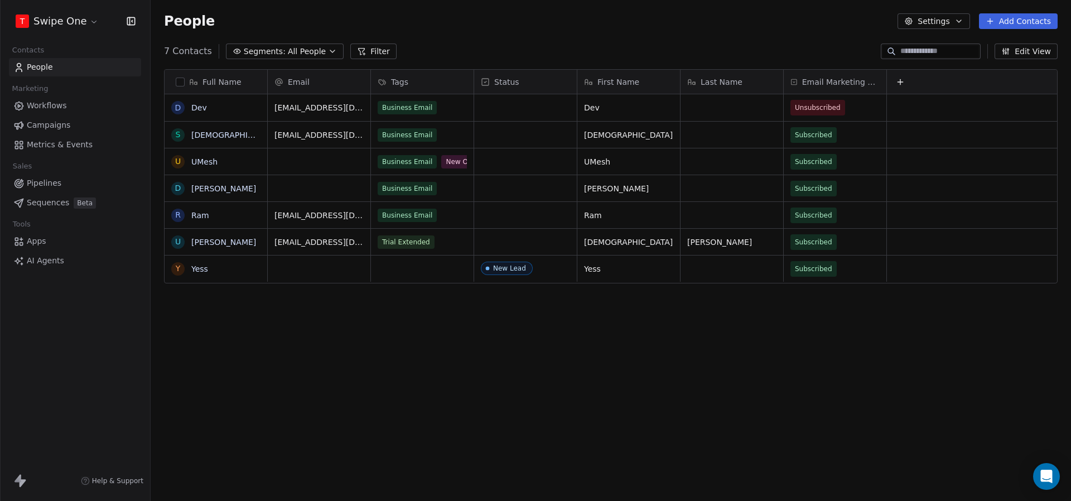
click at [70, 146] on span "Metrics & Events" at bounding box center [60, 145] width 66 height 12
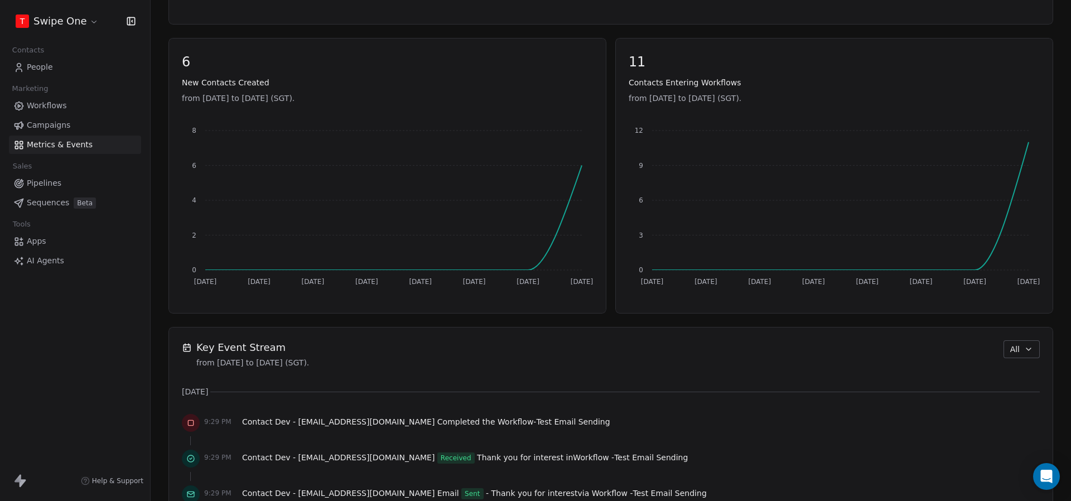
scroll to position [596, 0]
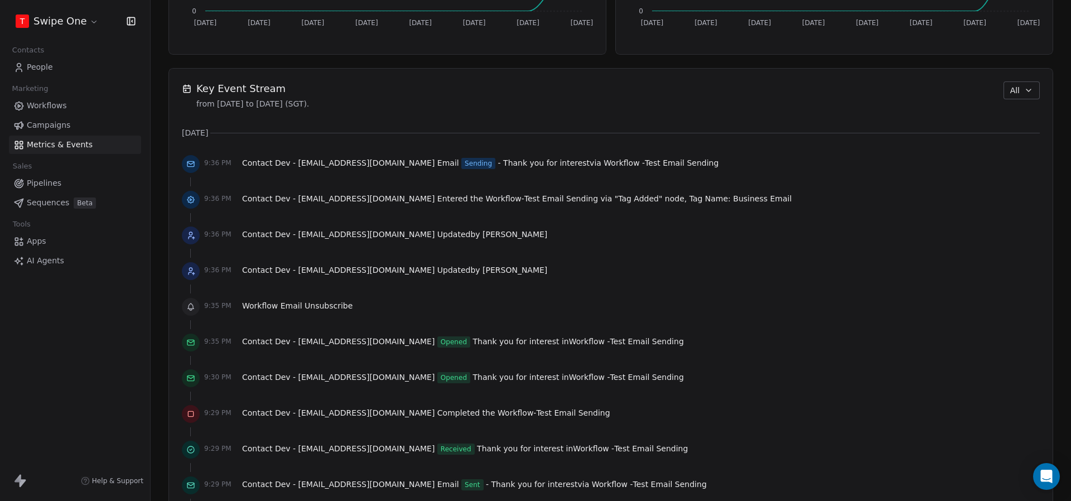
scroll to position [686, 0]
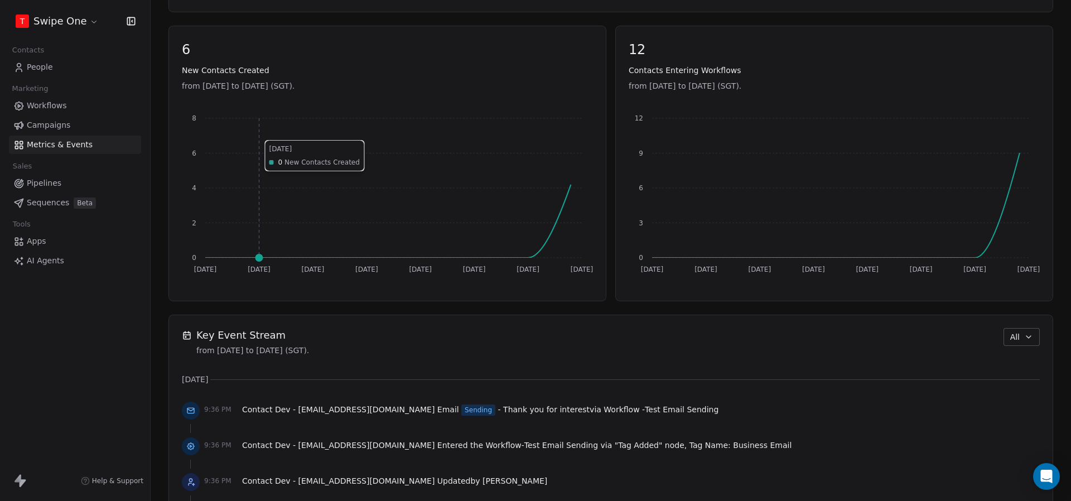
scroll to position [586, 0]
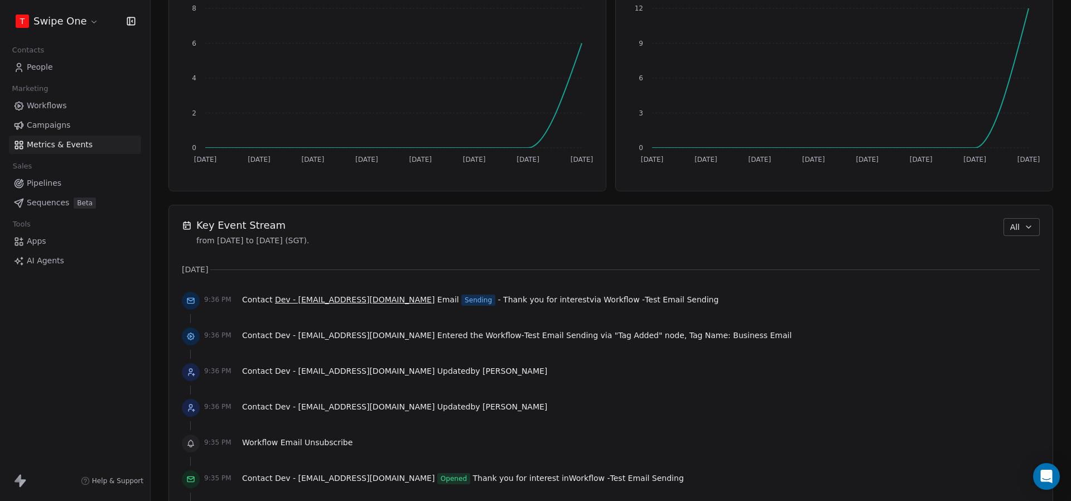
click at [349, 295] on span "Dev - [EMAIL_ADDRESS][DOMAIN_NAME]" at bounding box center [354, 299] width 159 height 9
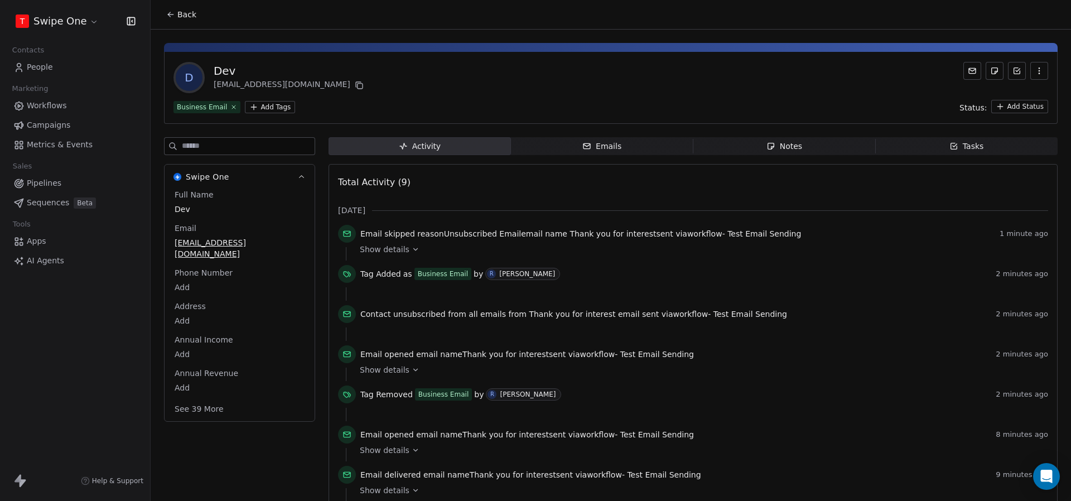
scroll to position [1, 0]
click at [381, 250] on span "Show details" at bounding box center [385, 248] width 50 height 11
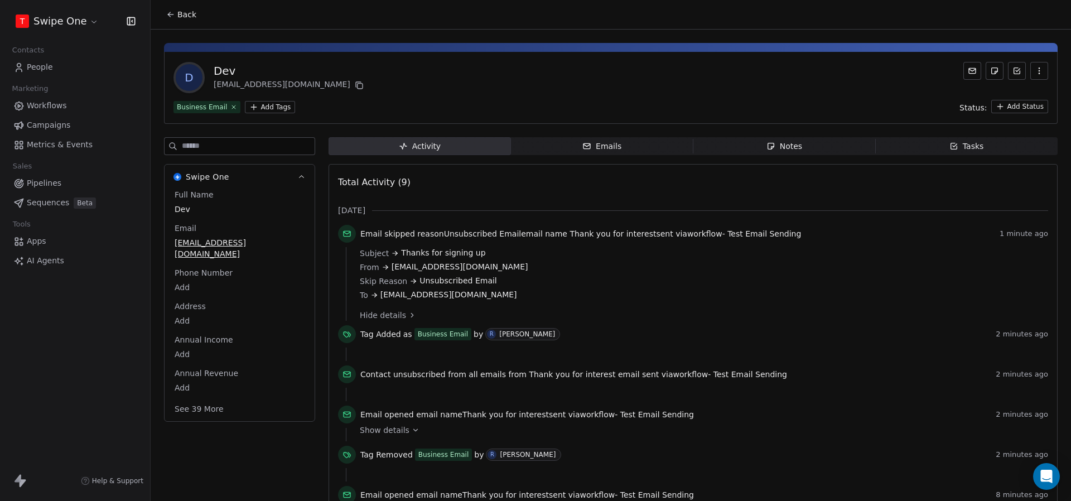
click at [184, 17] on span "Back" at bounding box center [186, 14] width 19 height 11
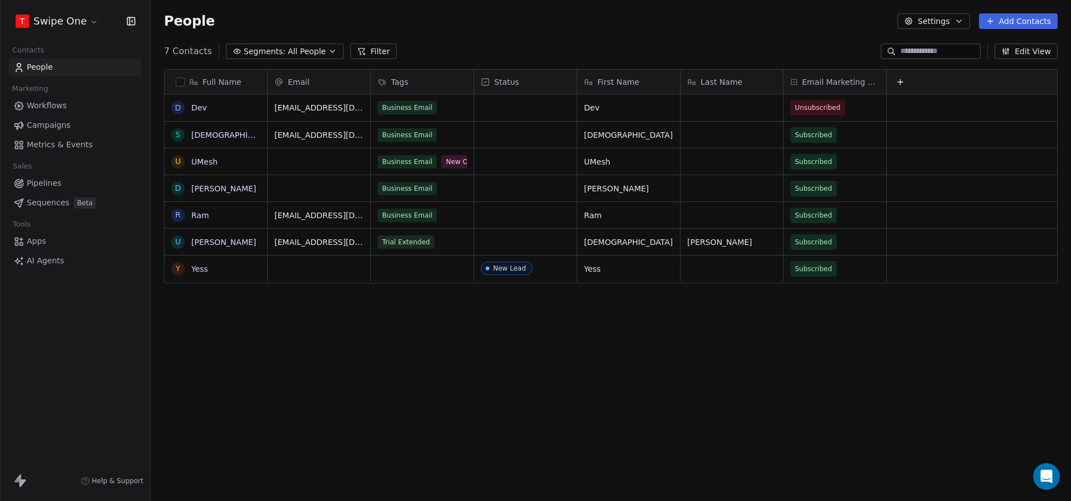
scroll to position [441, 920]
click at [86, 140] on span "Metrics & Events" at bounding box center [60, 145] width 66 height 12
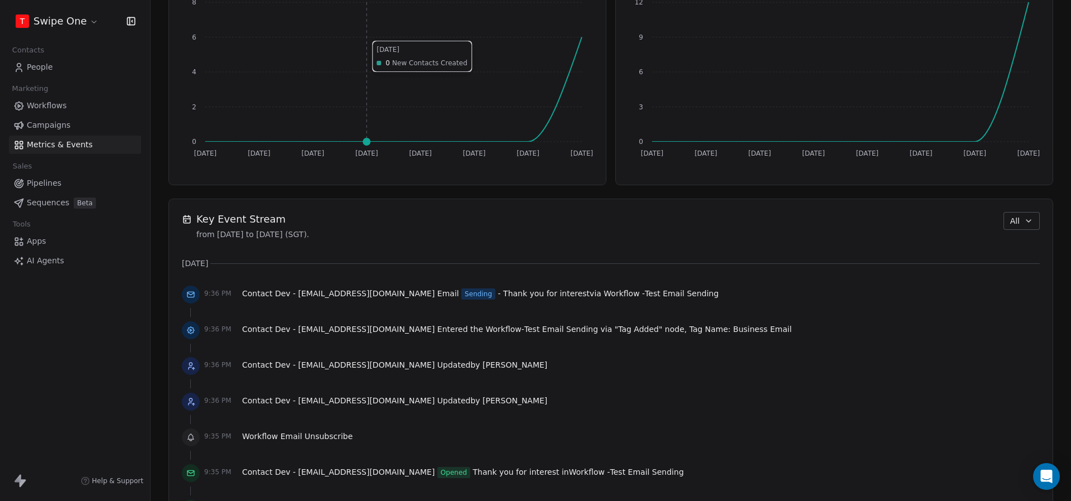
scroll to position [692, 0]
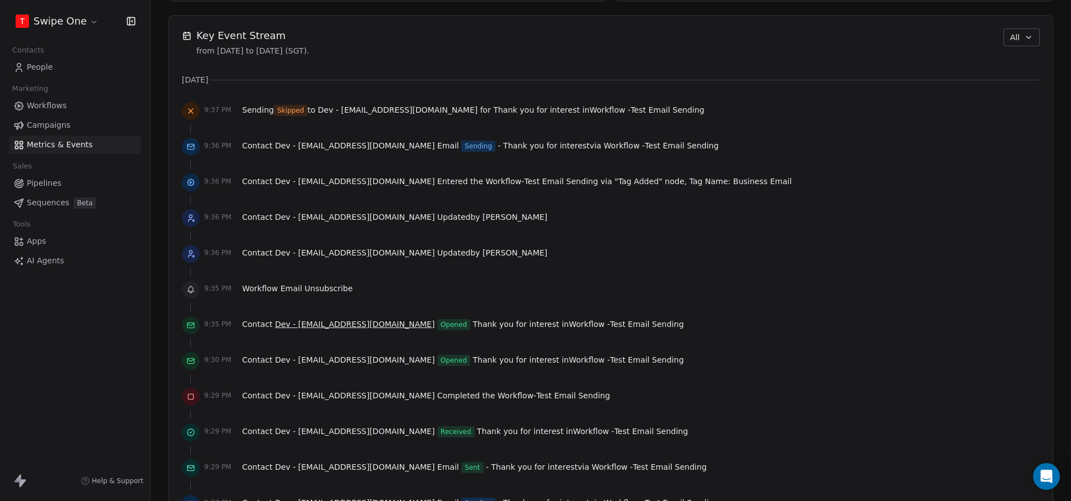
scroll to position [757, 0]
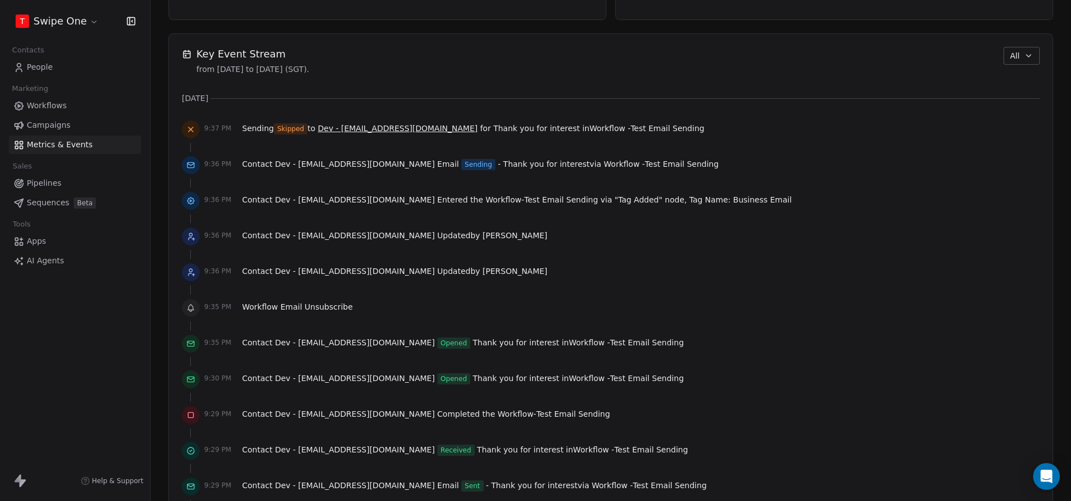
click at [364, 125] on span "Dev - [EMAIL_ADDRESS][DOMAIN_NAME]" at bounding box center [397, 128] width 159 height 9
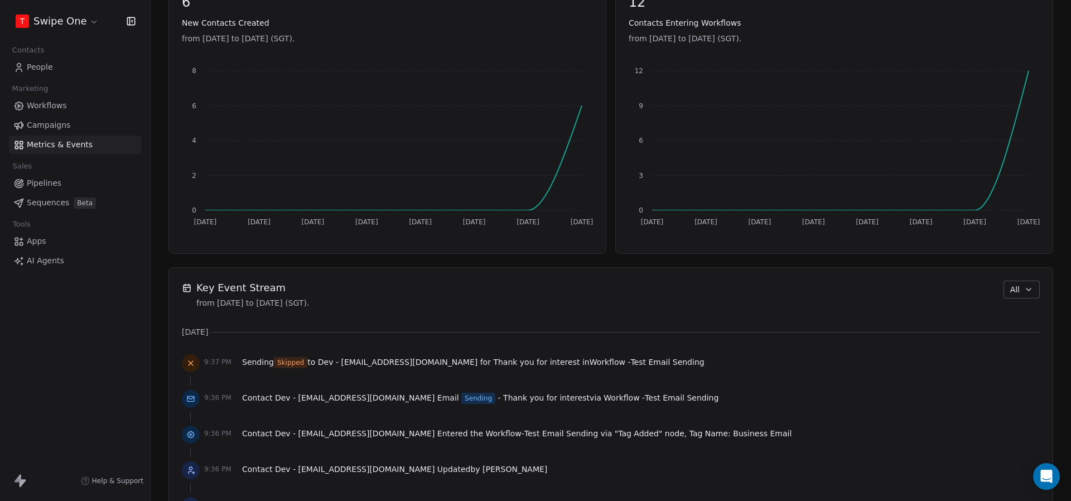
scroll to position [566, 0]
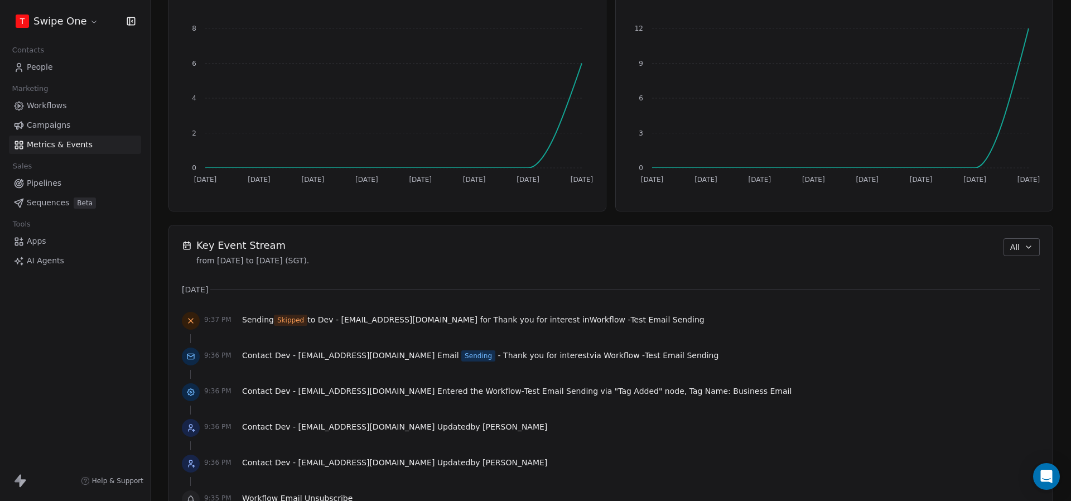
click at [65, 103] on span "Workflows" at bounding box center [47, 106] width 40 height 12
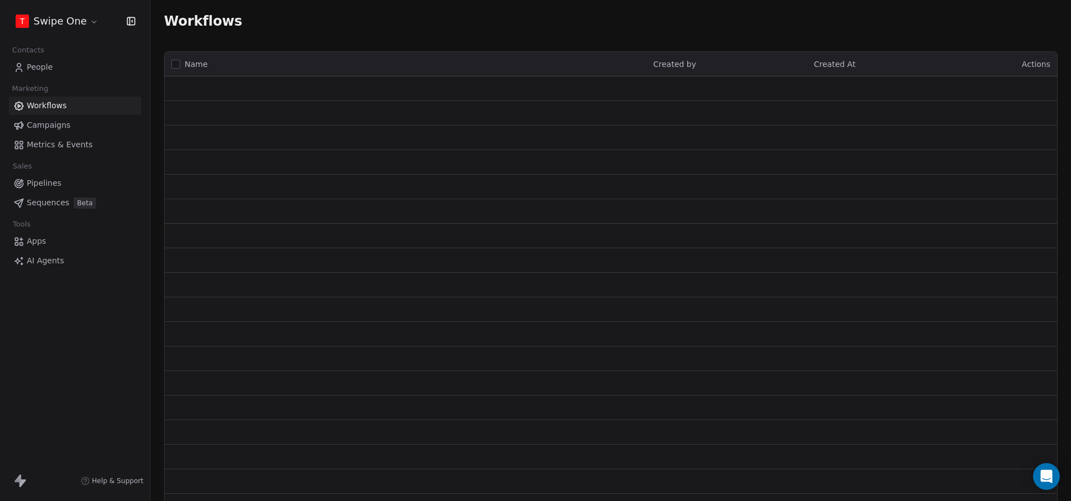
click at [59, 123] on span "Campaigns" at bounding box center [48, 125] width 43 height 12
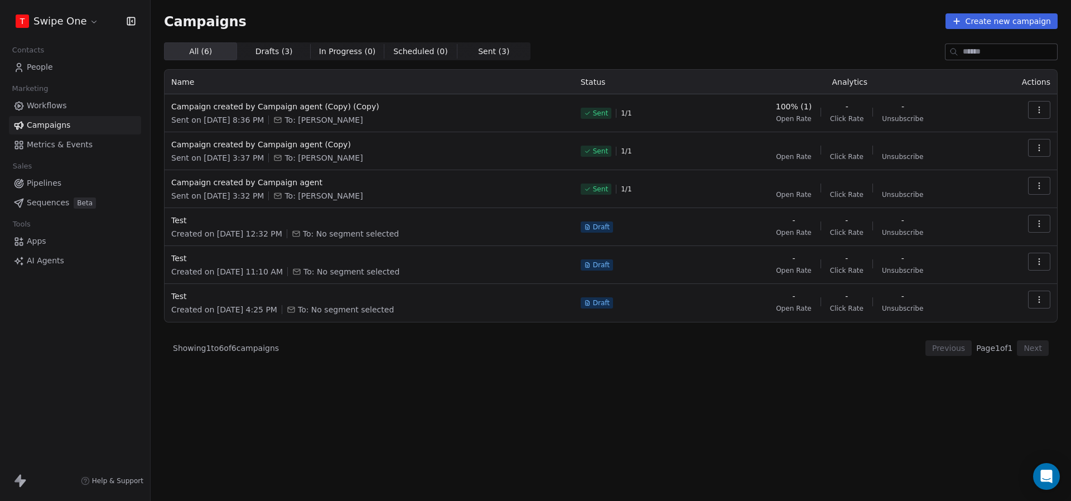
click at [57, 69] on link "People" at bounding box center [75, 67] width 132 height 18
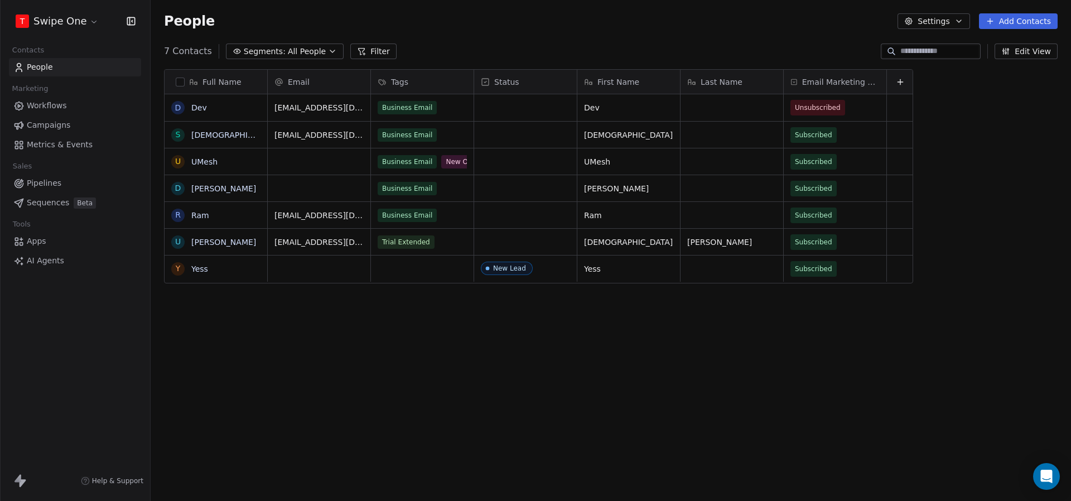
scroll to position [441, 920]
click at [199, 107] on link "Dev" at bounding box center [199, 107] width 16 height 9
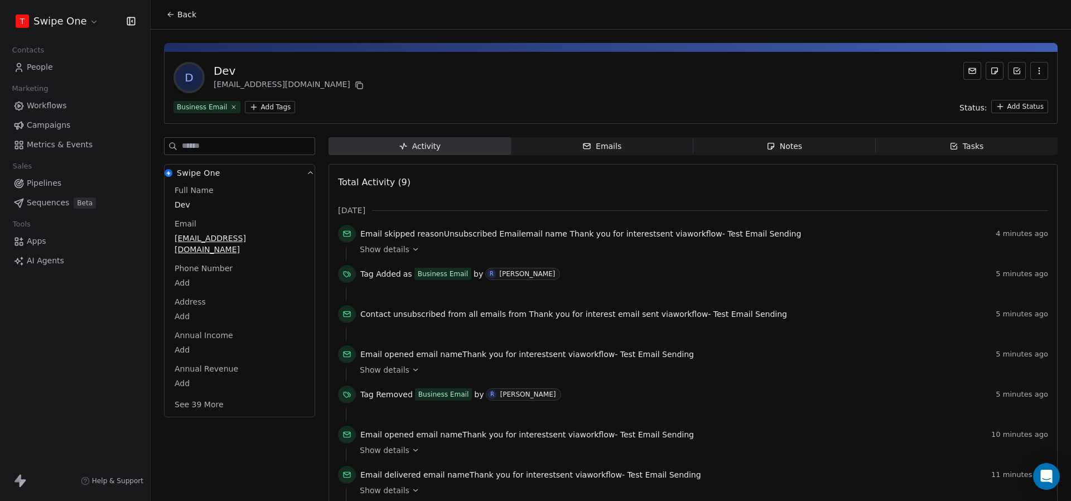
click at [66, 108] on link "Workflows" at bounding box center [75, 105] width 132 height 18
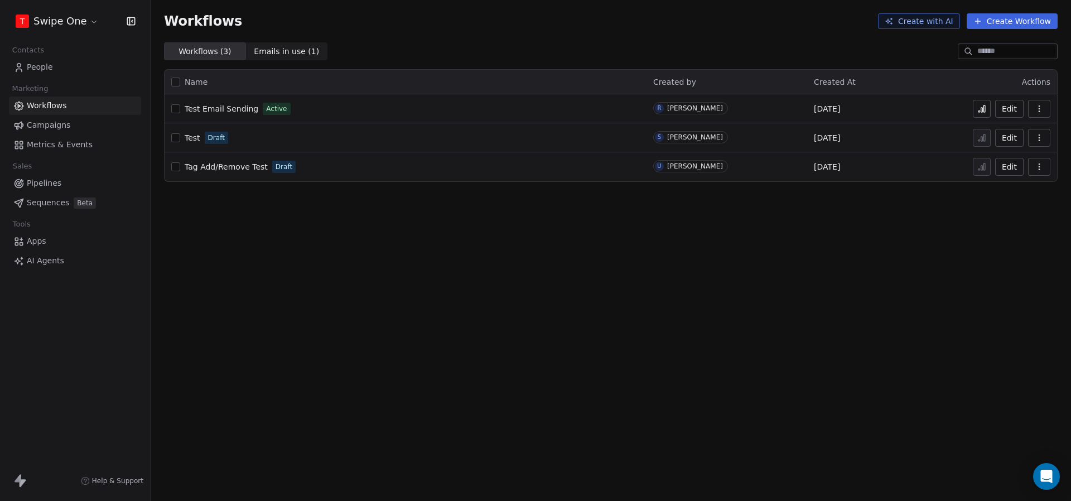
click at [988, 115] on button at bounding box center [982, 109] width 18 height 18
click at [47, 61] on span "People" at bounding box center [40, 67] width 26 height 12
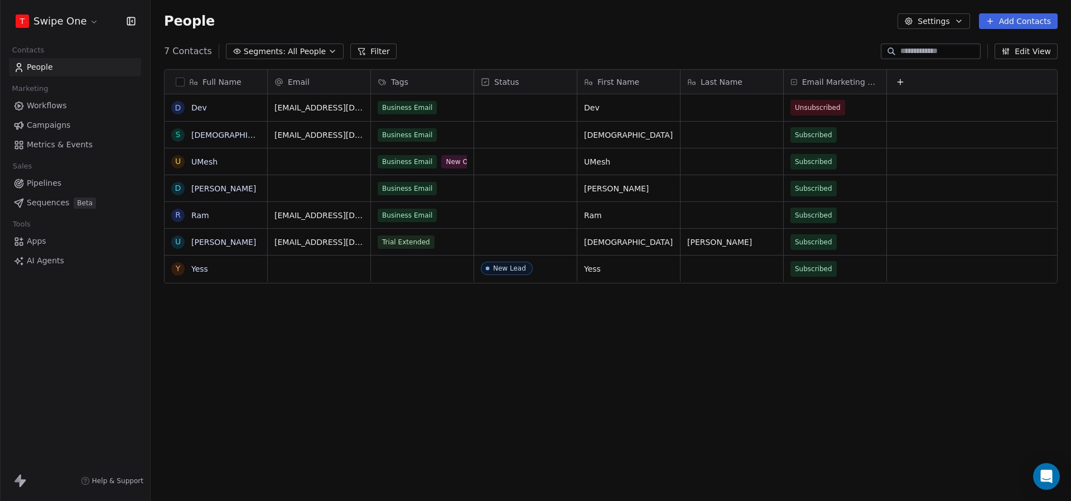
scroll to position [0, 1]
click at [905, 83] on button at bounding box center [898, 81] width 13 height 13
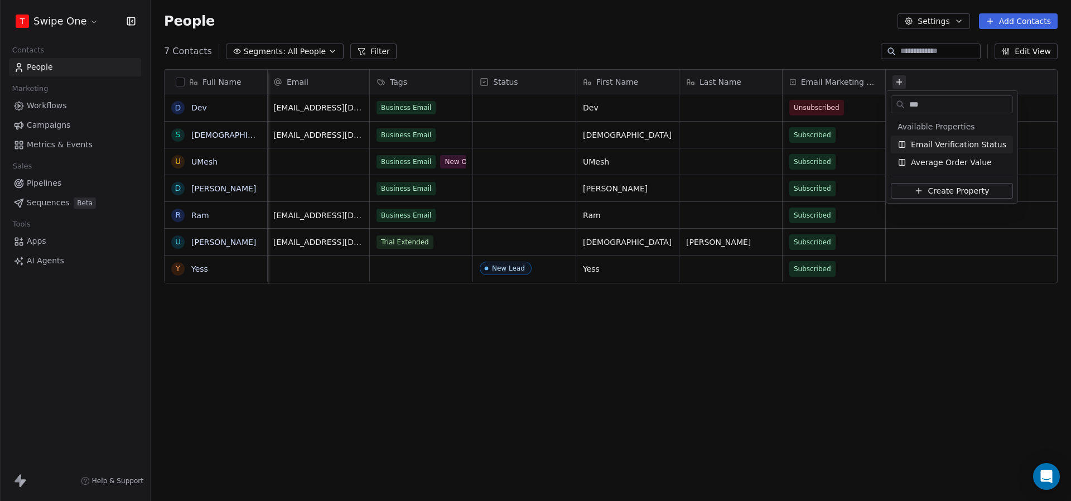
type input "***"
click at [926, 142] on span "Email Verification Status" at bounding box center [958, 144] width 95 height 11
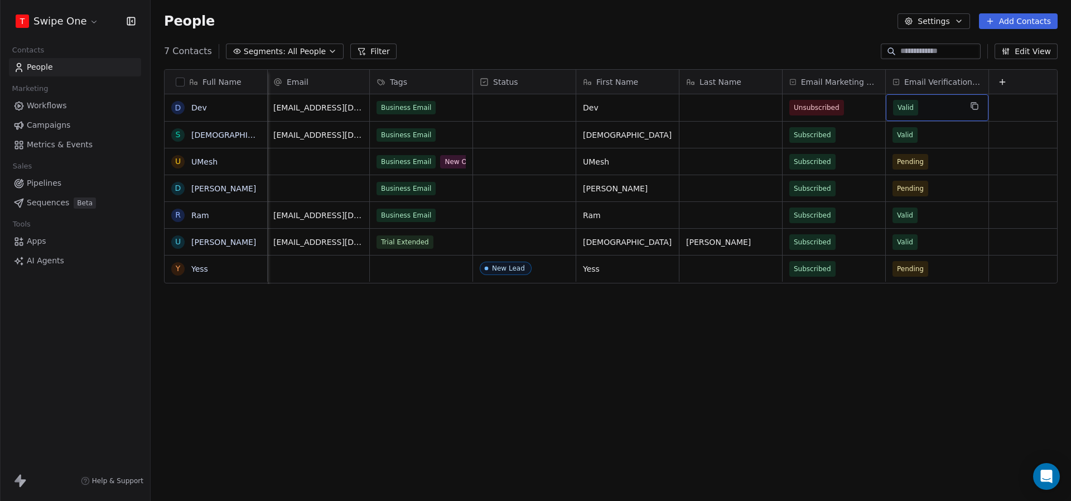
click at [931, 107] on span "Valid" at bounding box center [927, 108] width 68 height 16
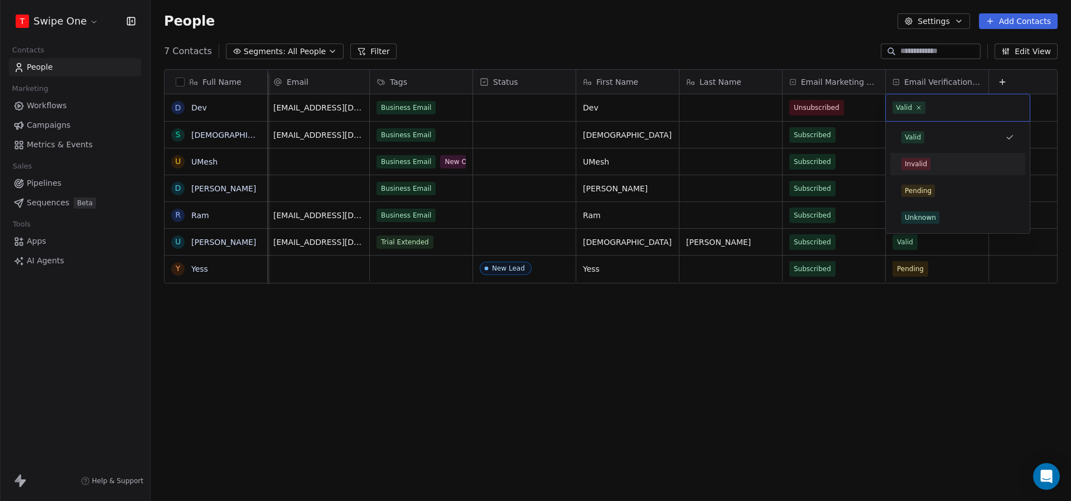
click at [938, 170] on div "Invalid" at bounding box center [957, 164] width 113 height 12
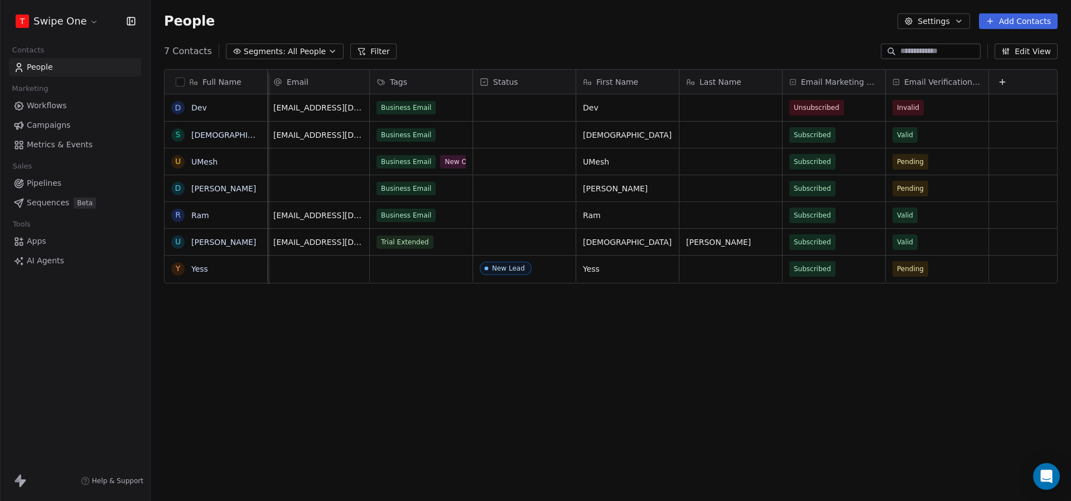
click at [785, 337] on div "Full Name D Dev S Swami U UMesh D Dhruv R Ram U Umesh Kumawat Y Yess Email Tags…" at bounding box center [611, 280] width 920 height 441
click at [444, 114] on div "Business Email" at bounding box center [411, 107] width 68 height 13
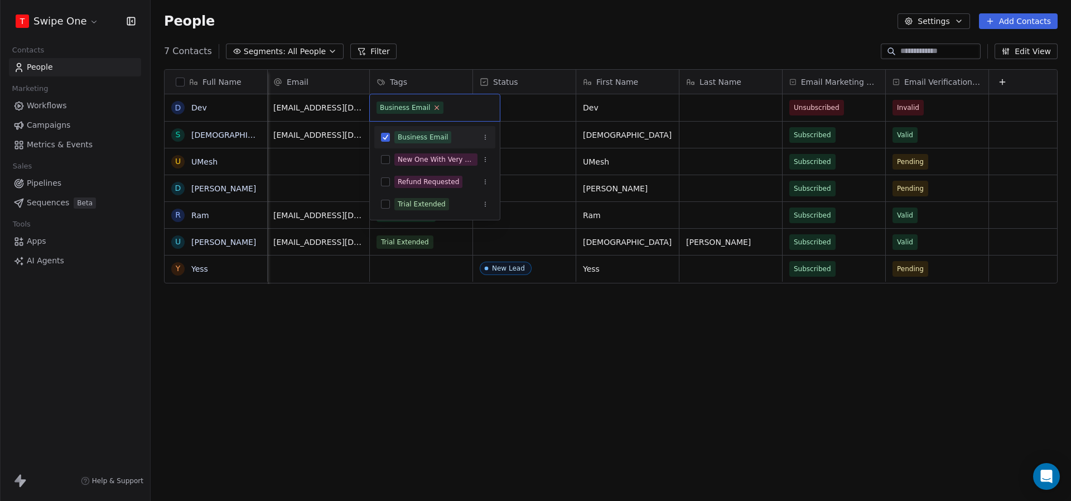
click at [433, 109] on icon at bounding box center [436, 107] width 7 height 7
click at [482, 29] on html "T Swipe One Contacts People Marketing Workflows Campaigns Metrics & Events Sale…" at bounding box center [535, 250] width 1071 height 501
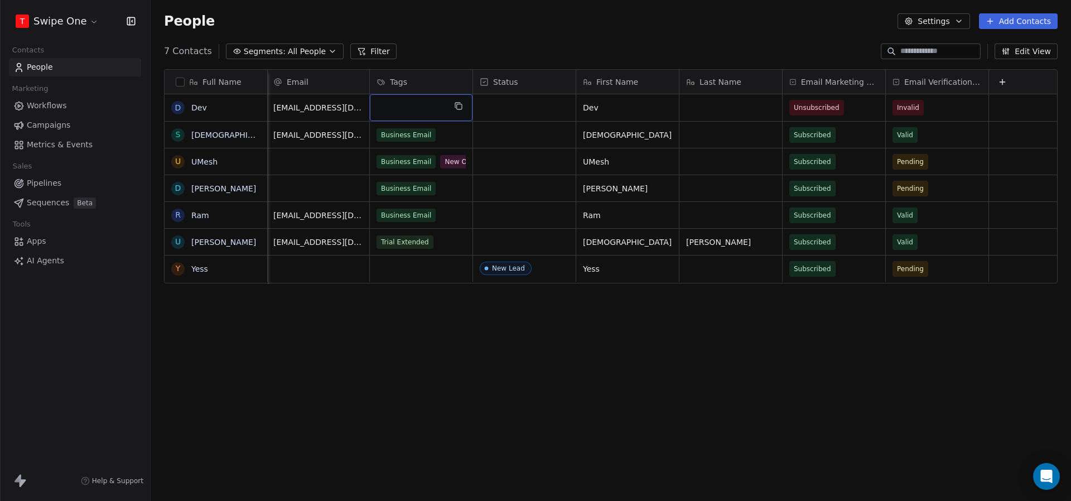
click at [397, 107] on div "grid" at bounding box center [421, 107] width 103 height 27
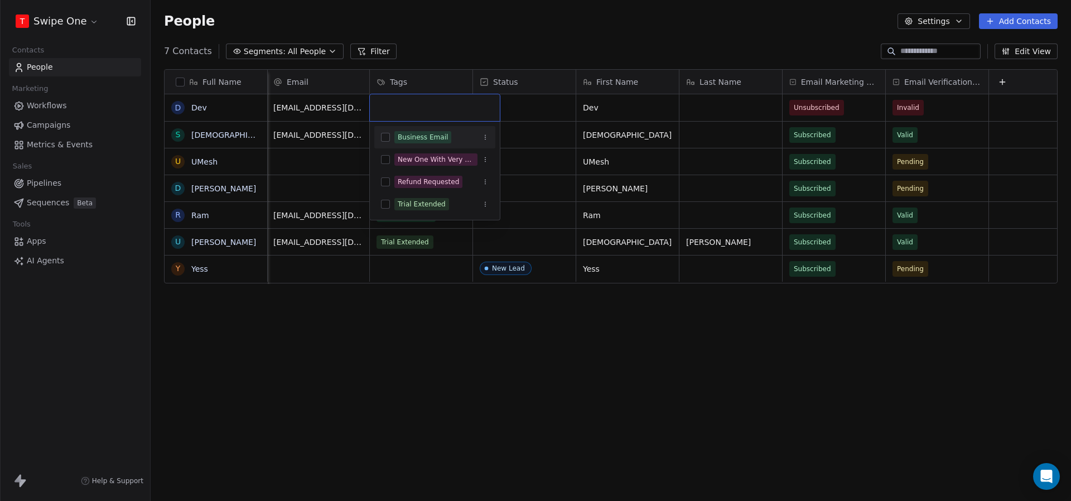
click at [402, 139] on div "Business Email" at bounding box center [423, 137] width 50 height 10
click at [465, 46] on html "T Swipe One Contacts People Marketing Workflows Campaigns Metrics & Events Sale…" at bounding box center [535, 250] width 1071 height 501
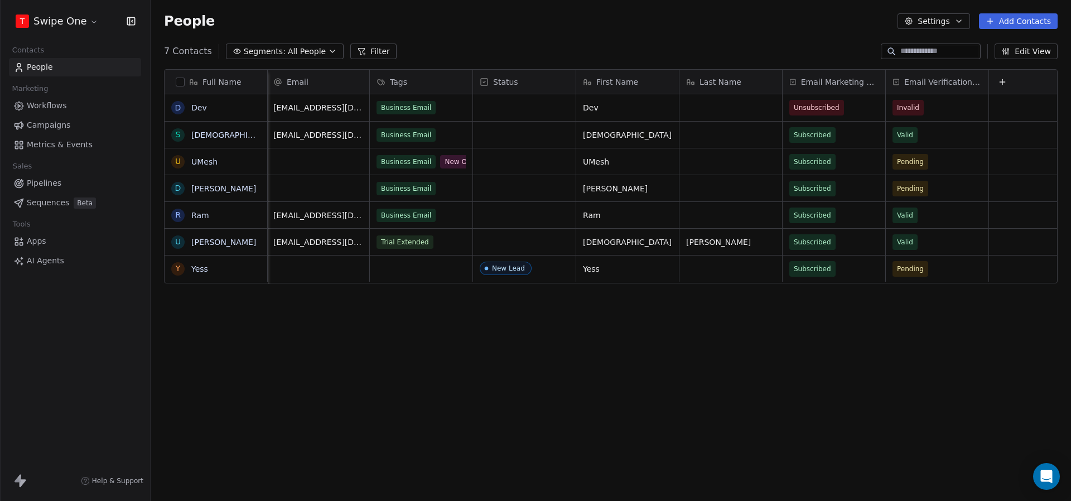
click at [96, 147] on link "Metrics & Events" at bounding box center [75, 145] width 132 height 18
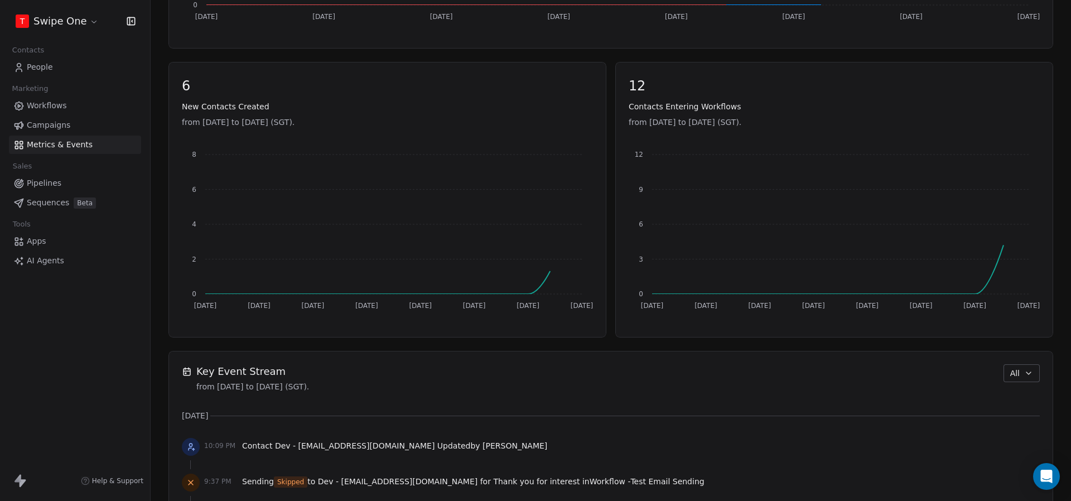
scroll to position [470, 0]
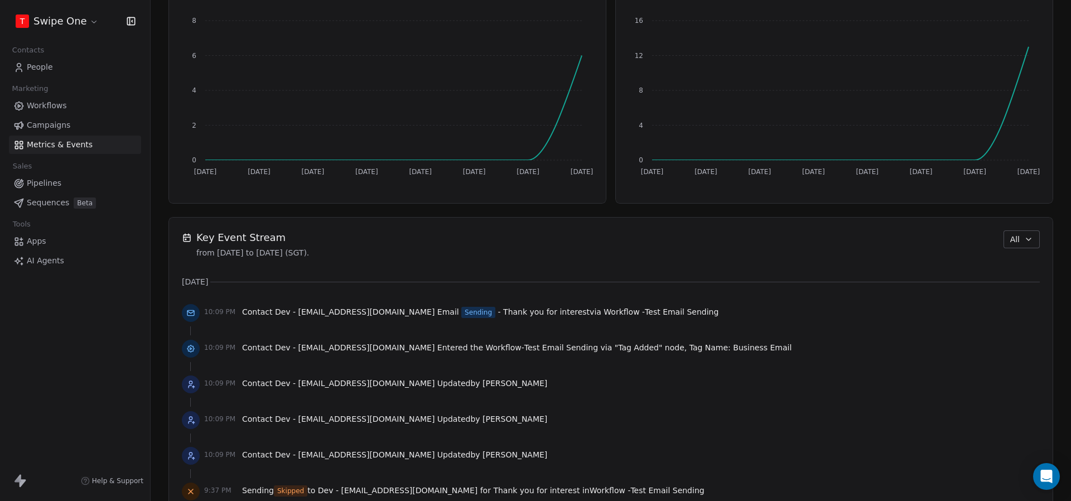
scroll to position [583, 0]
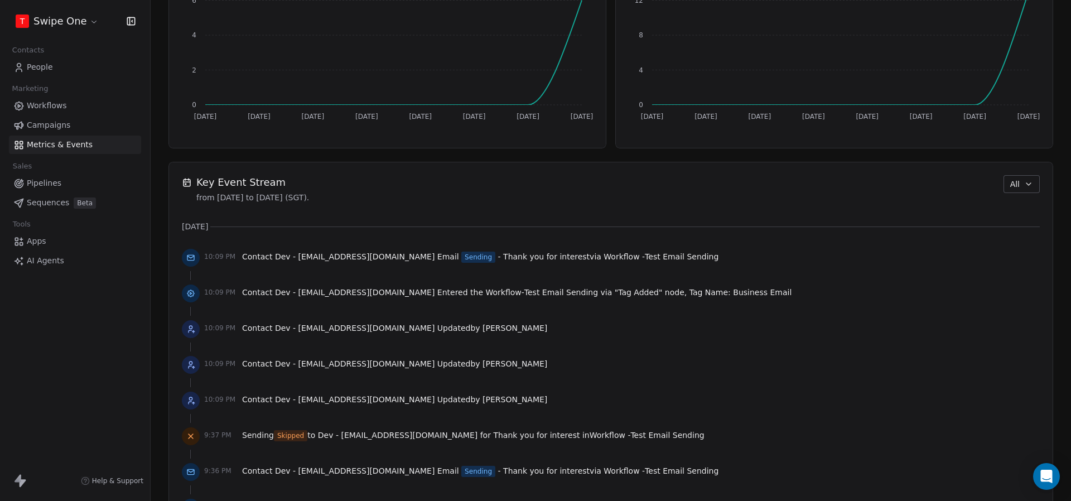
scroll to position [630, 0]
click at [319, 253] on span "Dev - [EMAIL_ADDRESS][DOMAIN_NAME]" at bounding box center [354, 255] width 159 height 9
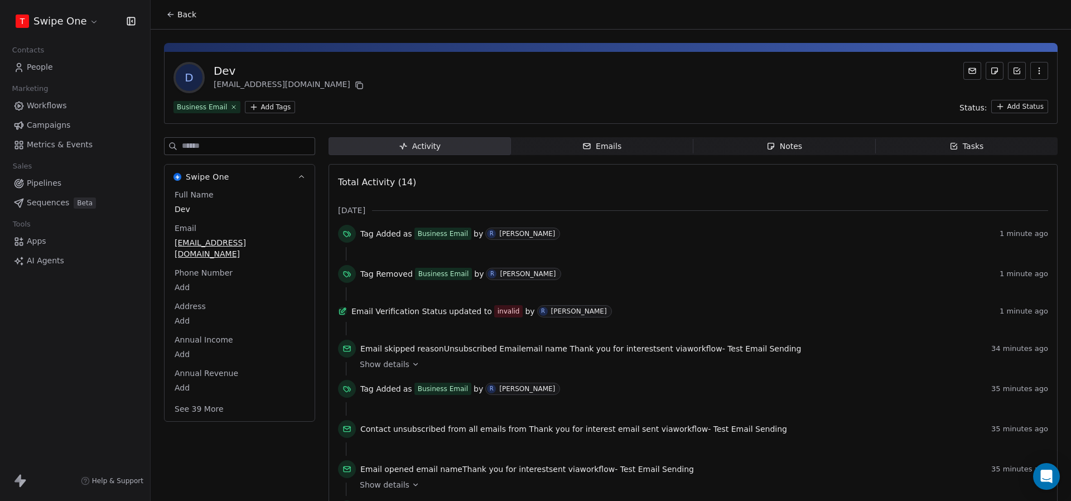
click at [84, 147] on span "Metrics & Events" at bounding box center [60, 145] width 66 height 12
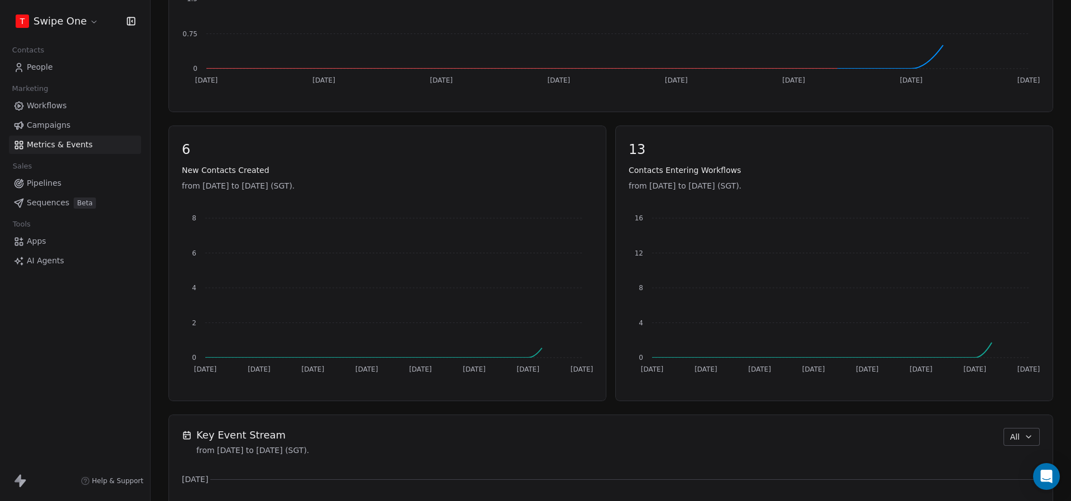
scroll to position [446, 0]
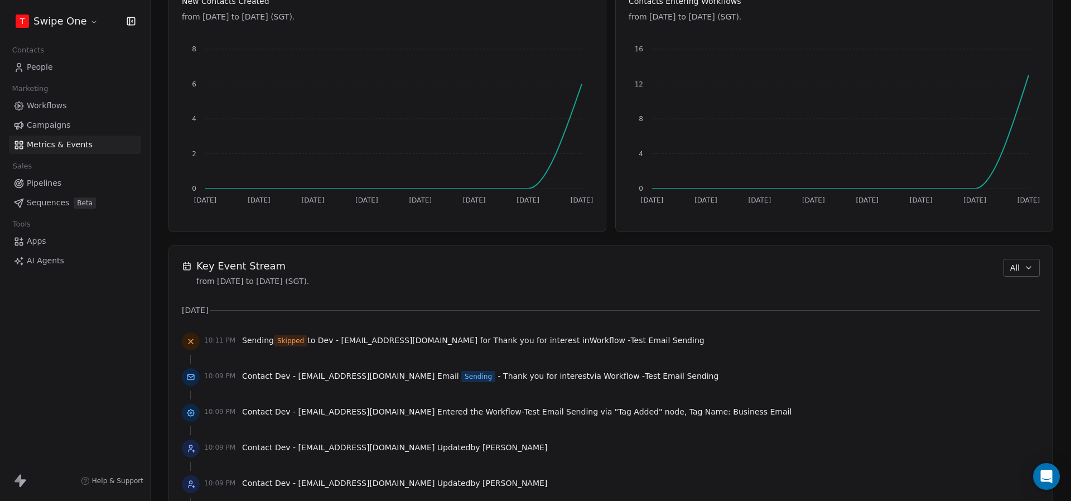
scroll to position [630, 0]
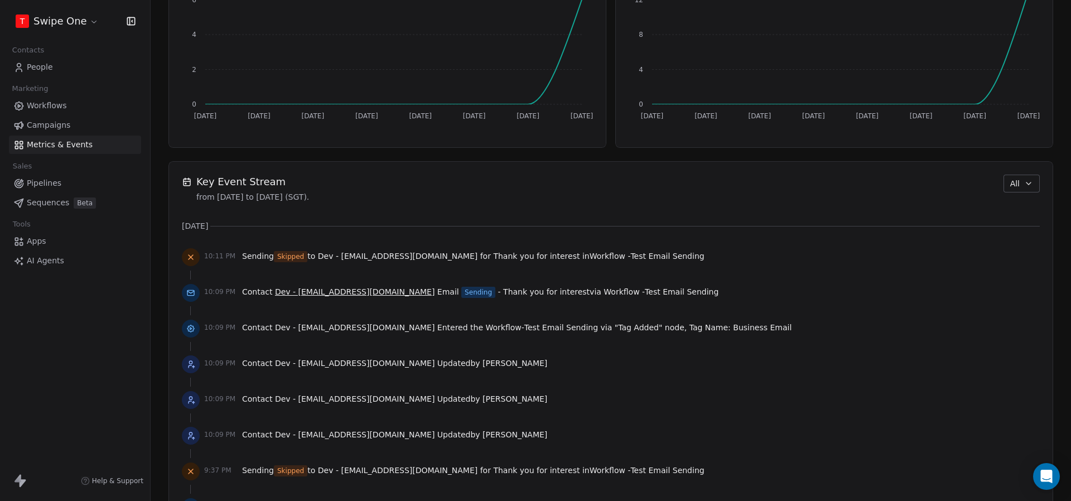
click at [354, 290] on span "Dev - [EMAIL_ADDRESS][DOMAIN_NAME]" at bounding box center [354, 291] width 159 height 9
